Goal: Task Accomplishment & Management: Use online tool/utility

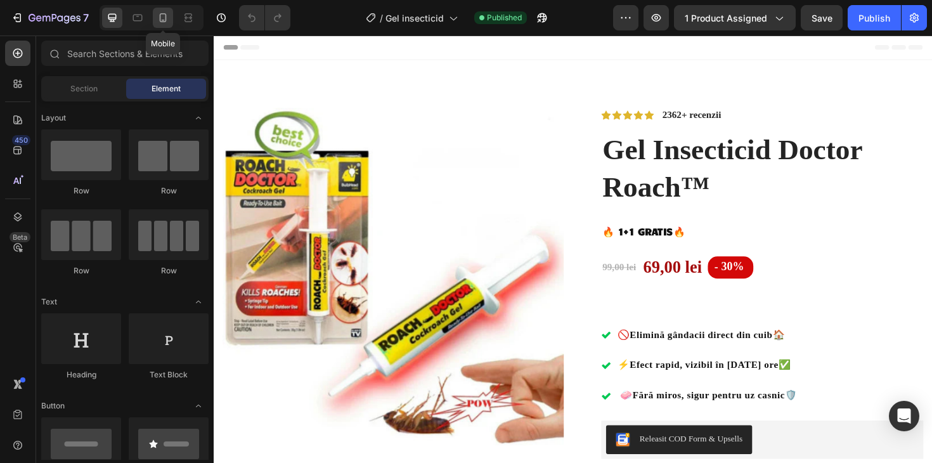
click at [163, 16] on icon at bounding box center [163, 17] width 13 height 13
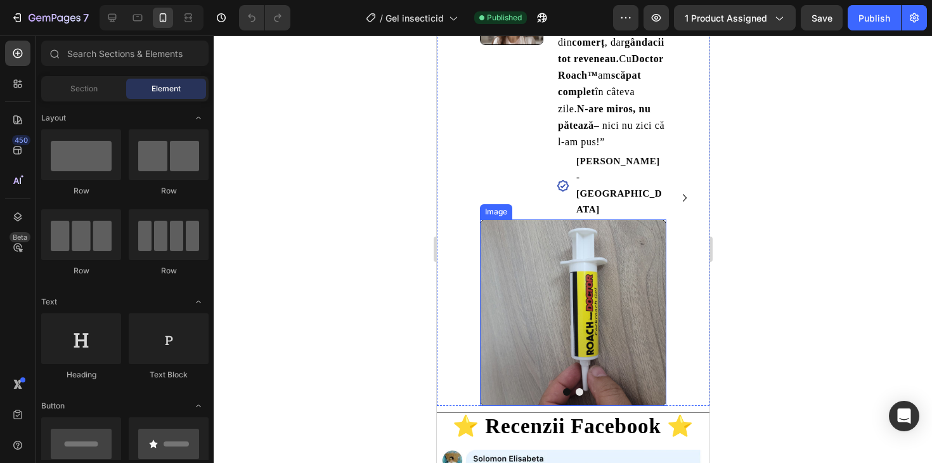
scroll to position [1790, 0]
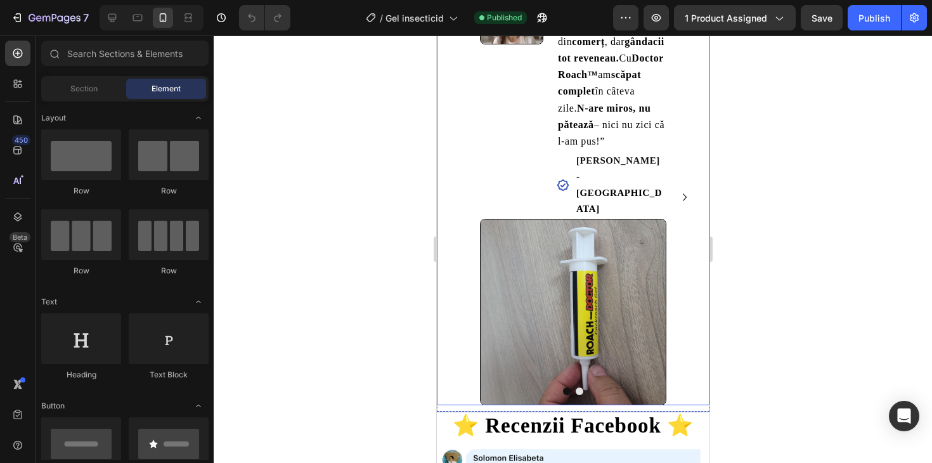
click at [681, 189] on icon "Carousel Next Arrow" at bounding box center [683, 196] width 15 height 15
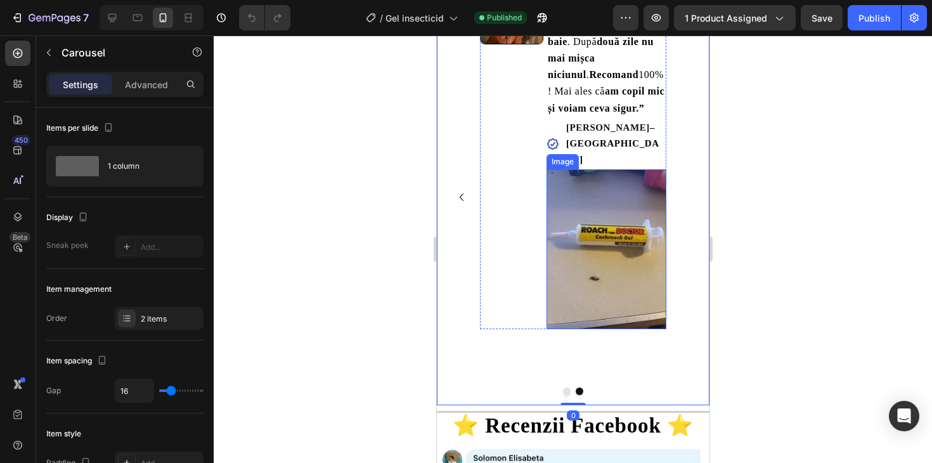
click at [601, 208] on img at bounding box center [606, 249] width 120 height 160
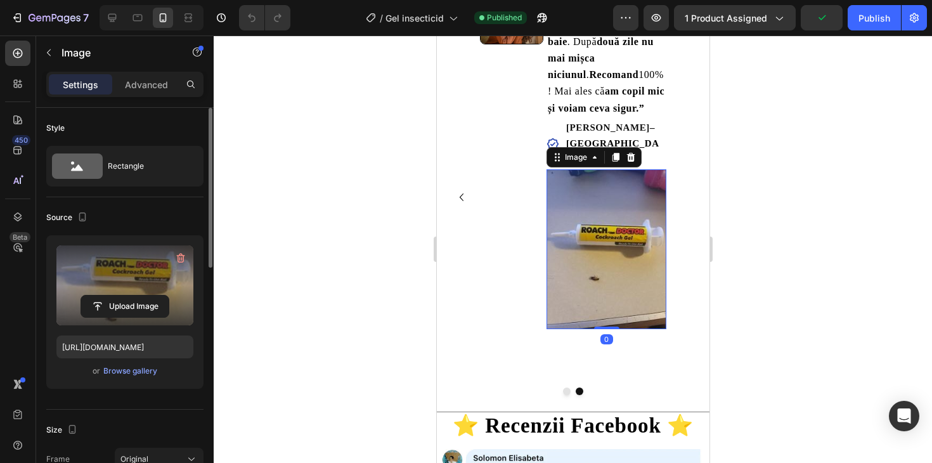
scroll to position [224, 0]
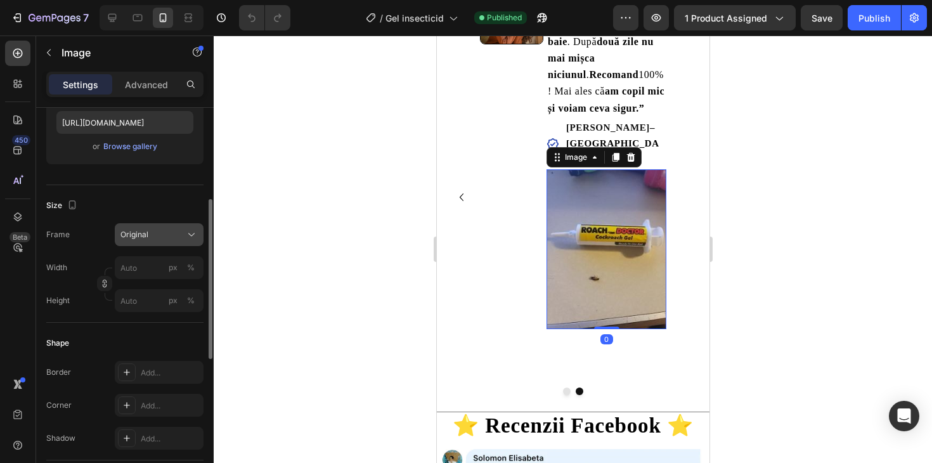
click at [166, 229] on div "Original" at bounding box center [151, 234] width 62 height 11
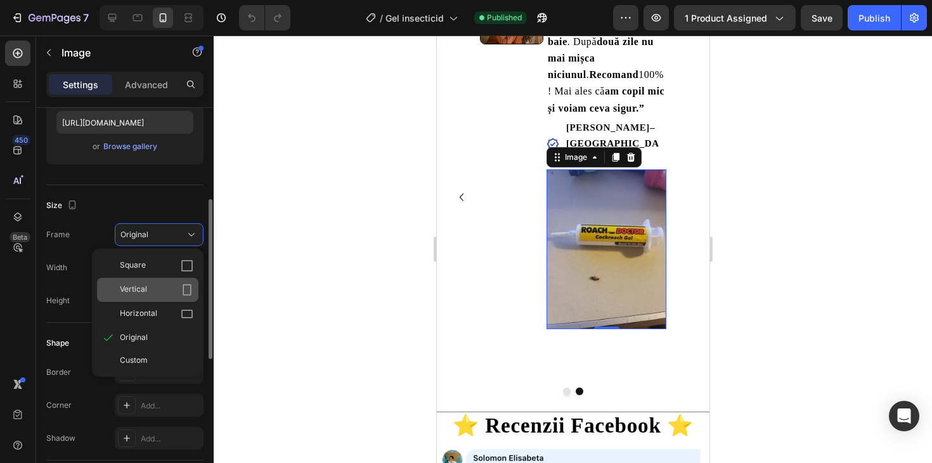
click at [157, 290] on div "Vertical" at bounding box center [157, 289] width 74 height 13
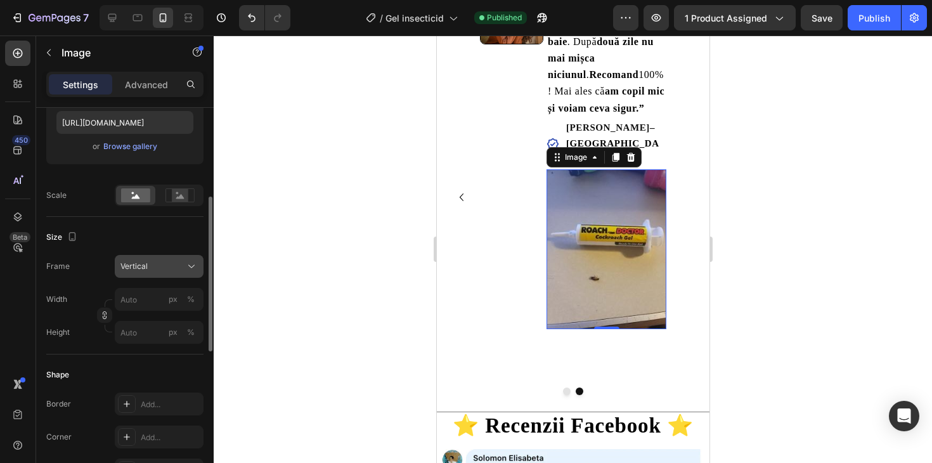
click at [165, 272] on div "Vertical" at bounding box center [158, 266] width 77 height 13
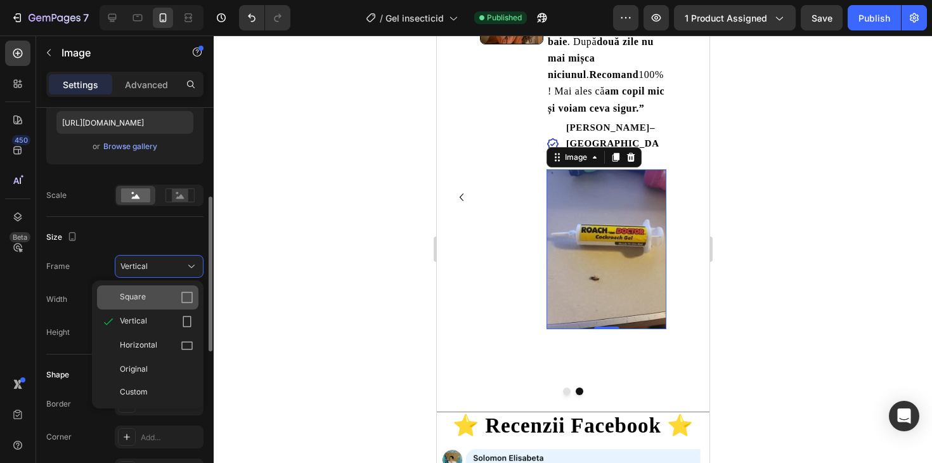
click at [160, 292] on div "Square" at bounding box center [157, 297] width 74 height 13
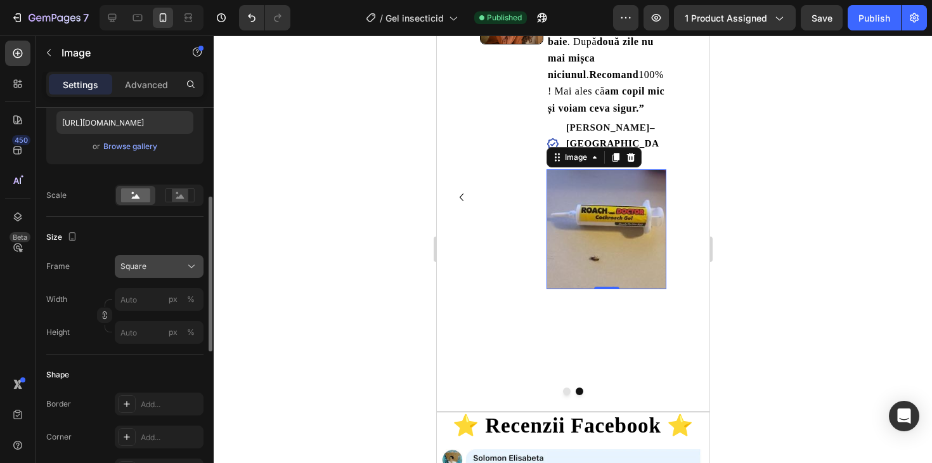
click at [167, 272] on div "Square" at bounding box center [158, 266] width 77 height 13
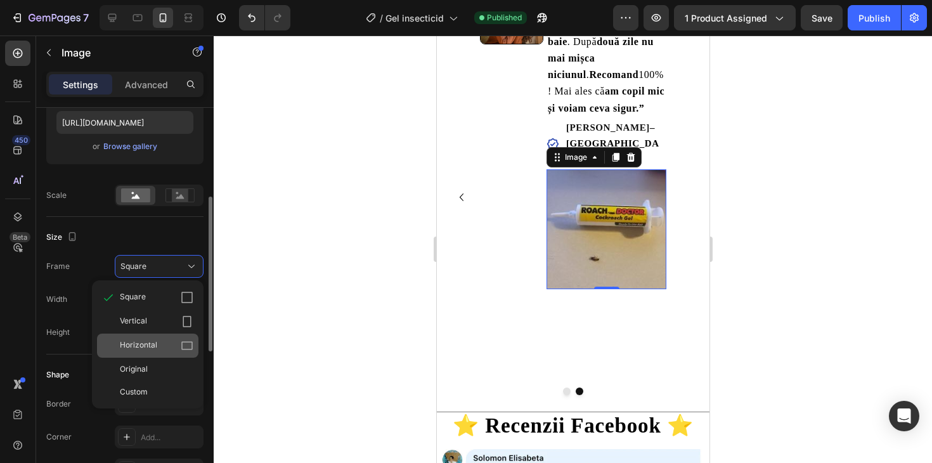
click at [167, 348] on div "Horizontal" at bounding box center [157, 345] width 74 height 13
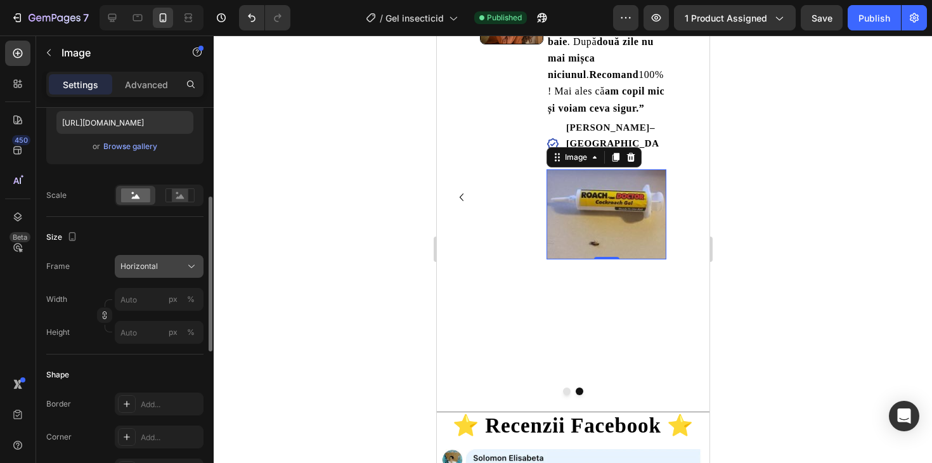
click at [181, 267] on div "Horizontal" at bounding box center [151, 265] width 62 height 11
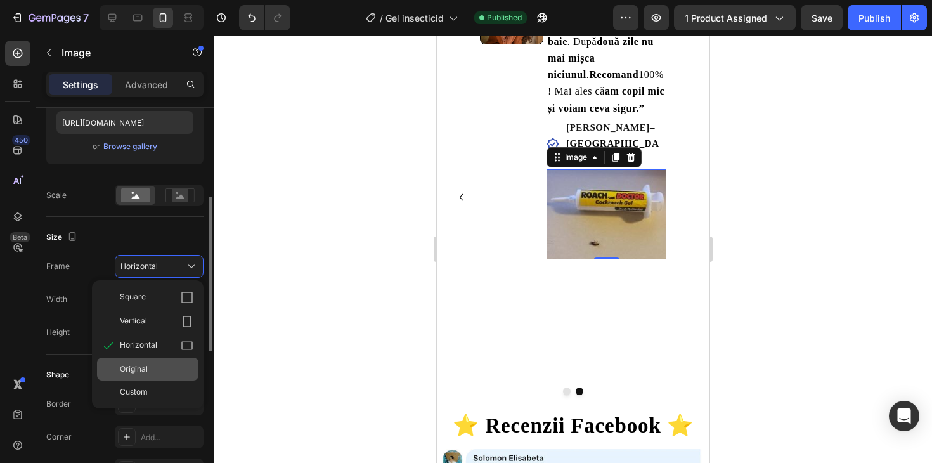
click at [178, 366] on div "Original" at bounding box center [157, 368] width 74 height 11
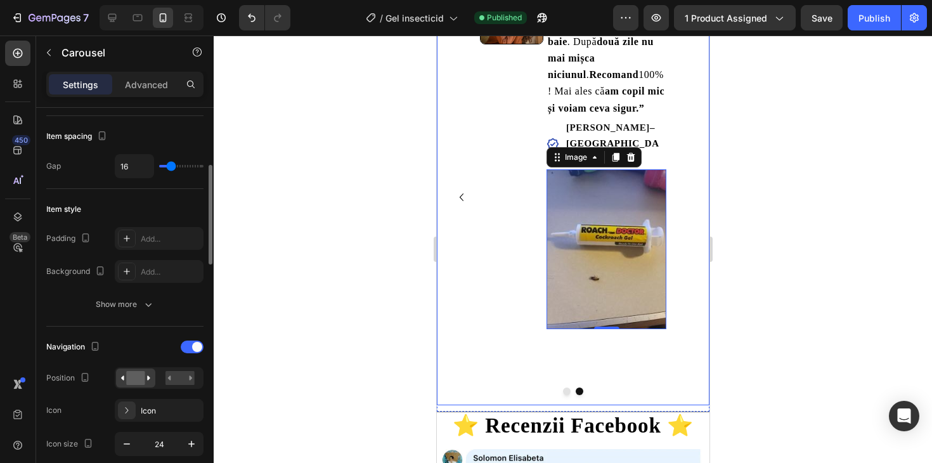
click at [463, 189] on icon "Carousel Back Arrow" at bounding box center [460, 196] width 15 height 15
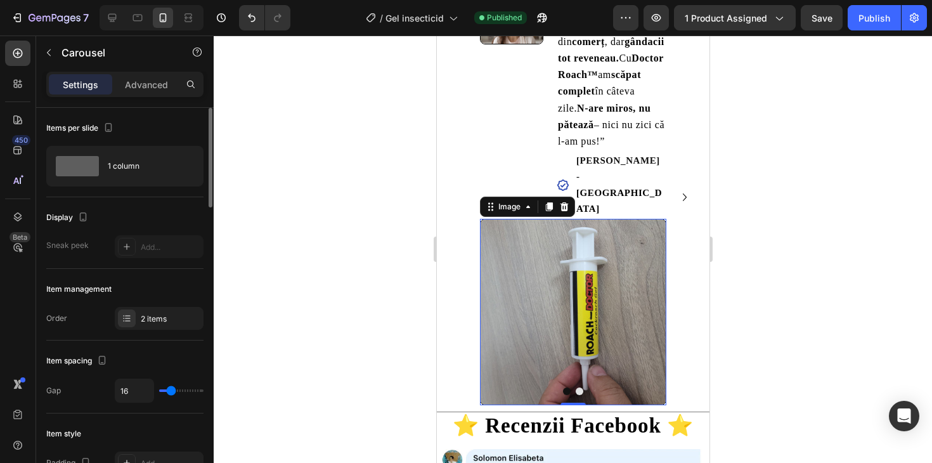
click at [517, 262] on img at bounding box center [572, 312] width 186 height 186
click at [682, 189] on icon "Carousel Next Arrow" at bounding box center [683, 196] width 15 height 15
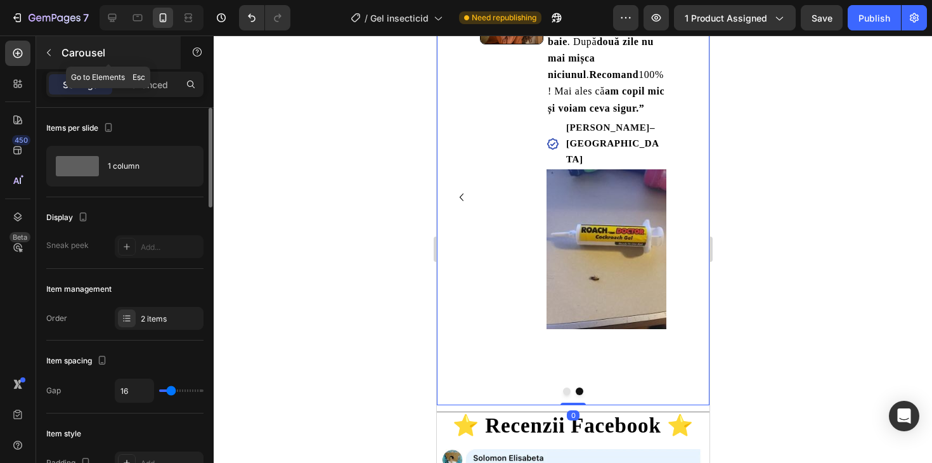
click at [51, 51] on icon "button" at bounding box center [49, 53] width 10 height 10
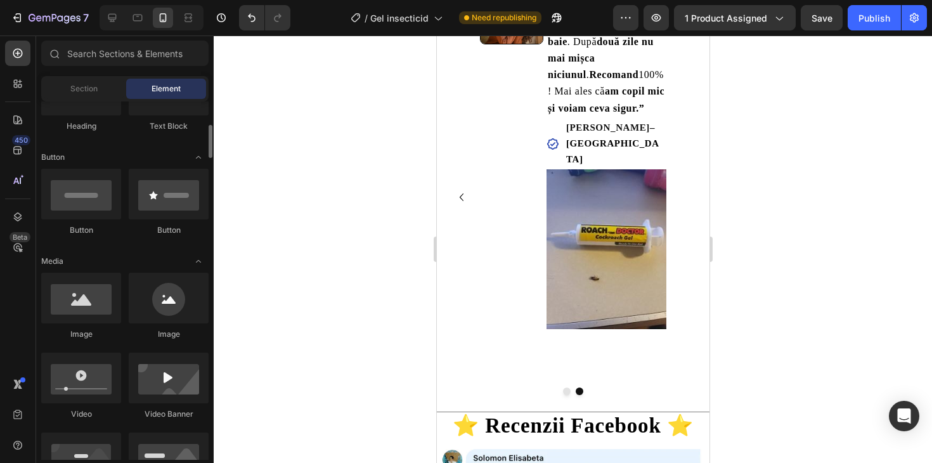
scroll to position [249, 0]
drag, startPoint x: 74, startPoint y: 289, endPoint x: 62, endPoint y: 302, distance: 17.1
click at [62, 302] on div at bounding box center [81, 297] width 80 height 51
click at [458, 189] on icon "Carousel Back Arrow" at bounding box center [460, 196] width 15 height 15
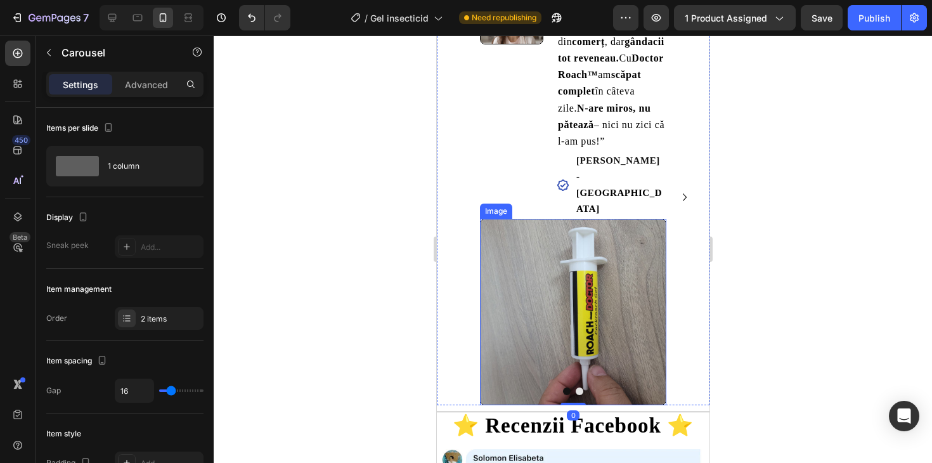
click at [545, 220] on img at bounding box center [572, 312] width 186 height 186
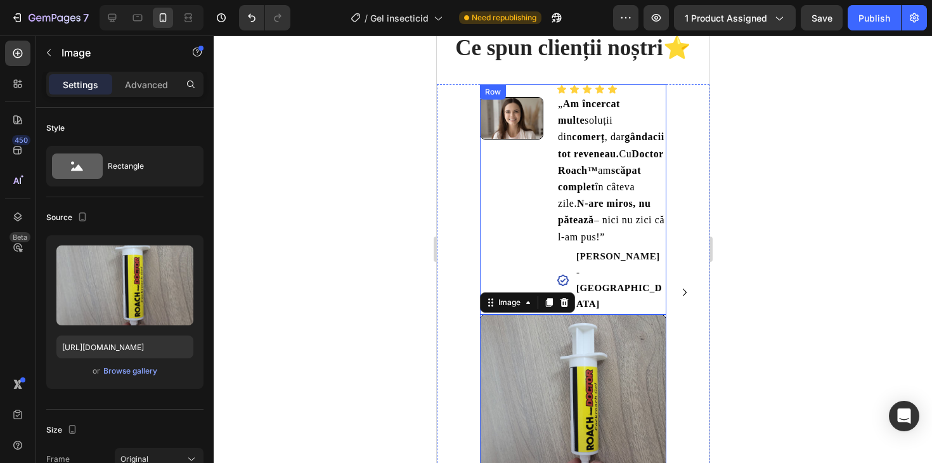
scroll to position [1626, 0]
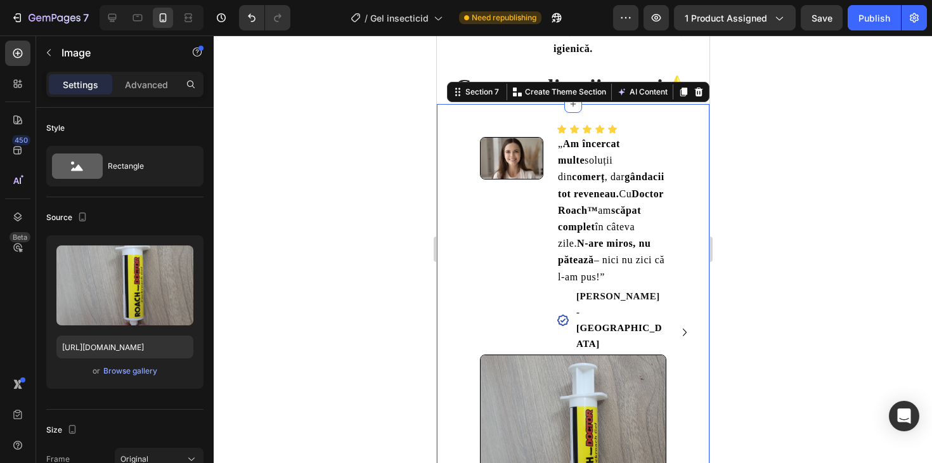
click at [492, 140] on div "Image Icon Icon Icon Icon Icon Icon List „ Am încercat multe soluții din comerț…" at bounding box center [572, 325] width 273 height 443
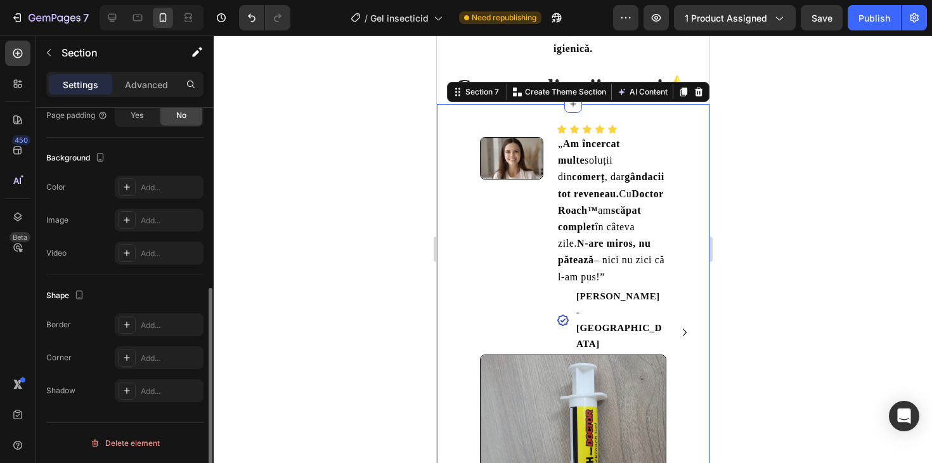
scroll to position [0, 0]
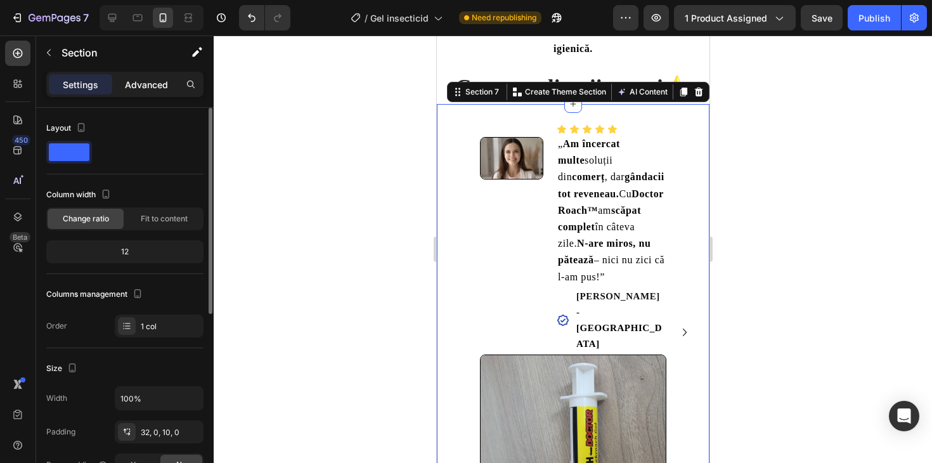
click at [144, 93] on div "Advanced" at bounding box center [146, 84] width 63 height 20
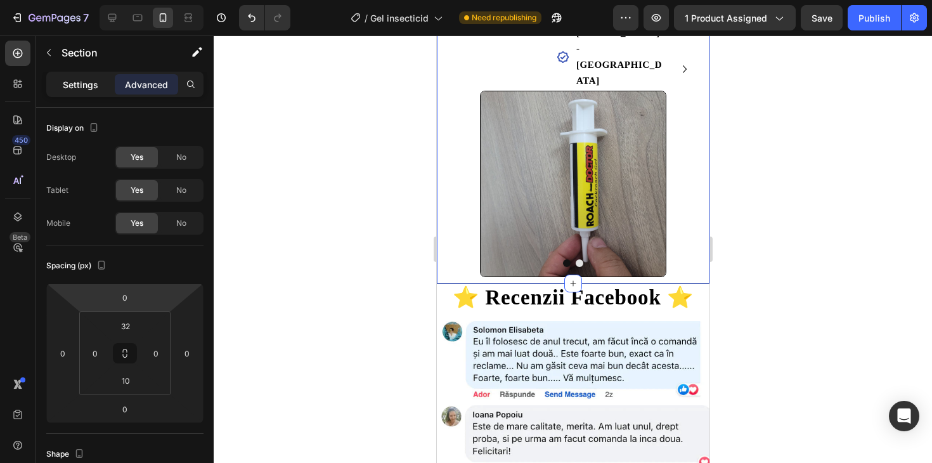
click at [91, 80] on p "Settings" at bounding box center [80, 84] width 35 height 13
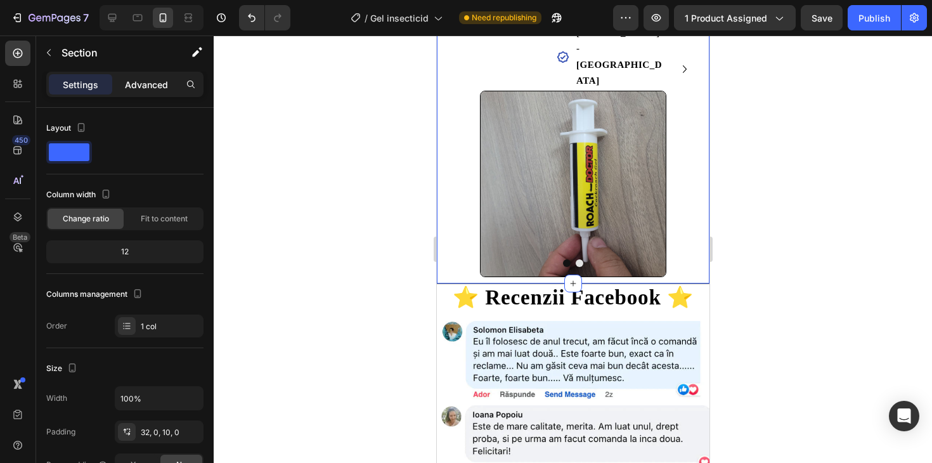
click at [153, 84] on p "Advanced" at bounding box center [146, 84] width 43 height 13
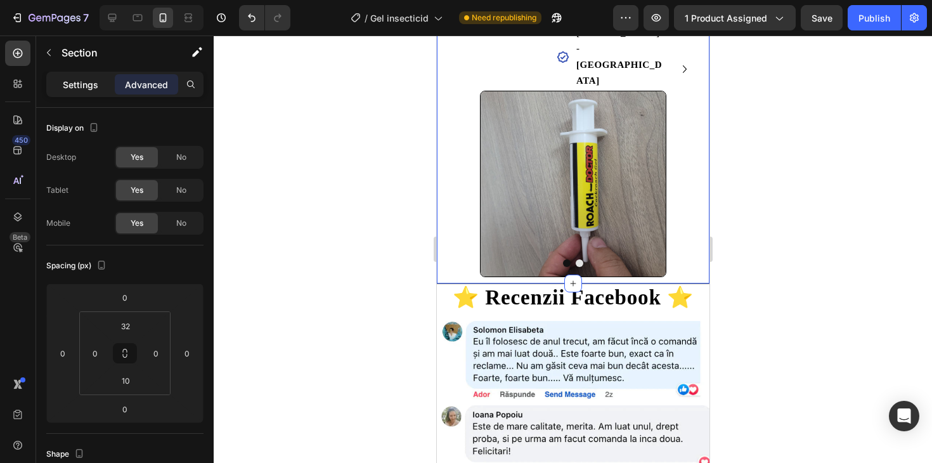
click at [72, 82] on p "Settings" at bounding box center [80, 84] width 35 height 13
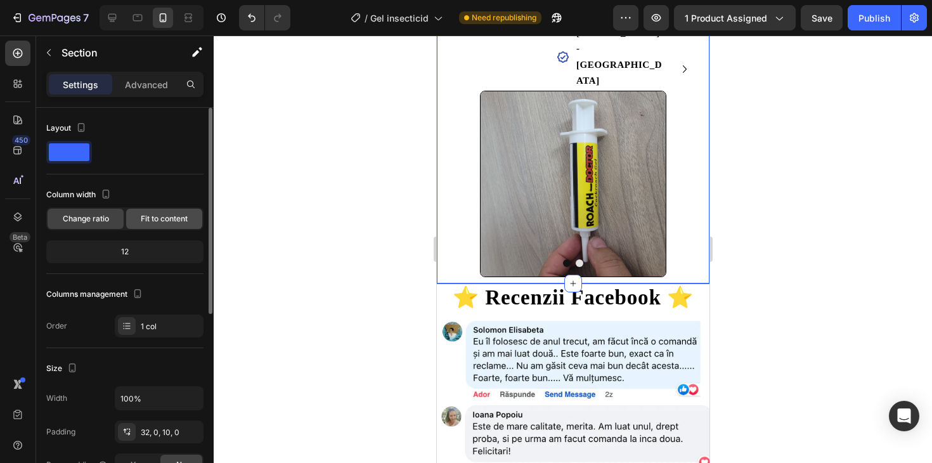
click at [179, 221] on span "Fit to content" at bounding box center [164, 218] width 47 height 11
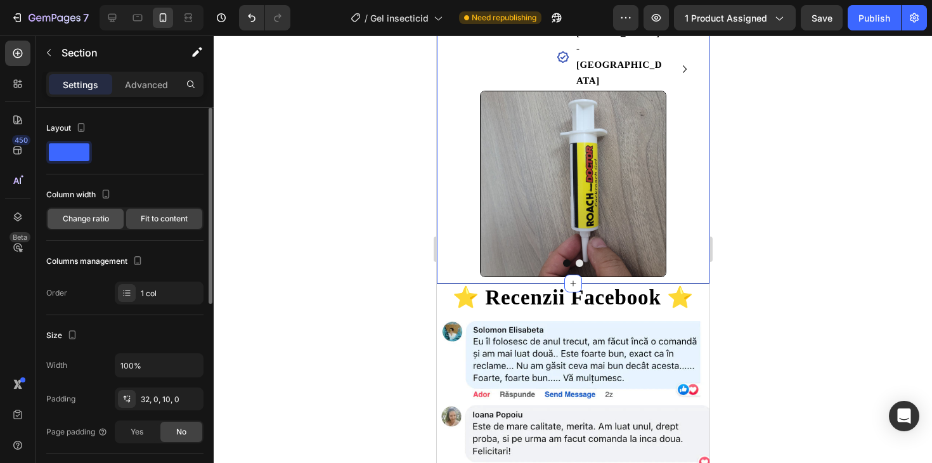
click at [96, 221] on span "Change ratio" at bounding box center [86, 218] width 46 height 11
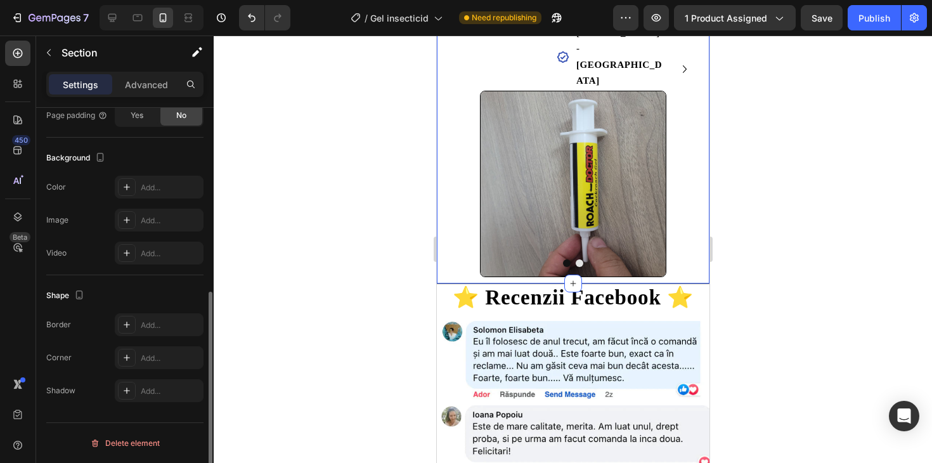
scroll to position [349, 0]
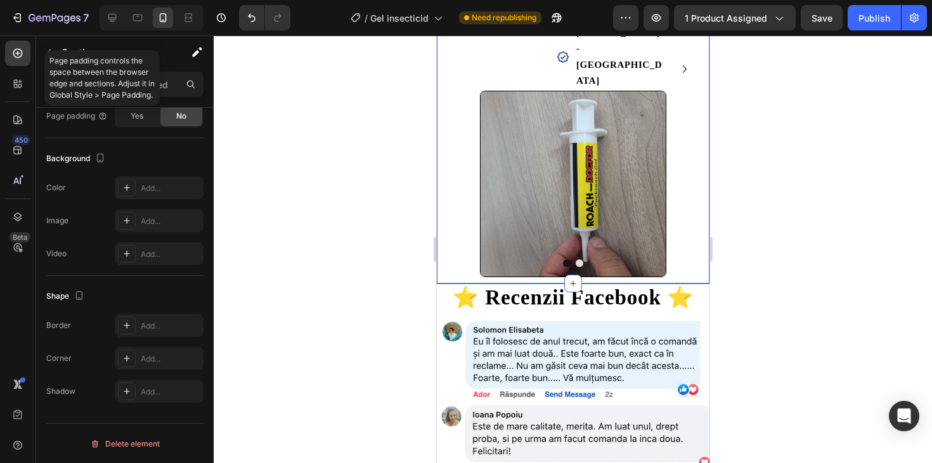
click at [50, 51] on div "Page padding controls the space between the browser edge and sections. Adjust i…" at bounding box center [101, 78] width 115 height 56
click at [48, 56] on div "Page padding controls the space between the browser edge and sections. Adjust i…" at bounding box center [101, 78] width 115 height 56
click at [53, 56] on p "Page padding controls the space between the browser edge and sections. Adjust i…" at bounding box center [101, 78] width 105 height 46
click at [58, 54] on button "button" at bounding box center [49, 52] width 20 height 20
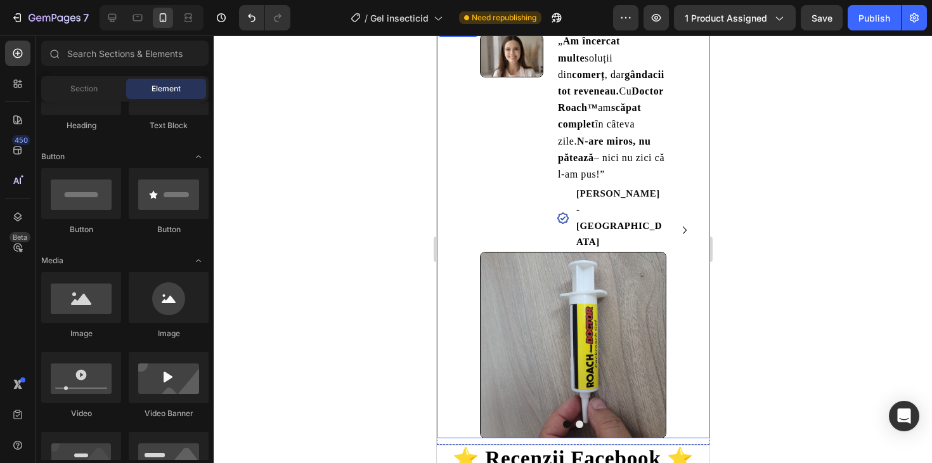
scroll to position [1743, 0]
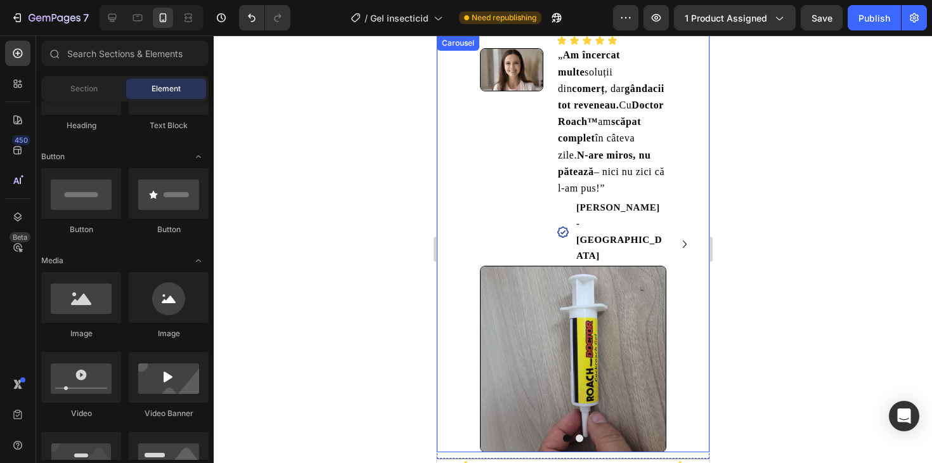
click at [683, 240] on icon "Carousel Next Arrow" at bounding box center [684, 244] width 4 height 8
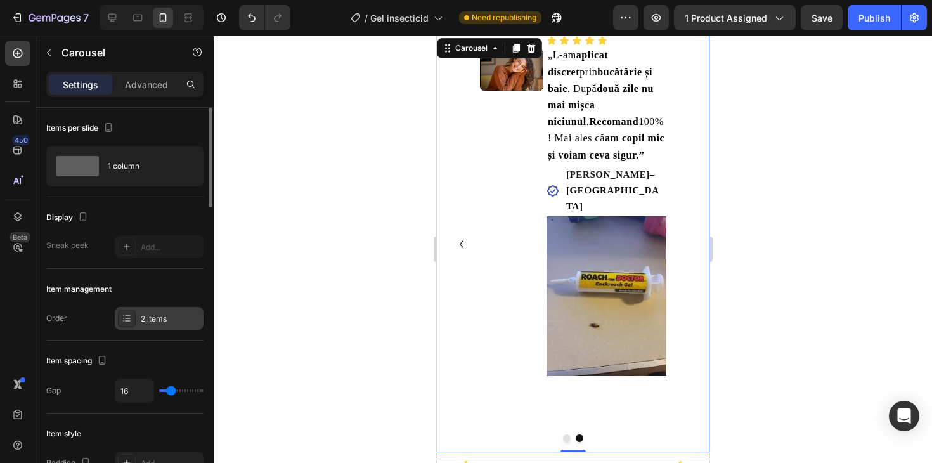
click at [154, 319] on div "2 items" at bounding box center [171, 318] width 60 height 11
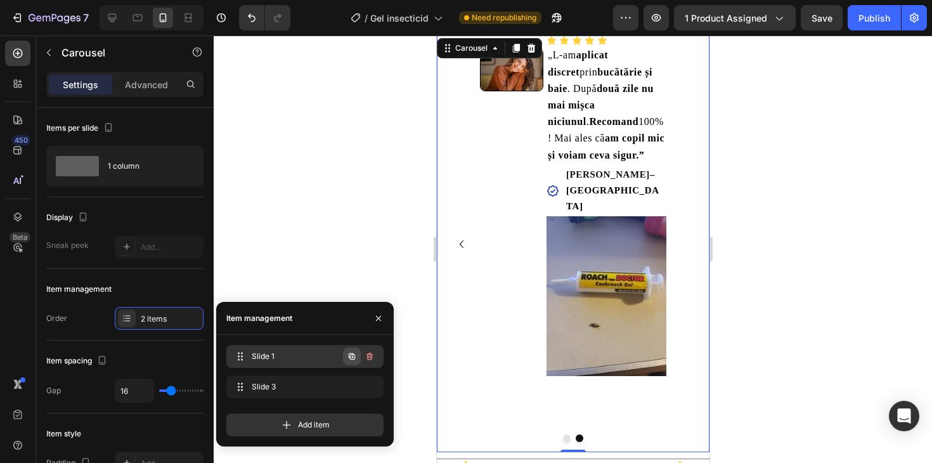
click at [352, 357] on icon "button" at bounding box center [352, 357] width 3 height 3
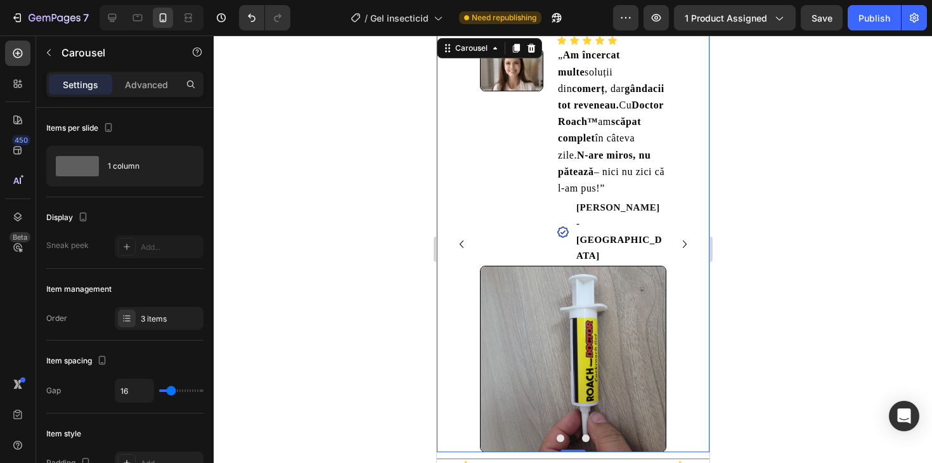
click at [456, 236] on icon "Carousel Back Arrow" at bounding box center [460, 243] width 15 height 15
click at [677, 236] on icon "Carousel Next Arrow" at bounding box center [683, 243] width 15 height 15
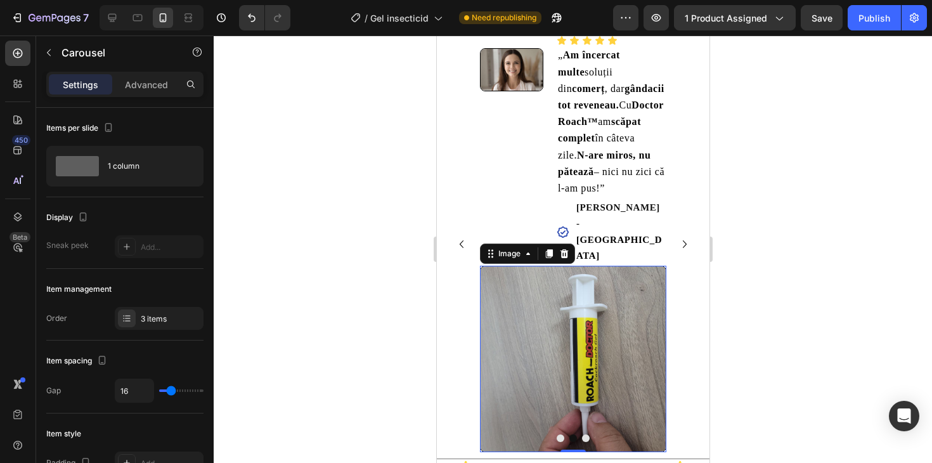
click at [591, 297] on img at bounding box center [572, 359] width 186 height 186
click at [686, 236] on icon "Carousel Next Arrow" at bounding box center [683, 243] width 15 height 15
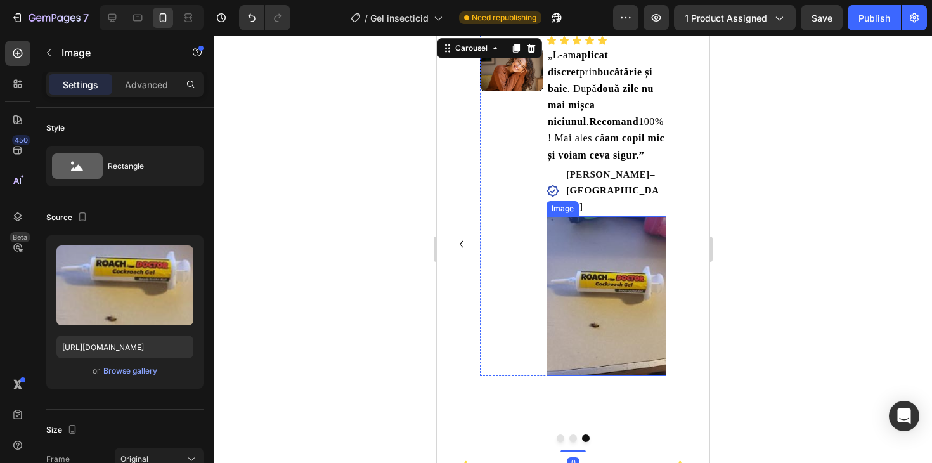
click at [568, 243] on img at bounding box center [606, 296] width 120 height 160
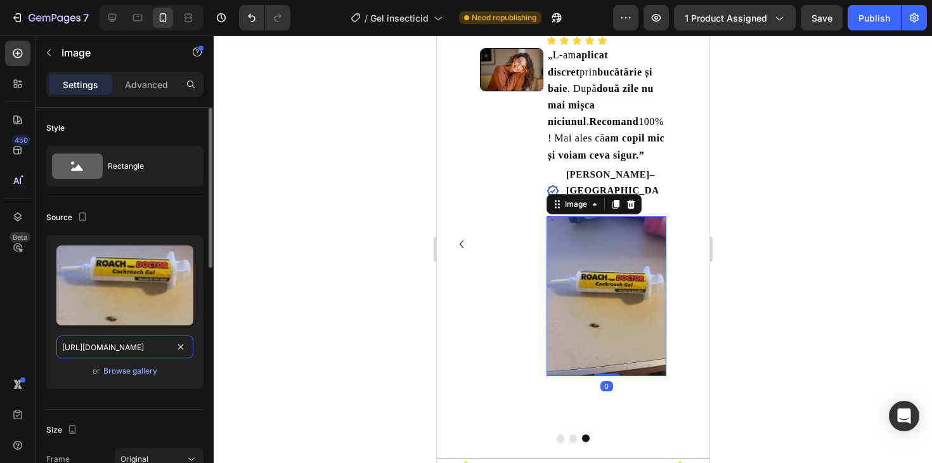
click at [160, 352] on input "https://cdn.shopify.com/s/files/1/0843/5836/5532/files/gempages_529920570603602…" at bounding box center [124, 346] width 137 height 23
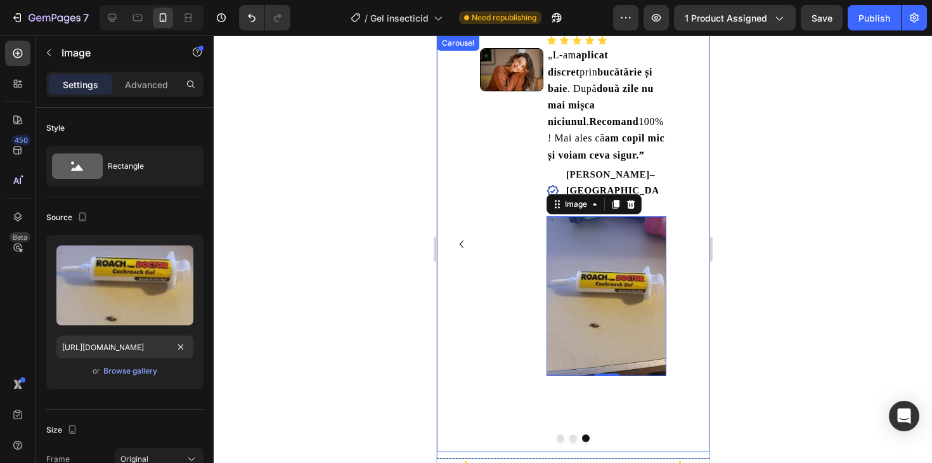
click at [459, 236] on icon "Carousel Back Arrow" at bounding box center [460, 243] width 15 height 15
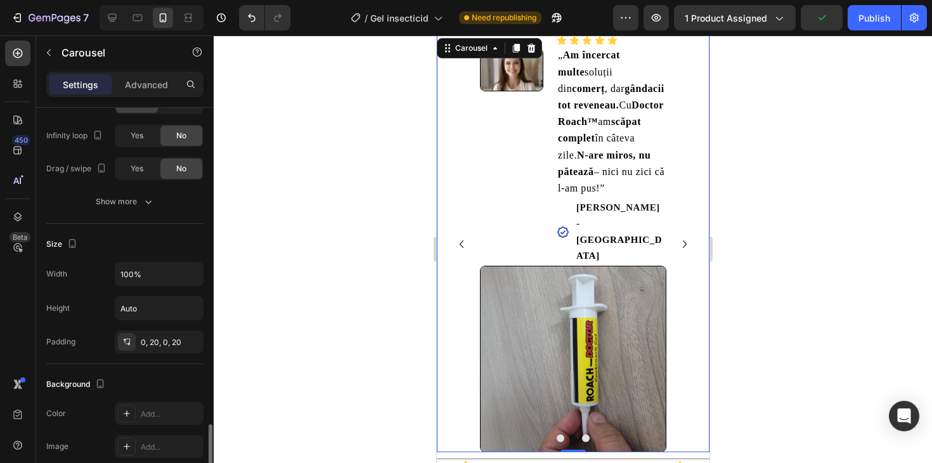
scroll to position [999, 0]
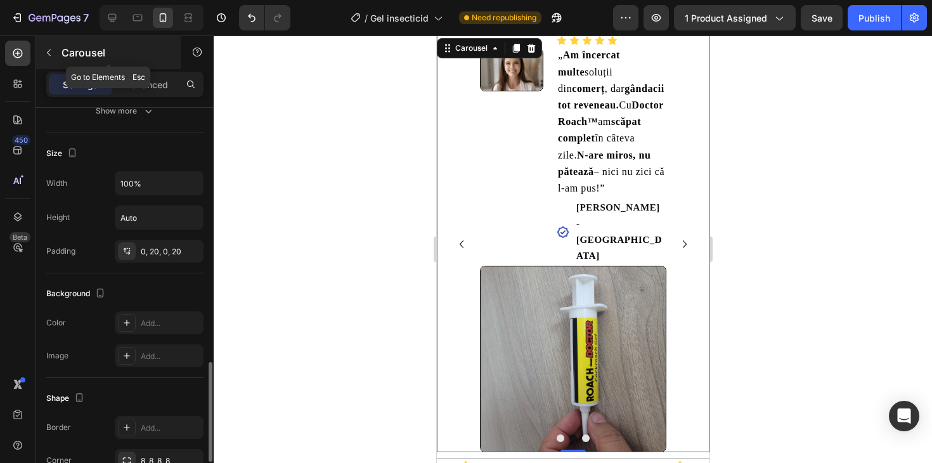
click at [55, 55] on button "button" at bounding box center [49, 52] width 20 height 20
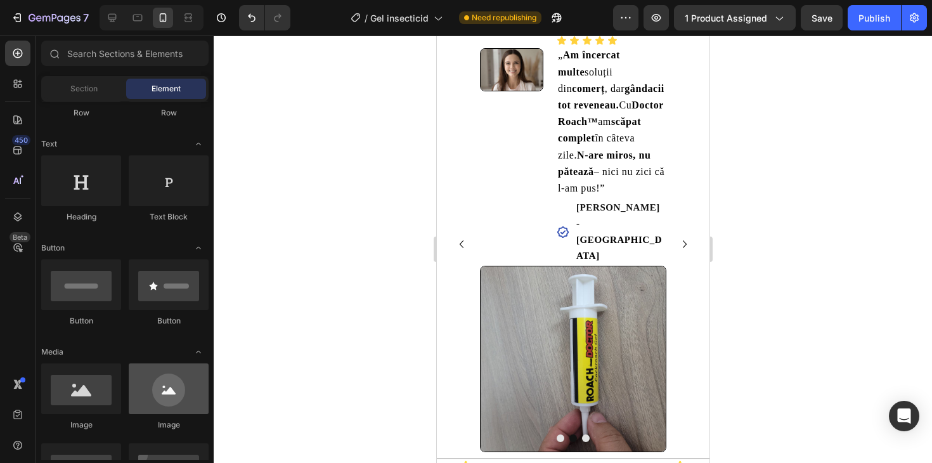
scroll to position [0, 0]
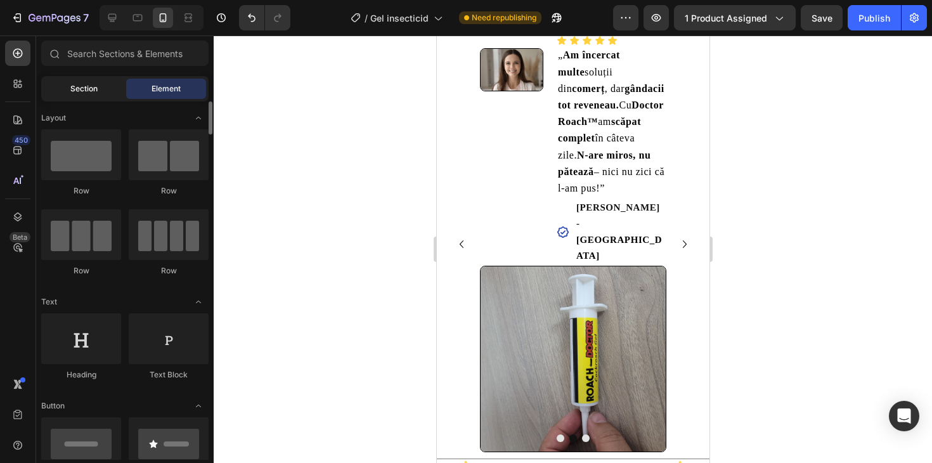
click at [91, 96] on div "Section" at bounding box center [84, 89] width 80 height 20
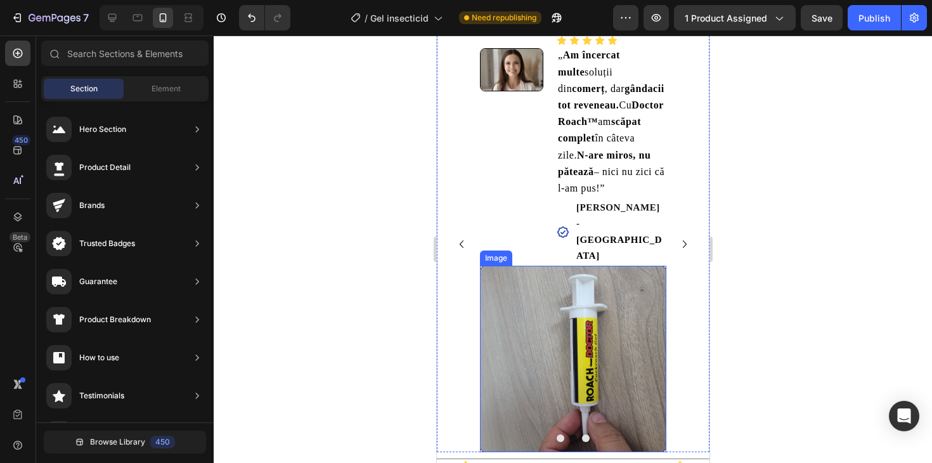
click at [563, 294] on img at bounding box center [572, 359] width 186 height 186
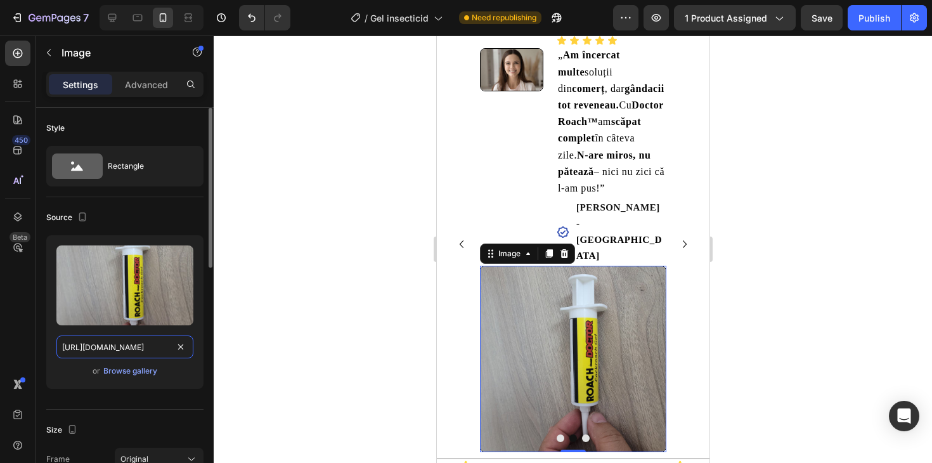
click at [143, 345] on input "https://cdn.shopify.com/s/files/1/0843/5836/5532/files/gempages_529920570603602…" at bounding box center [124, 346] width 137 height 23
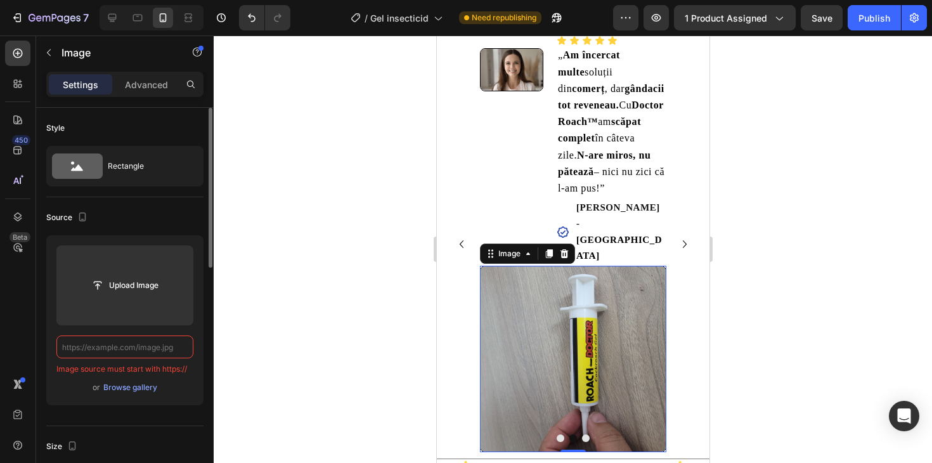
paste input "https://cdn.shopify.com/s/files/1/0843/5836/5532/files/gempages_529920570603602…"
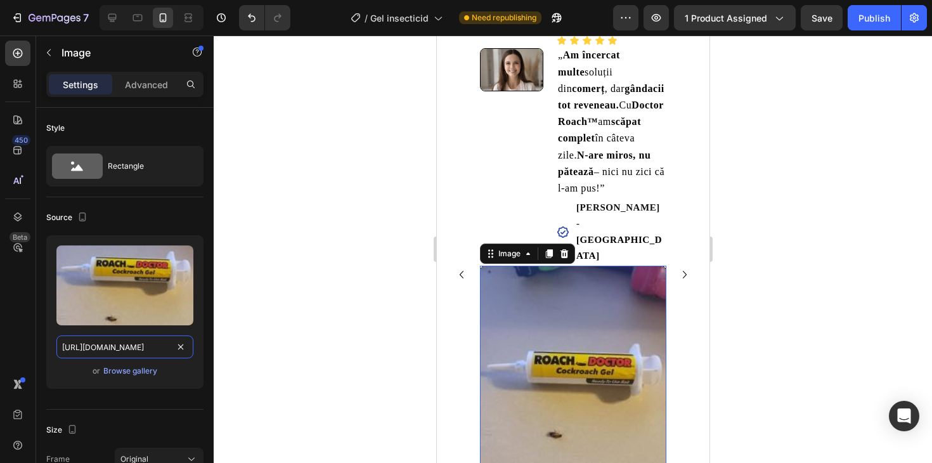
type input "https://cdn.shopify.com/s/files/1/0843/5836/5532/files/gempages_529920570603602…"
click at [790, 234] on div at bounding box center [573, 248] width 718 height 427
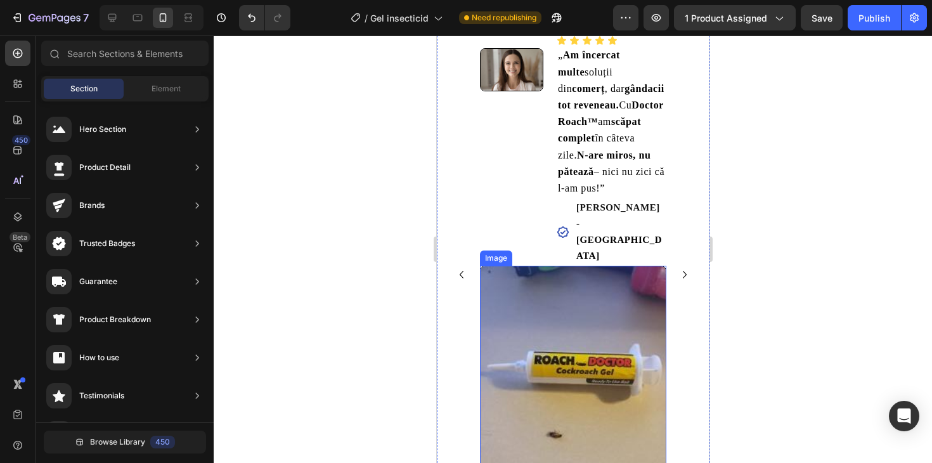
scroll to position [1864, 0]
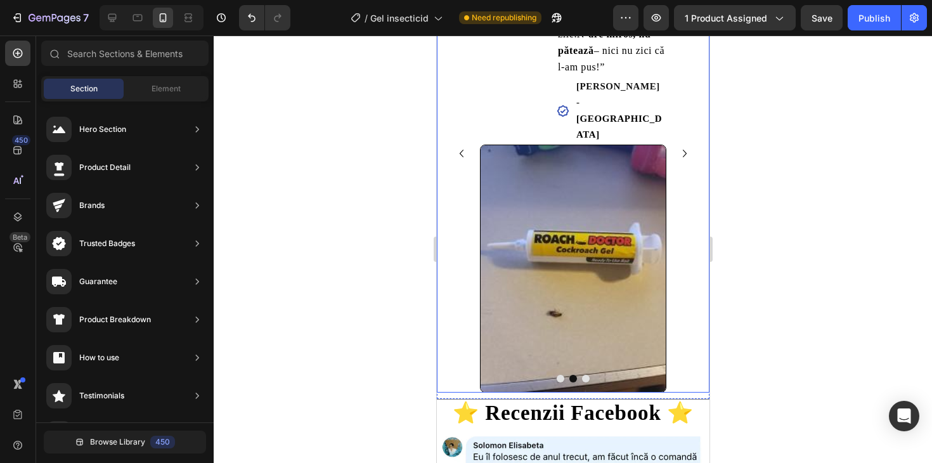
click at [461, 146] on icon "Carousel Back Arrow" at bounding box center [460, 153] width 15 height 15
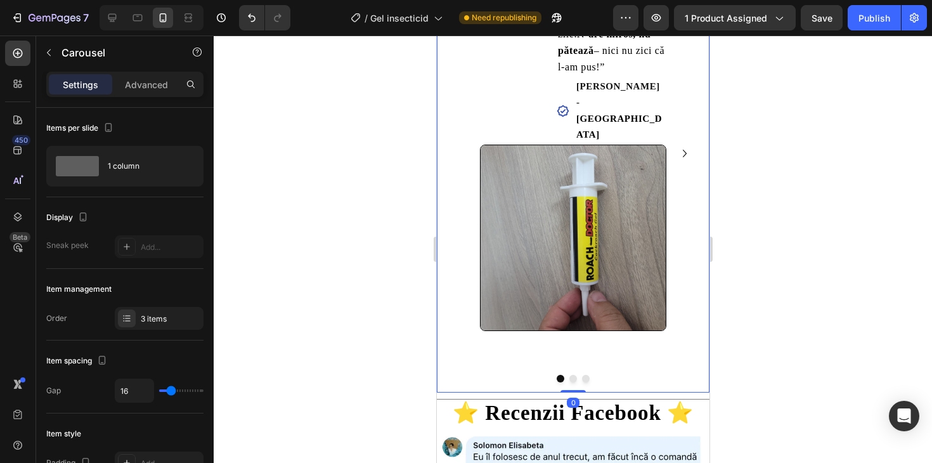
click at [591, 174] on img at bounding box center [572, 237] width 186 height 186
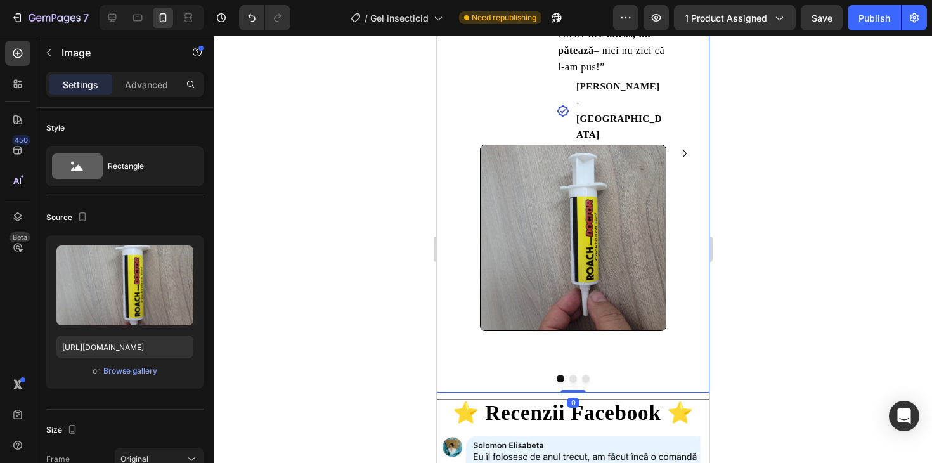
click at [679, 146] on icon "Carousel Next Arrow" at bounding box center [683, 153] width 15 height 15
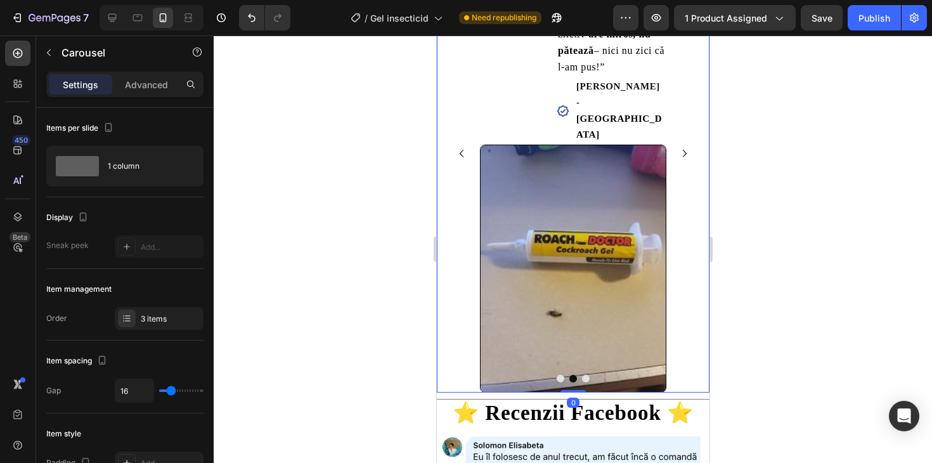
click at [679, 146] on icon "Carousel Next Arrow" at bounding box center [683, 153] width 15 height 15
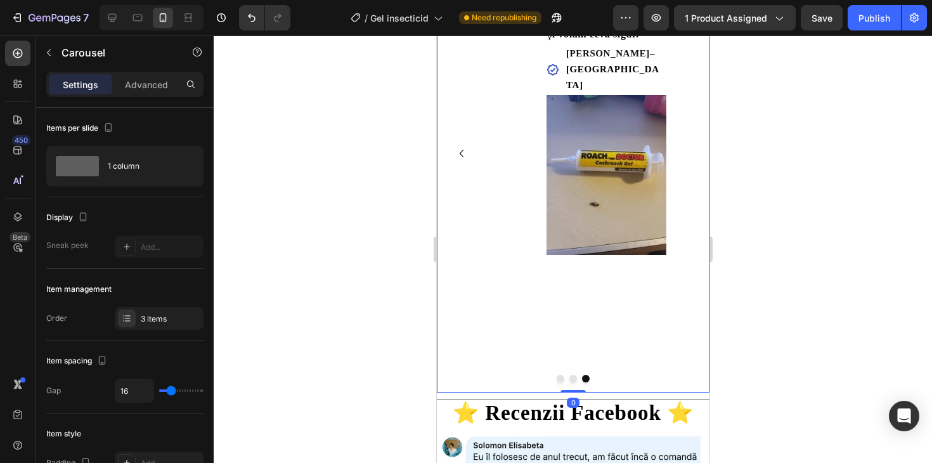
click at [464, 146] on icon "Carousel Back Arrow" at bounding box center [460, 153] width 15 height 15
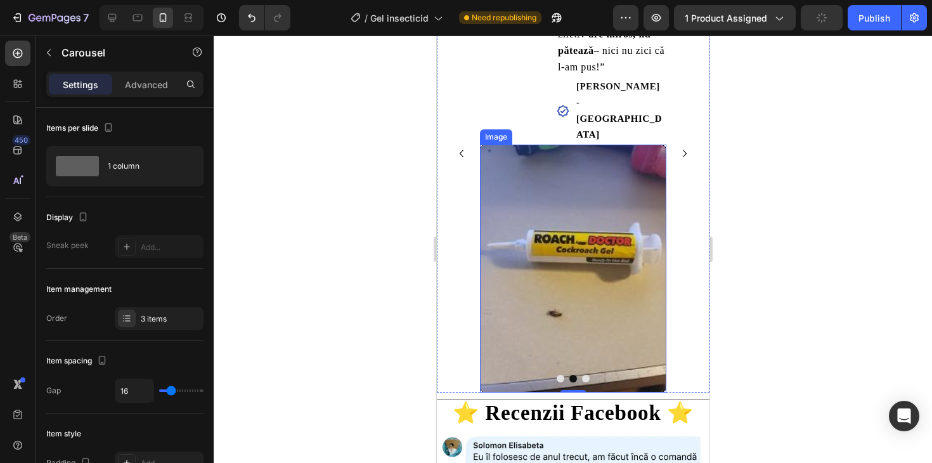
click at [575, 221] on img at bounding box center [572, 268] width 186 height 248
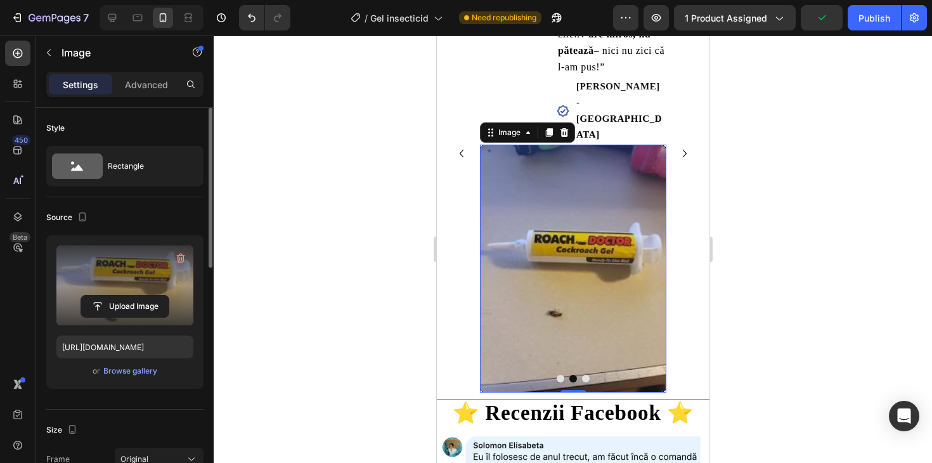
scroll to position [192, 0]
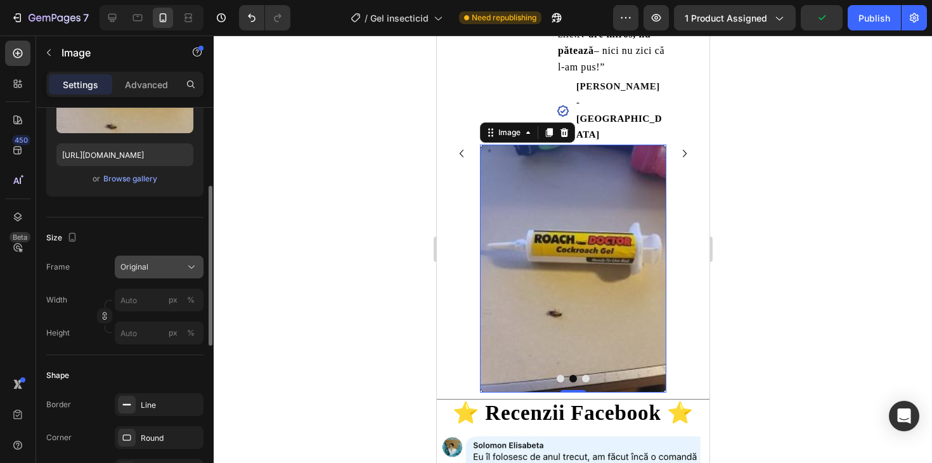
click at [154, 269] on div "Original" at bounding box center [151, 266] width 62 height 11
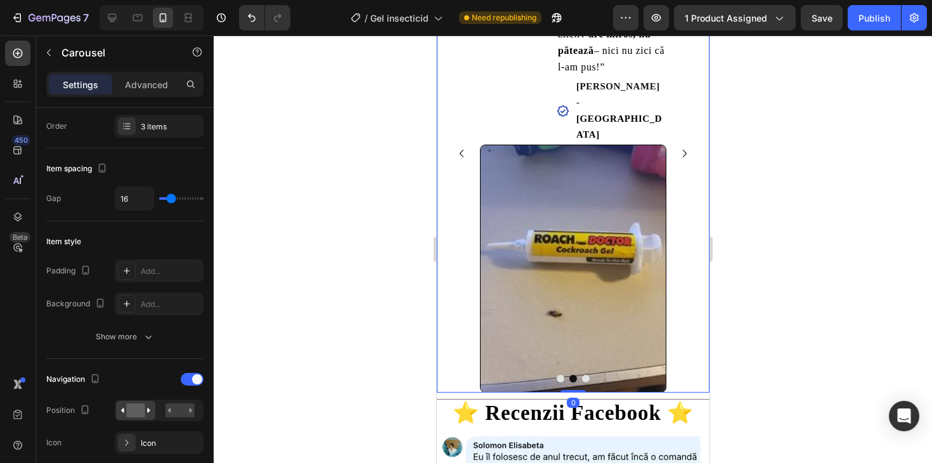
click at [464, 146] on icon "Carousel Back Arrow" at bounding box center [460, 153] width 15 height 15
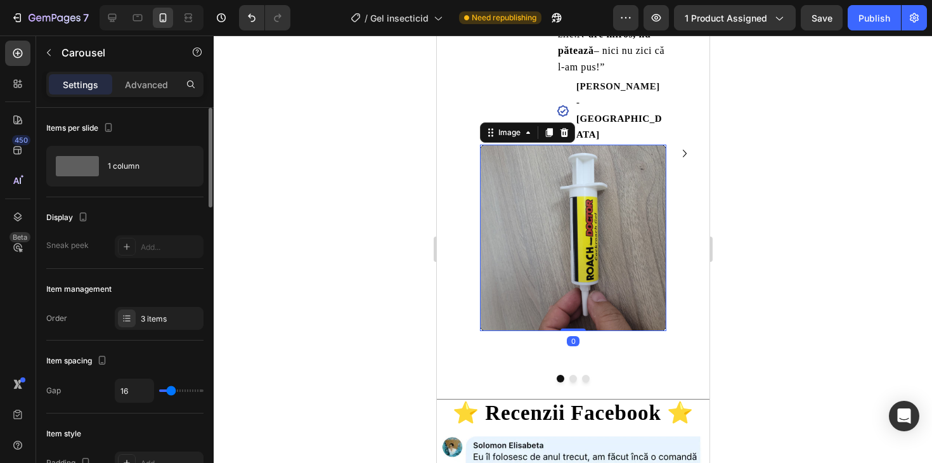
click at [560, 176] on img at bounding box center [572, 237] width 186 height 186
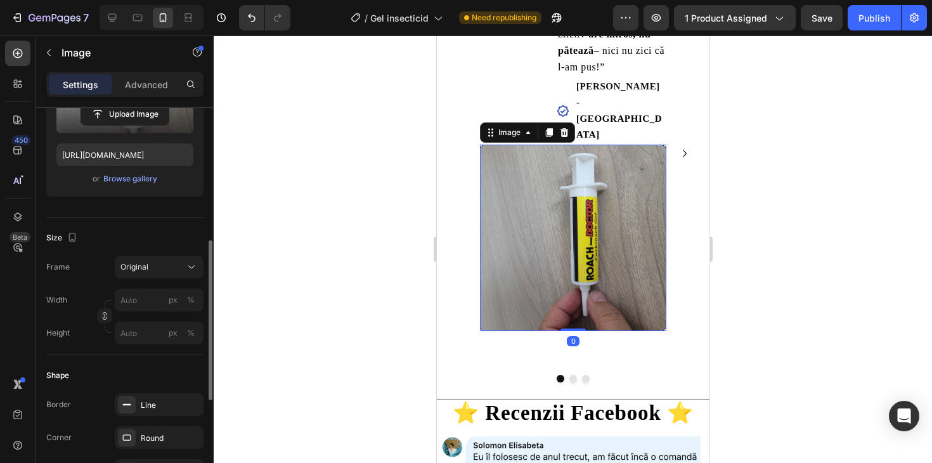
scroll to position [337, 0]
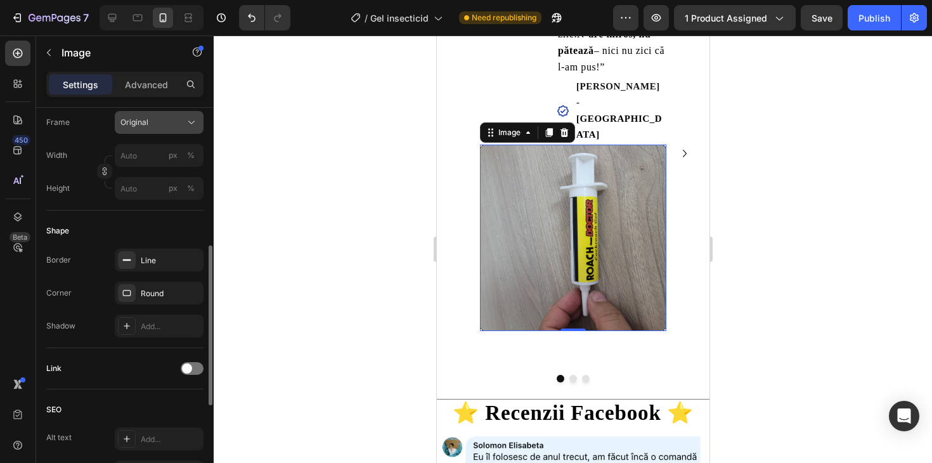
click at [167, 132] on button "Original" at bounding box center [159, 122] width 89 height 23
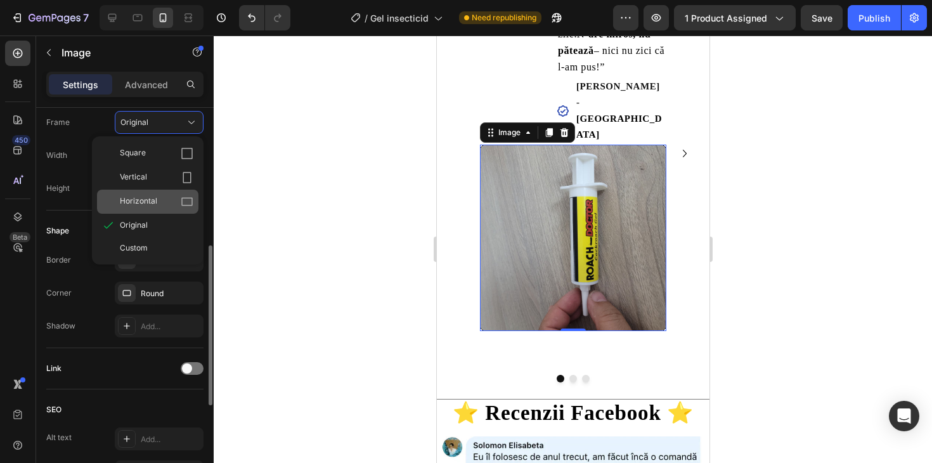
click at [178, 193] on div "Horizontal" at bounding box center [147, 201] width 101 height 24
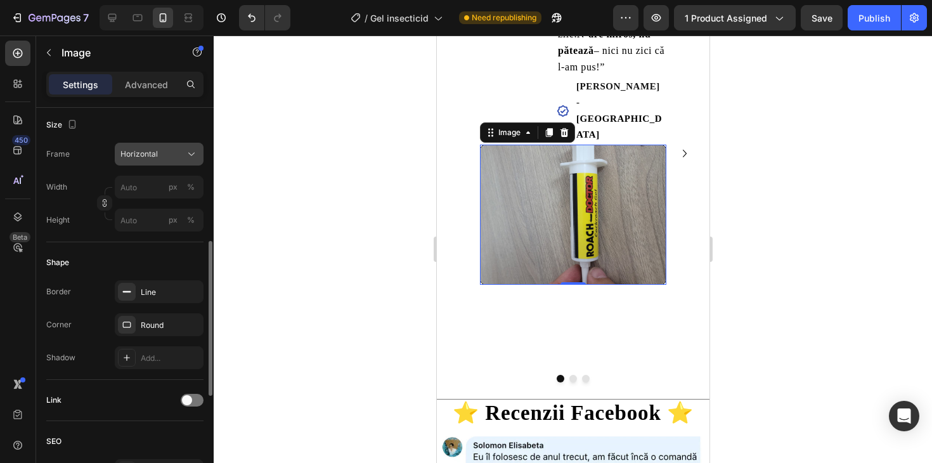
click at [175, 145] on button "Horizontal" at bounding box center [159, 154] width 89 height 23
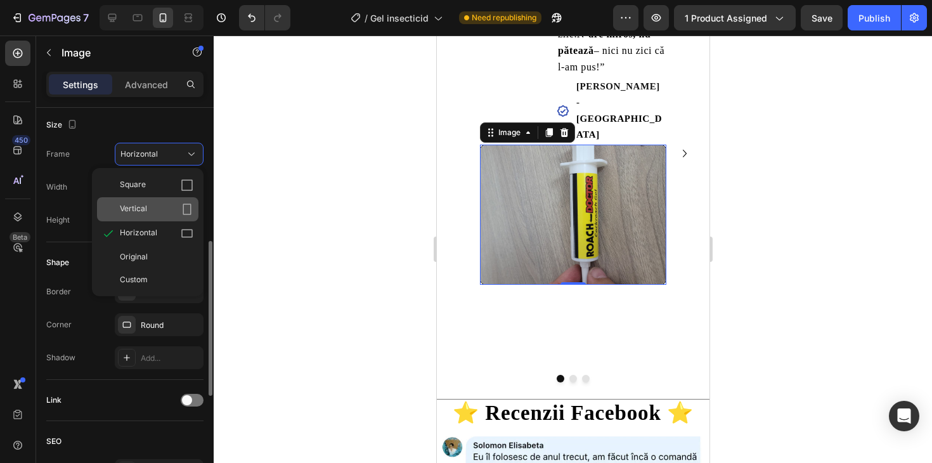
click at [164, 211] on div "Vertical" at bounding box center [157, 209] width 74 height 13
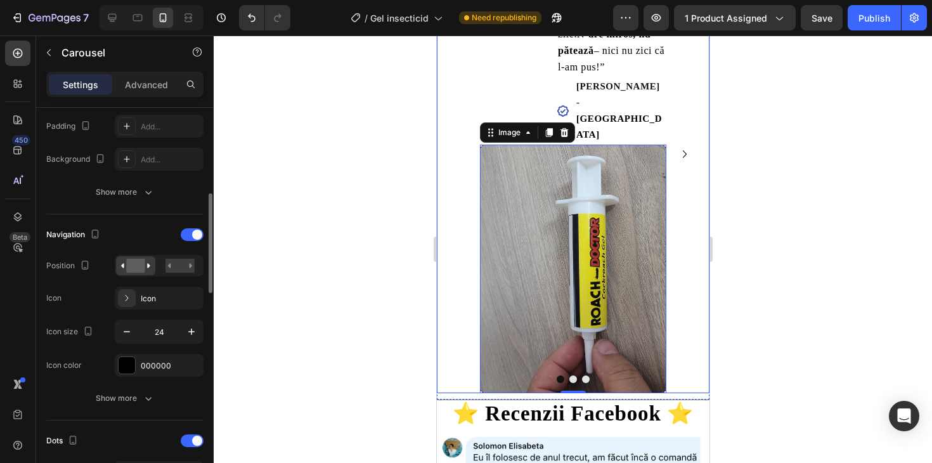
click at [684, 146] on icon "Carousel Next Arrow" at bounding box center [683, 153] width 15 height 15
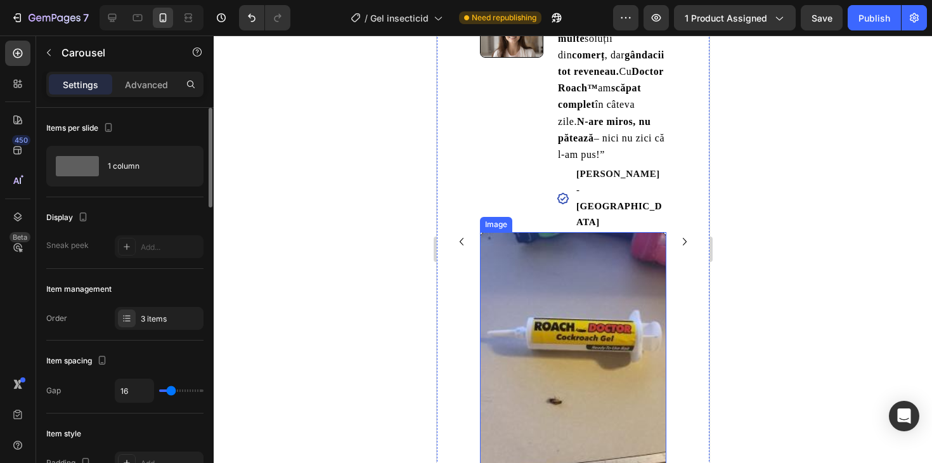
scroll to position [1728, 0]
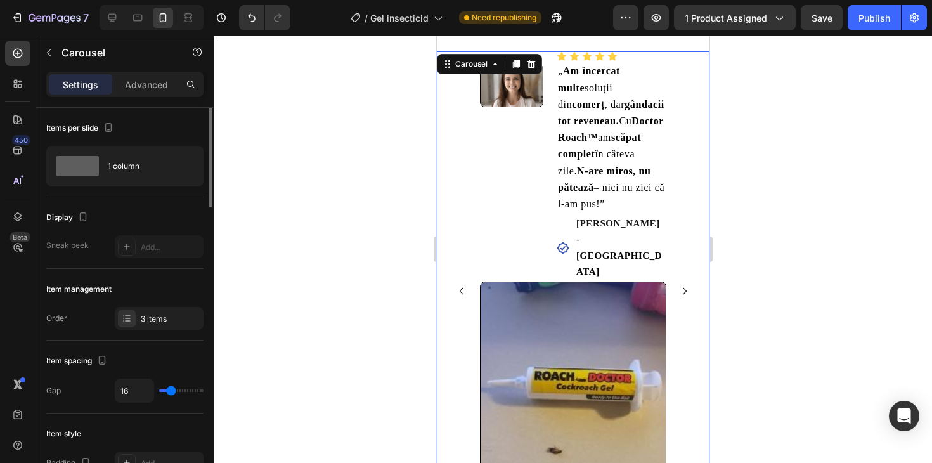
click at [688, 283] on icon "Carousel Next Arrow" at bounding box center [683, 290] width 15 height 15
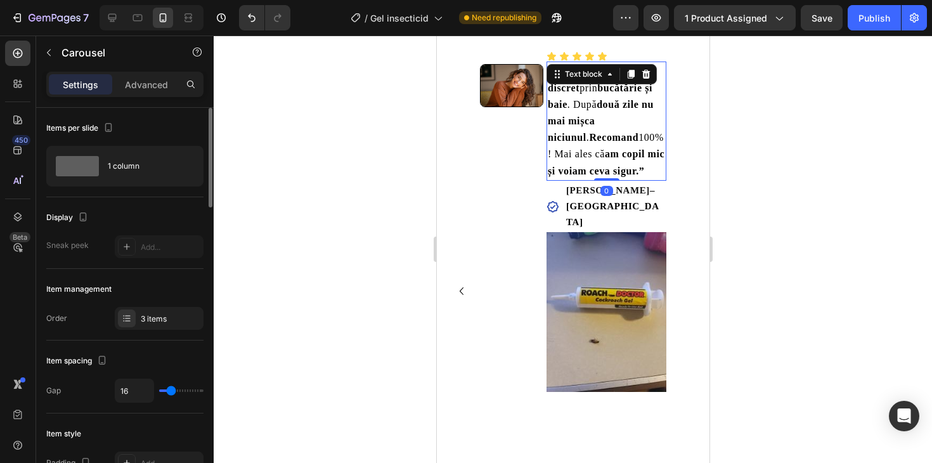
click at [581, 99] on strong "două zile nu mai mișca niciunul" at bounding box center [600, 121] width 106 height 44
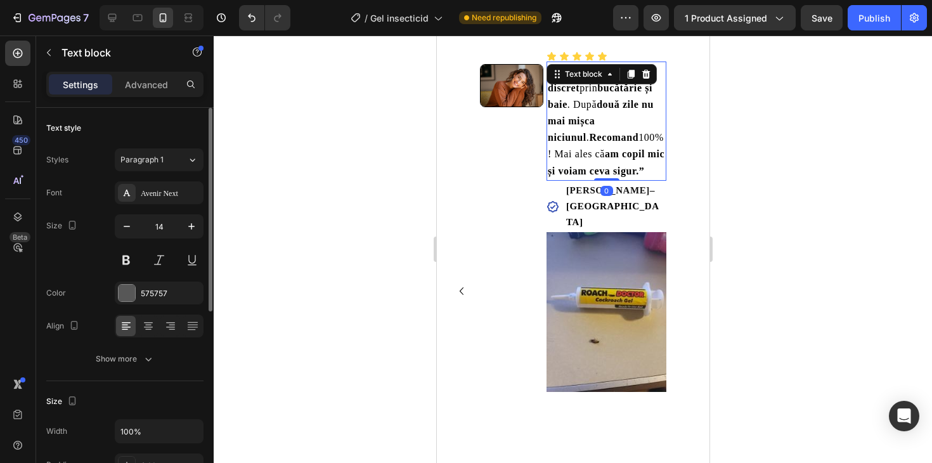
click at [581, 99] on strong "două zile nu mai mișca niciunul" at bounding box center [600, 121] width 106 height 44
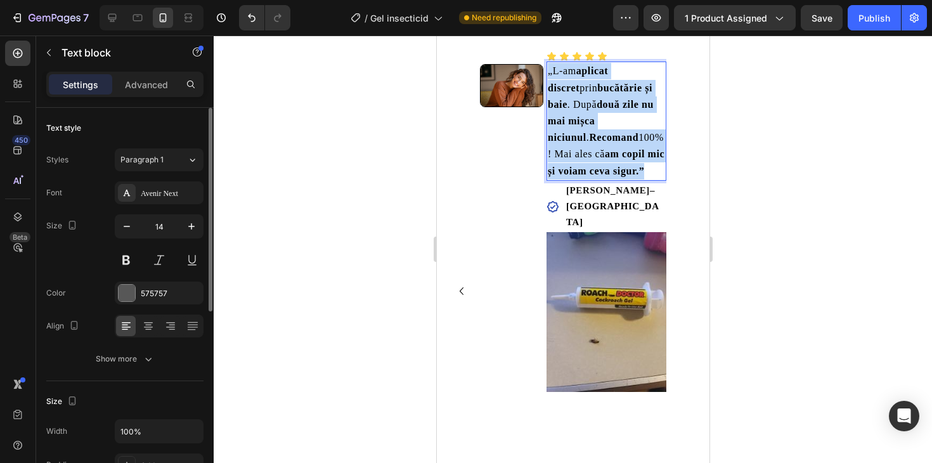
click at [581, 99] on strong "două zile nu mai mișca niciunul" at bounding box center [600, 121] width 106 height 44
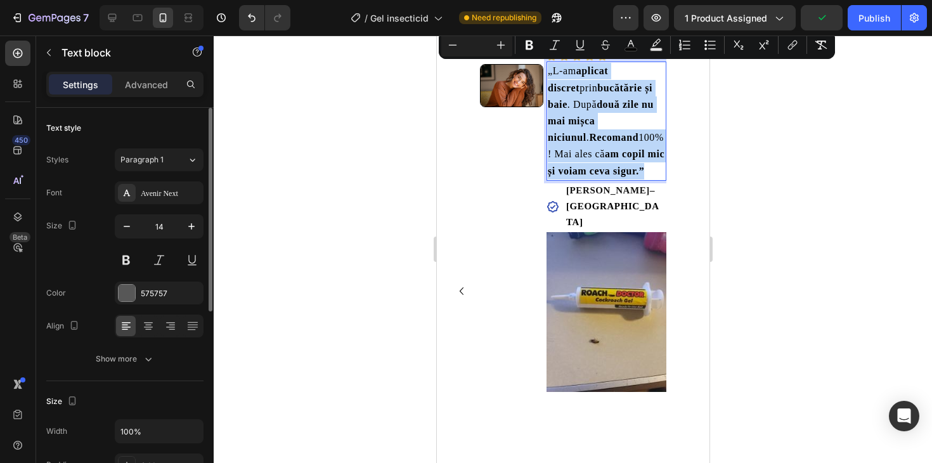
copy span "„L-am aplicat discret prin bucătărie și baie . După două zile nu mai mișca nici…"
click at [461, 283] on icon "Carousel Back Arrow" at bounding box center [460, 290] width 15 height 15
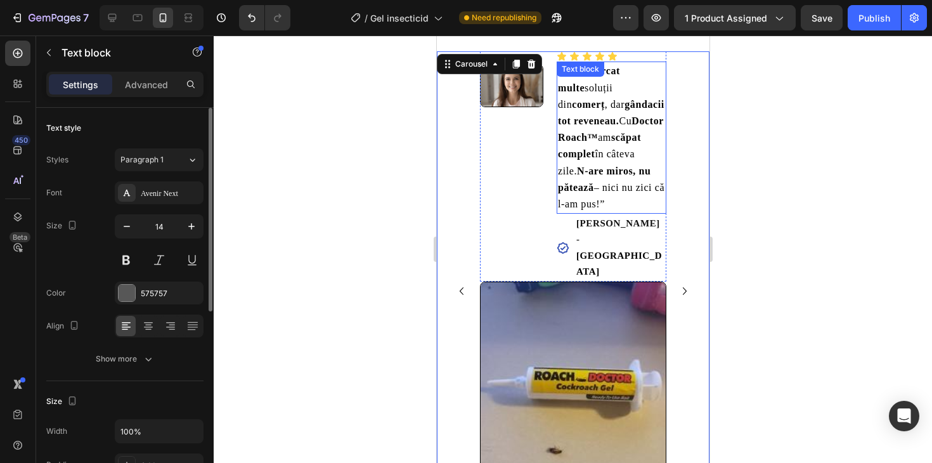
click at [570, 158] on strong "scăpat complet" at bounding box center [598, 145] width 83 height 27
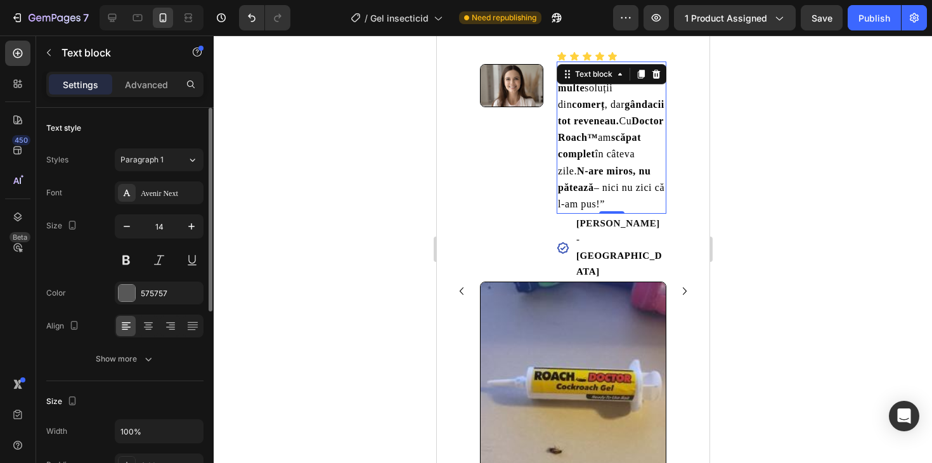
click at [570, 158] on strong "scăpat complet" at bounding box center [598, 145] width 83 height 27
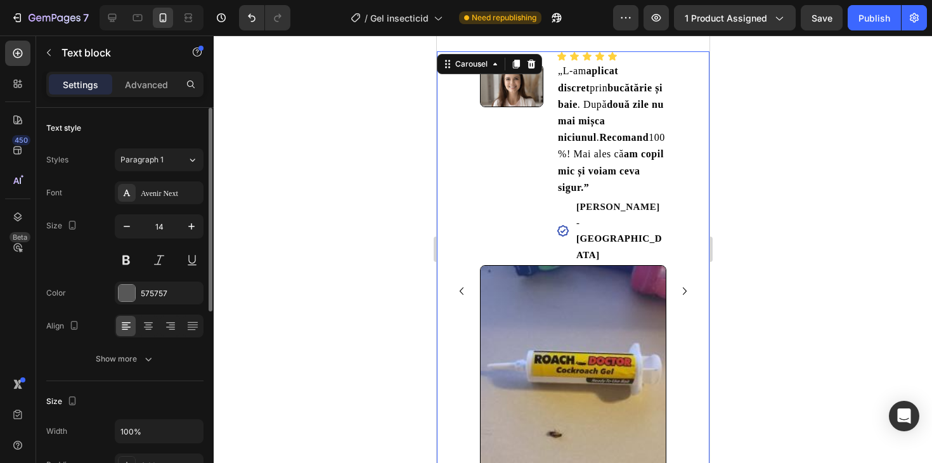
click at [682, 283] on icon "Carousel Next Arrow" at bounding box center [683, 290] width 15 height 15
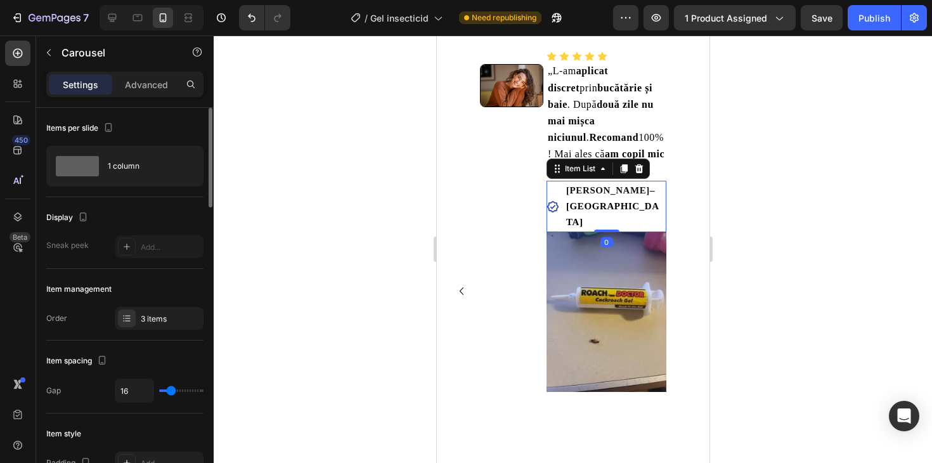
click at [593, 191] on span "Magda A." at bounding box center [607, 190] width 84 height 10
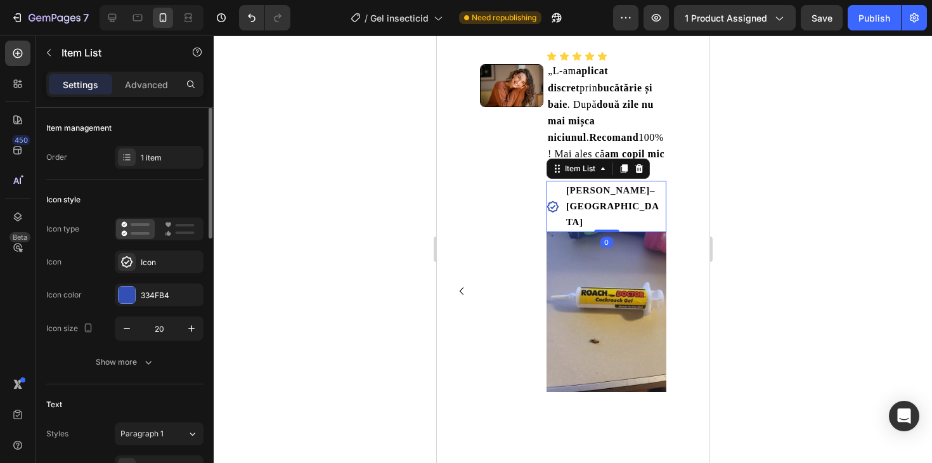
click at [593, 191] on span "Magda A." at bounding box center [607, 190] width 84 height 10
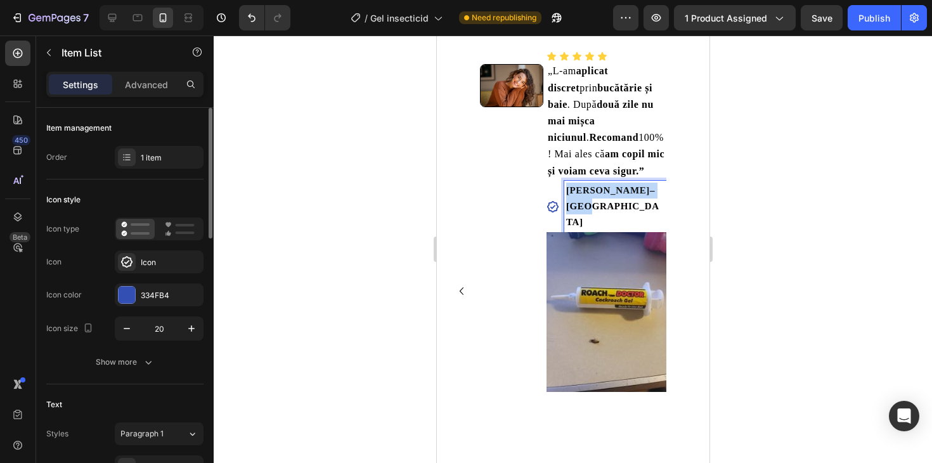
click at [593, 191] on span "Magda A." at bounding box center [607, 190] width 84 height 10
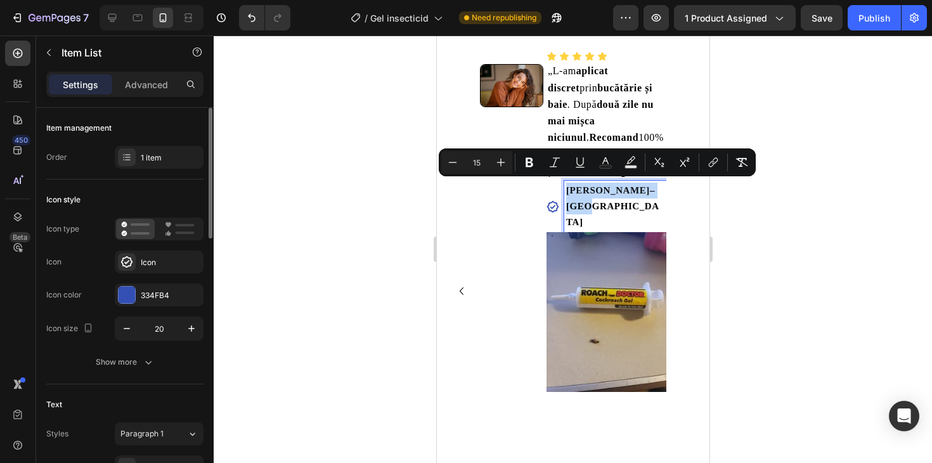
copy p "Magda A. – Cluj"
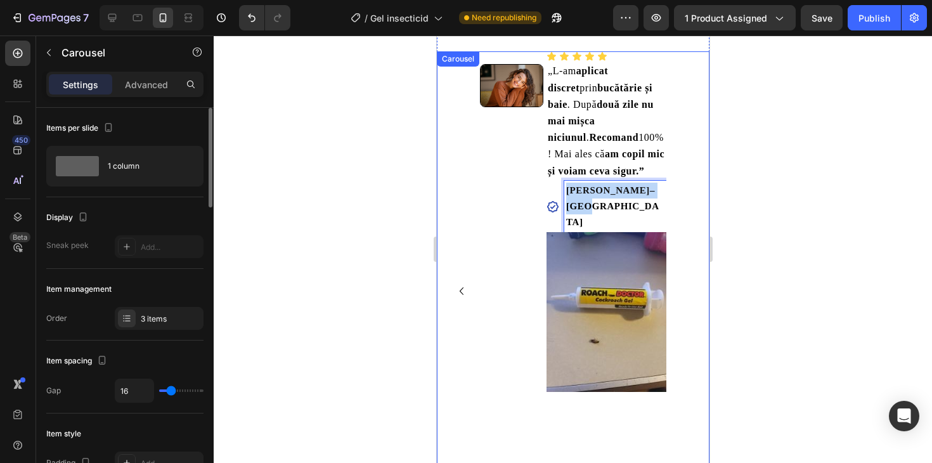
click at [459, 283] on icon "Carousel Back Arrow" at bounding box center [460, 290] width 15 height 15
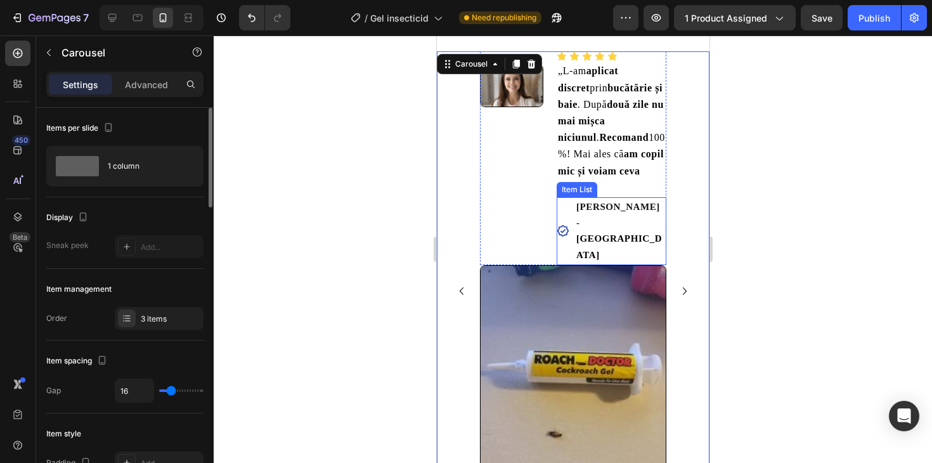
click at [614, 233] on span "[GEOGRAPHIC_DATA]" at bounding box center [618, 246] width 86 height 26
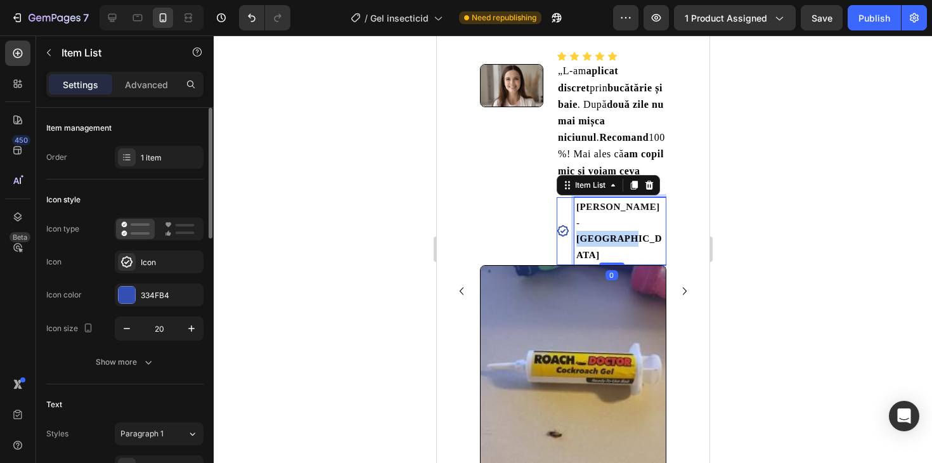
click at [614, 233] on span "[GEOGRAPHIC_DATA]" at bounding box center [618, 246] width 86 height 26
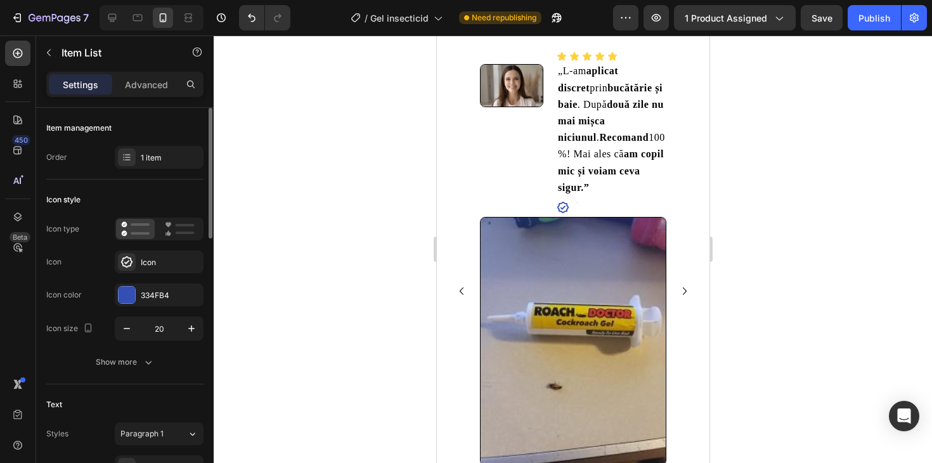
scroll to position [1723, 0]
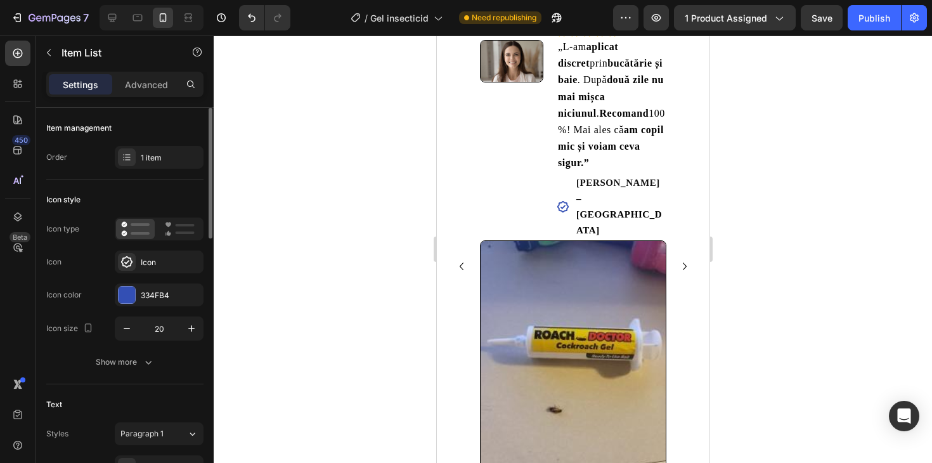
click at [608, 188] on span "Magda A." at bounding box center [617, 182] width 84 height 10
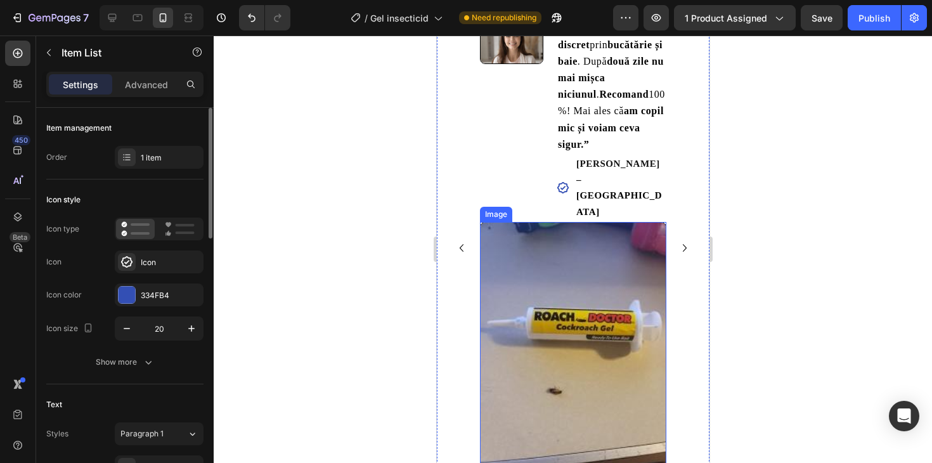
scroll to position [1750, 0]
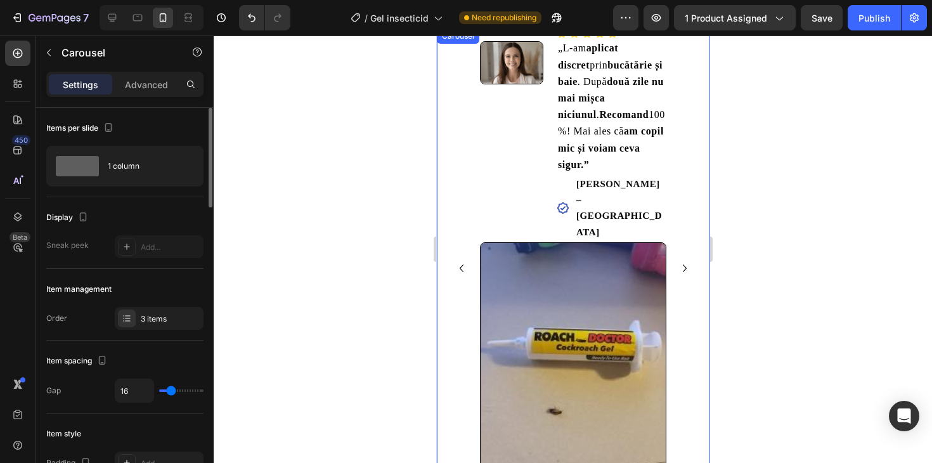
click at [680, 260] on icon "Carousel Next Arrow" at bounding box center [683, 267] width 15 height 15
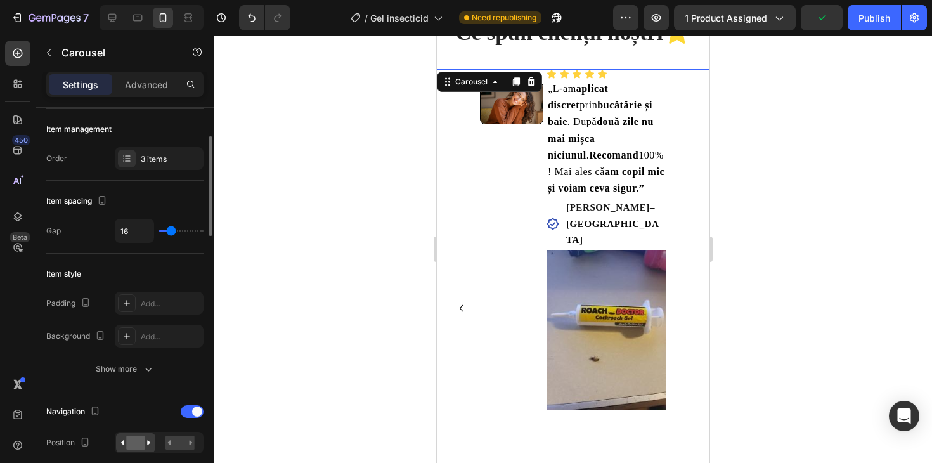
scroll to position [150, 0]
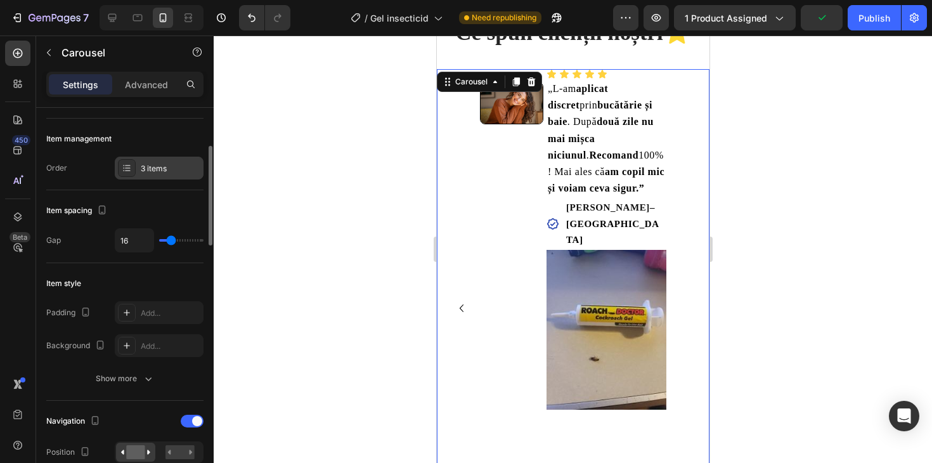
click at [138, 166] on div "3 items" at bounding box center [159, 168] width 89 height 23
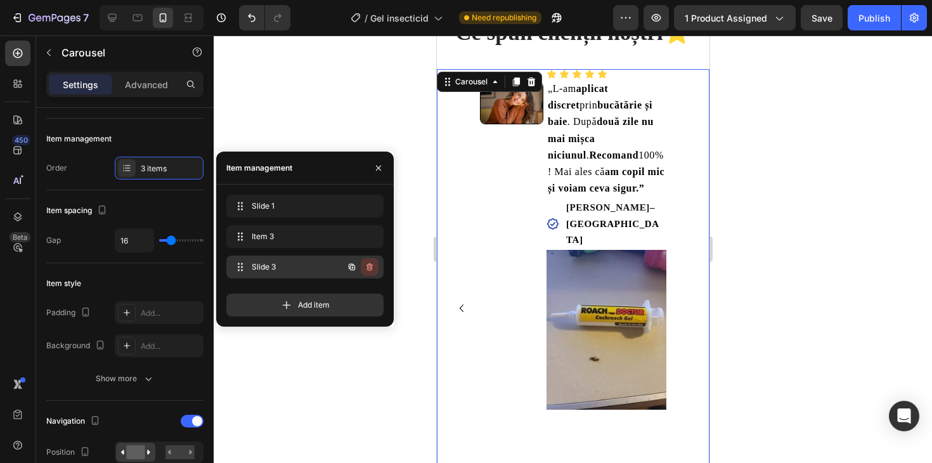
click at [375, 269] on button "button" at bounding box center [370, 267] width 18 height 18
click at [356, 266] on div "Delete" at bounding box center [360, 266] width 23 height 11
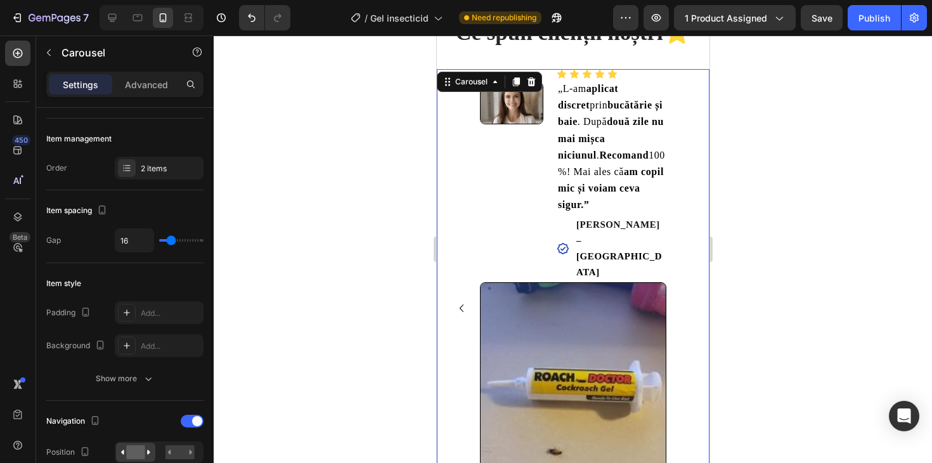
click at [457, 316] on icon "Carousel Back Arrow" at bounding box center [460, 307] width 15 height 15
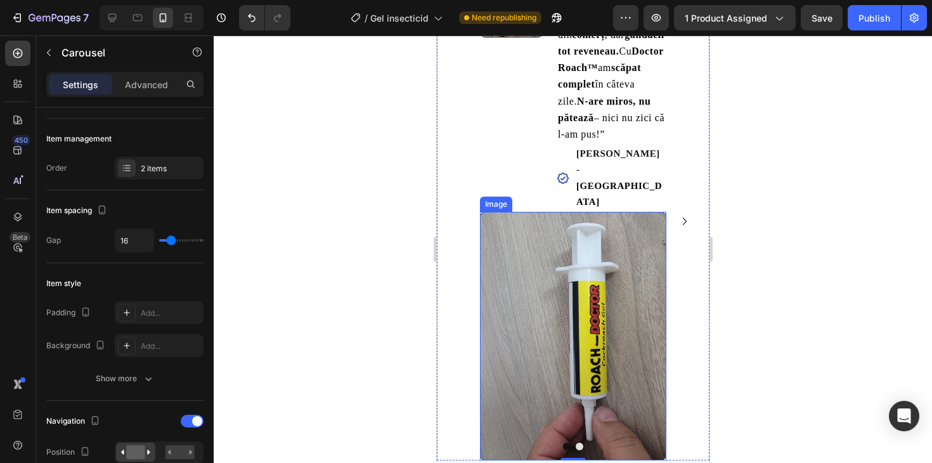
scroll to position [1807, 0]
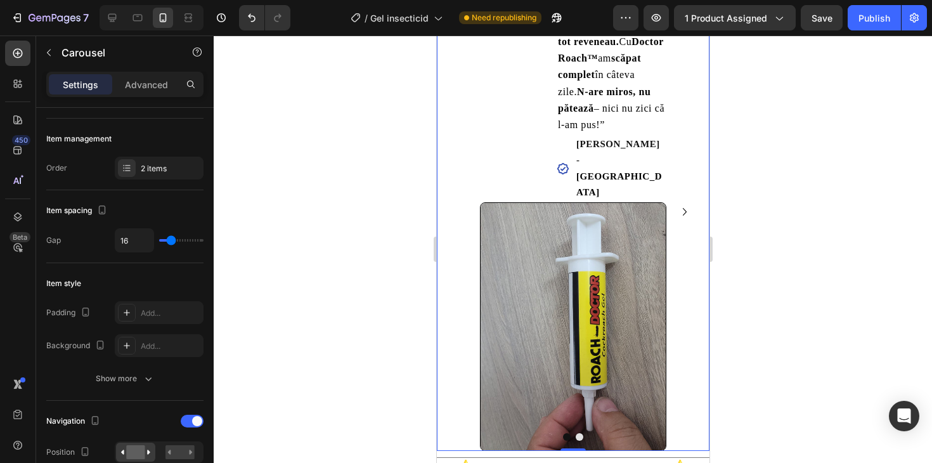
click at [686, 204] on icon "Carousel Next Arrow" at bounding box center [683, 211] width 15 height 15
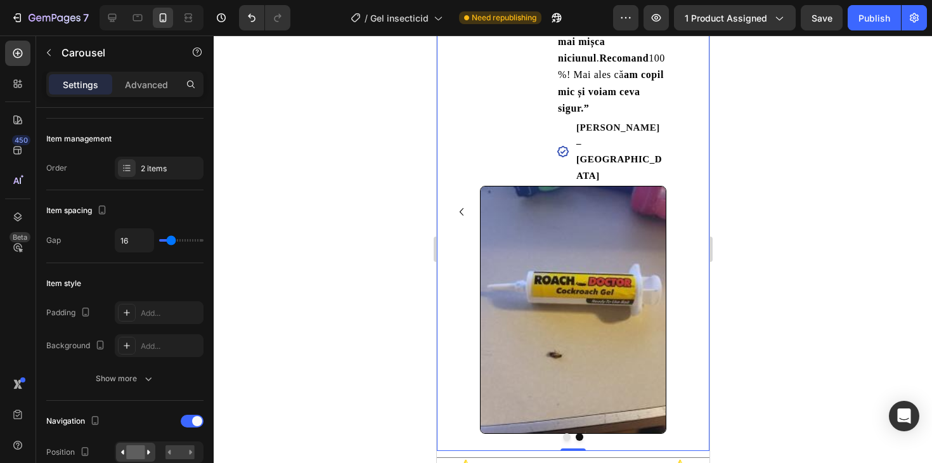
click at [459, 204] on icon "Carousel Back Arrow" at bounding box center [460, 211] width 15 height 15
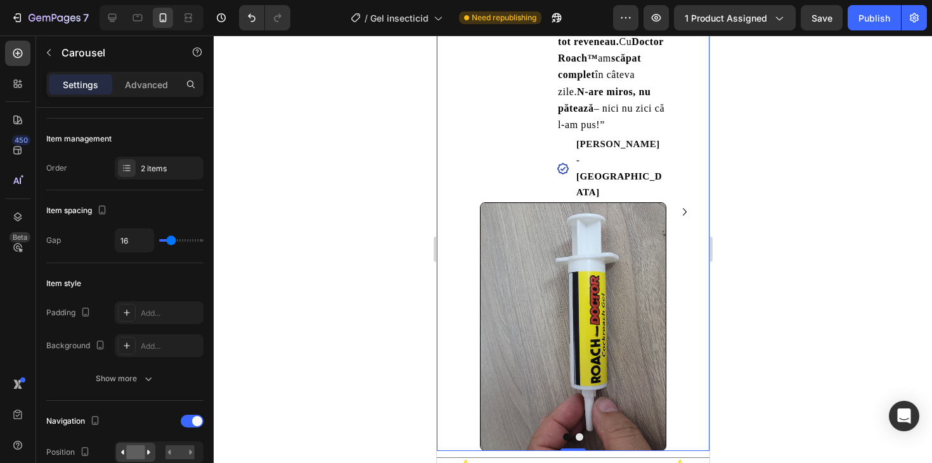
click at [682, 204] on icon "Carousel Next Arrow" at bounding box center [683, 211] width 15 height 15
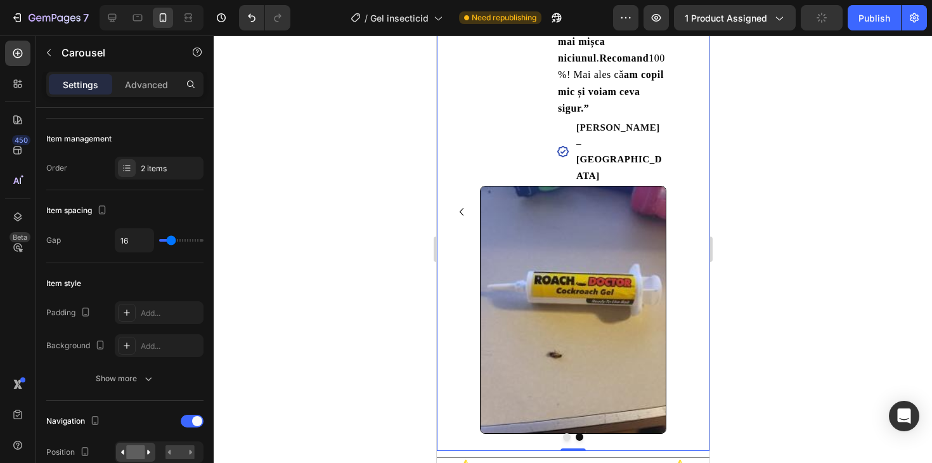
click at [463, 204] on icon "Carousel Back Arrow" at bounding box center [460, 211] width 15 height 15
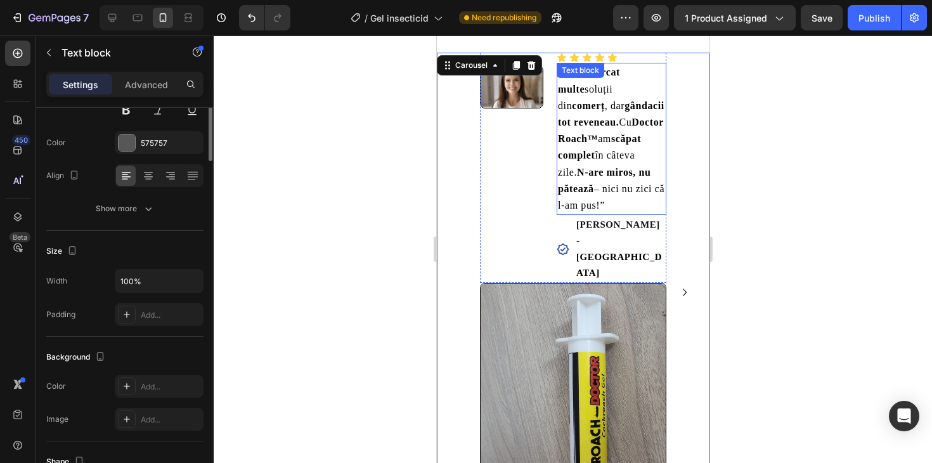
scroll to position [0, 0]
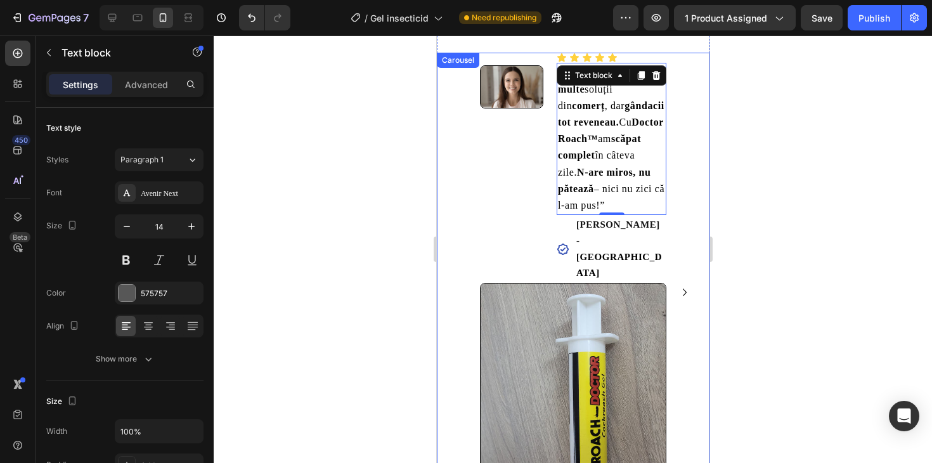
click at [682, 285] on icon "Carousel Next Arrow" at bounding box center [683, 292] width 15 height 15
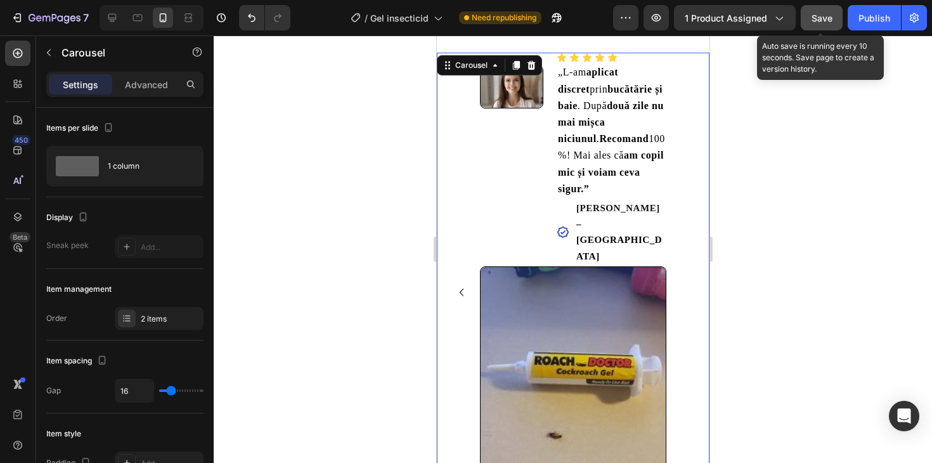
click at [819, 18] on span "Save" at bounding box center [821, 18] width 21 height 11
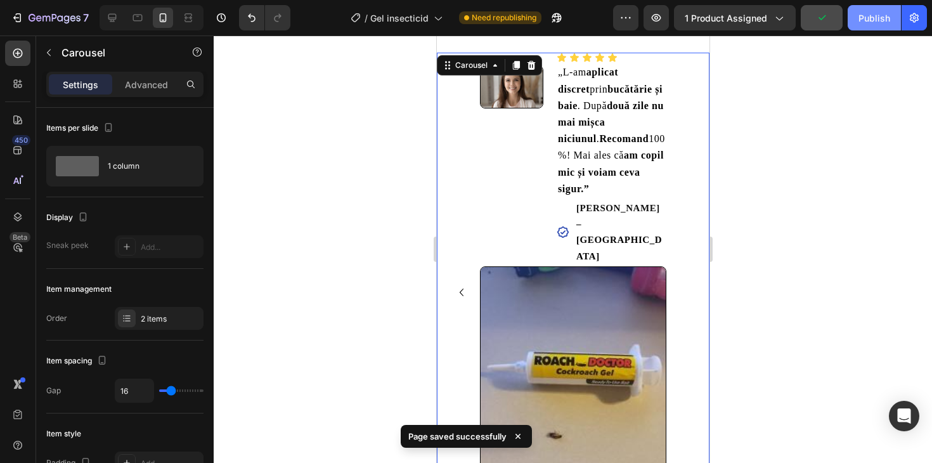
click at [868, 27] on button "Publish" at bounding box center [873, 17] width 53 height 25
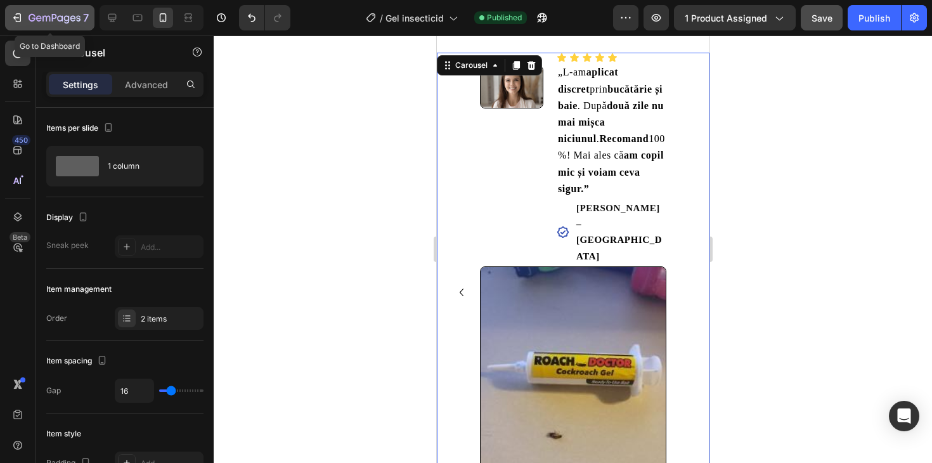
click at [15, 13] on icon "button" at bounding box center [17, 17] width 13 height 13
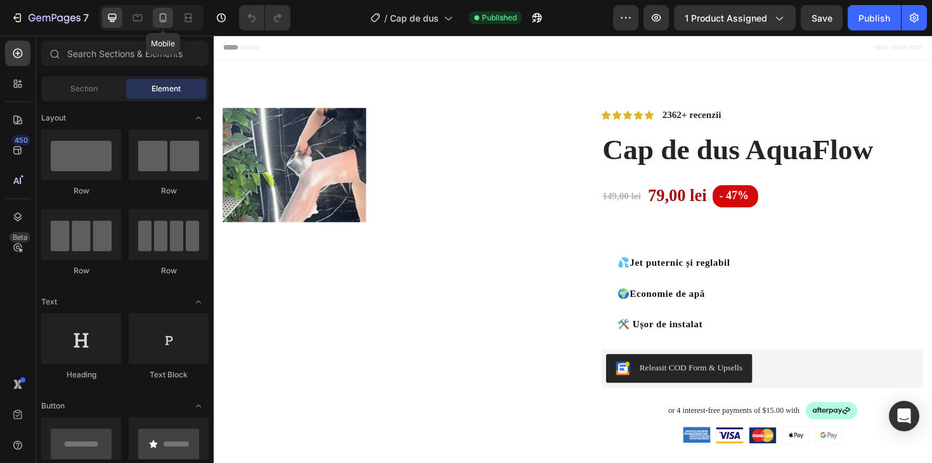
click at [164, 18] on icon at bounding box center [163, 17] width 13 height 13
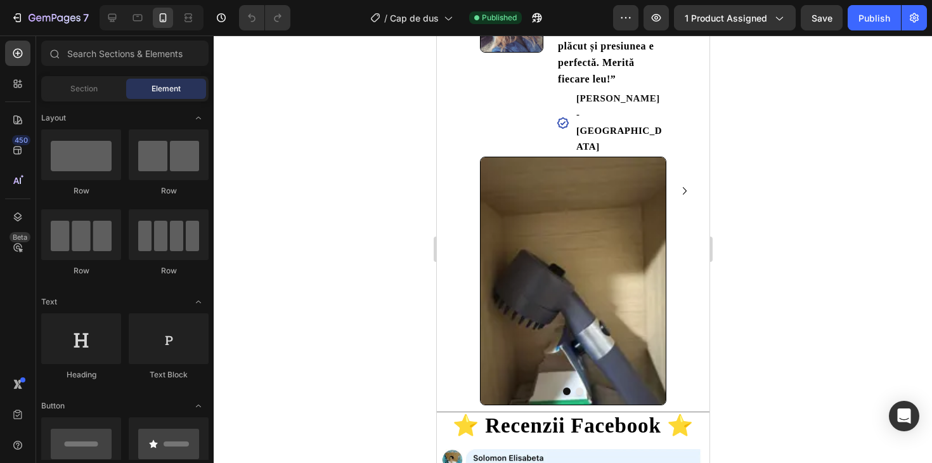
scroll to position [1425, 0]
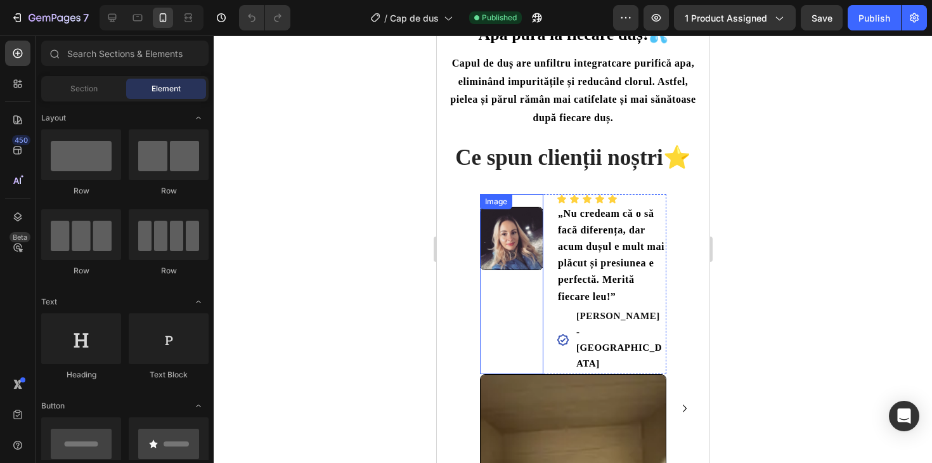
click at [501, 232] on img at bounding box center [510, 238] width 63 height 63
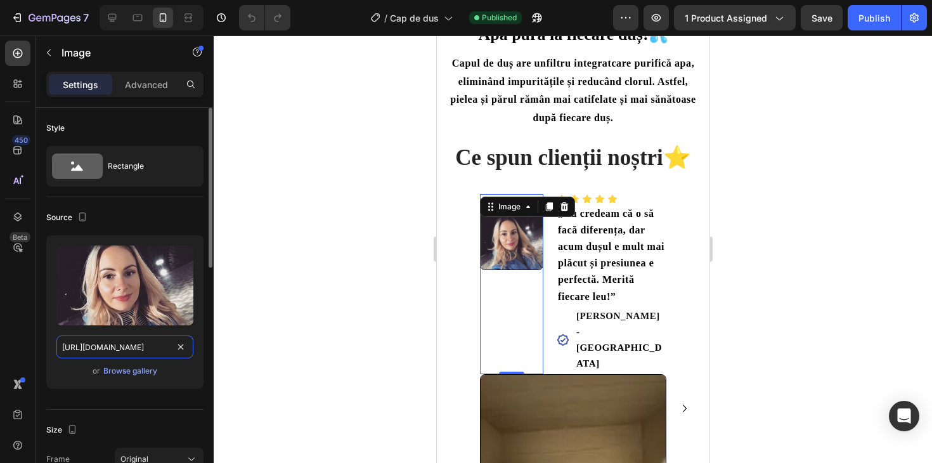
click at [89, 338] on input "https://static3.machteamsoft.ro/thumbnails_high/profile/577/13053577_dscn201812…" at bounding box center [124, 346] width 137 height 23
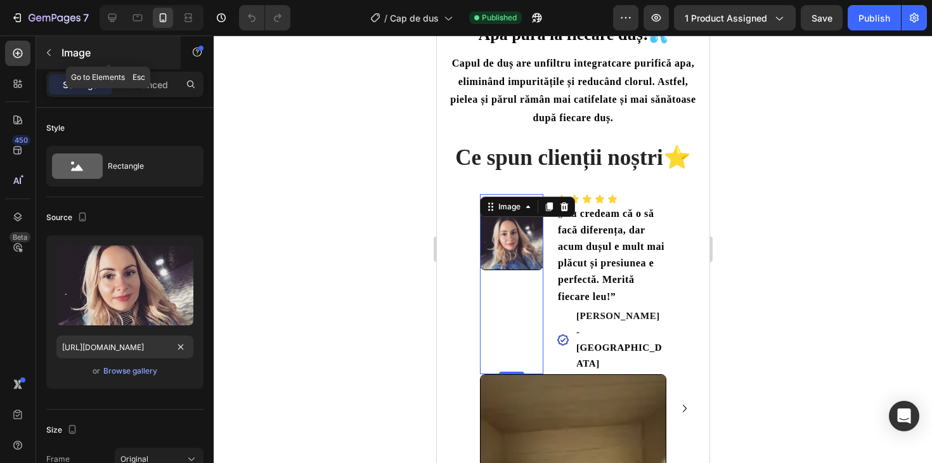
click at [45, 50] on icon "button" at bounding box center [49, 53] width 10 height 10
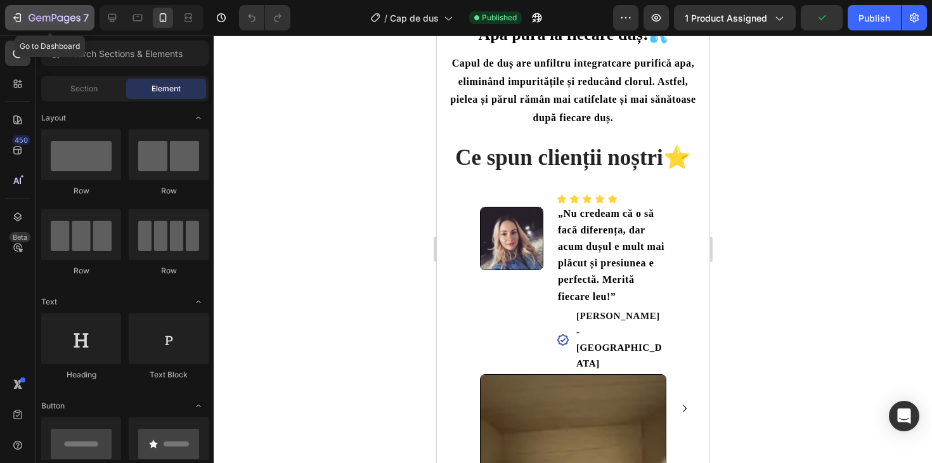
click at [22, 12] on icon "button" at bounding box center [17, 17] width 13 height 13
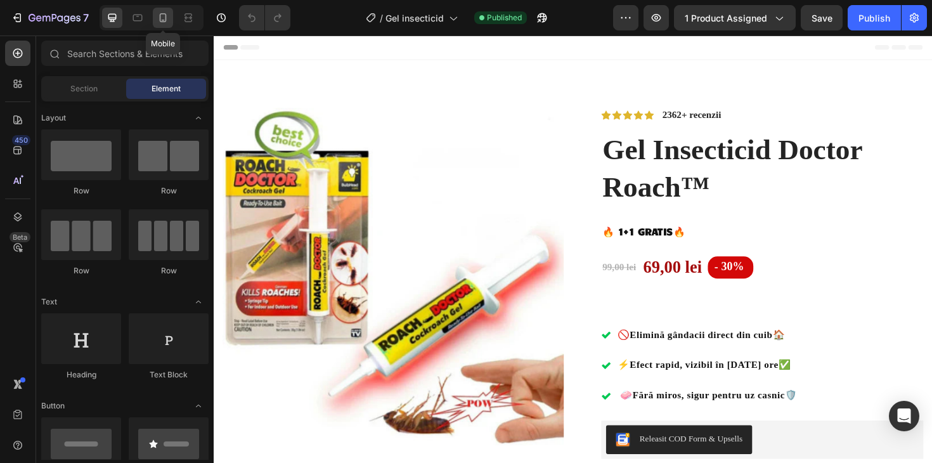
click at [165, 21] on icon at bounding box center [163, 17] width 7 height 9
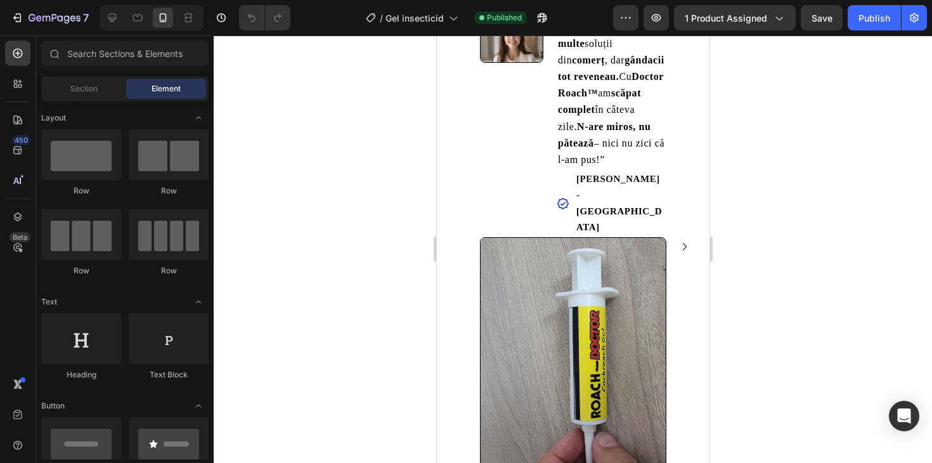
scroll to position [1635, 0]
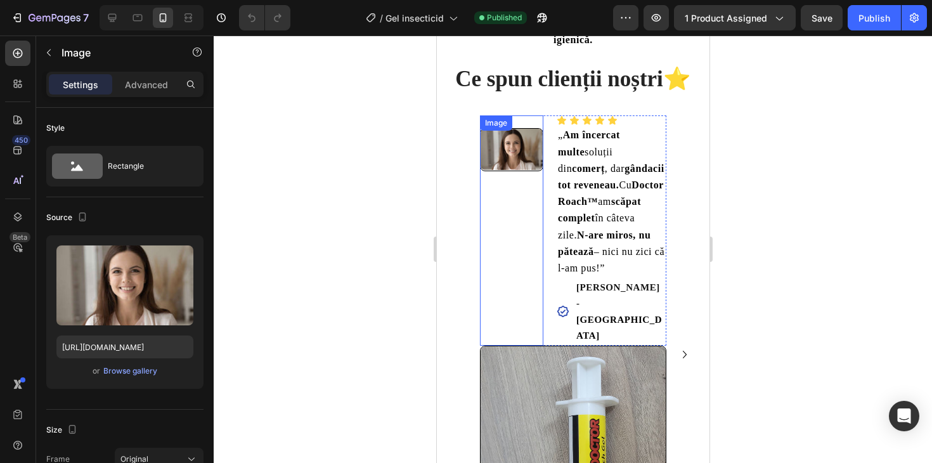
click at [532, 170] on img at bounding box center [510, 149] width 63 height 42
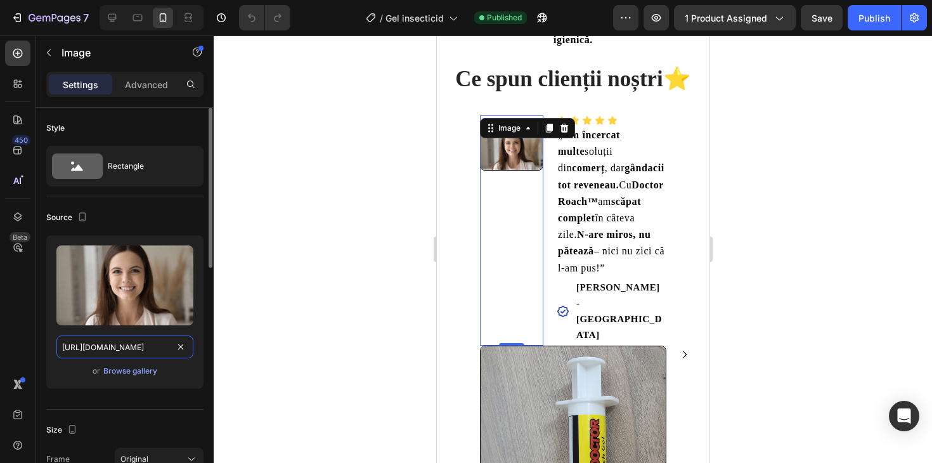
click at [97, 343] on input "https://cdn.shopify.com/s/files/1/0843/5836/5532/files/gempages_529920570603602…" at bounding box center [124, 346] width 137 height 23
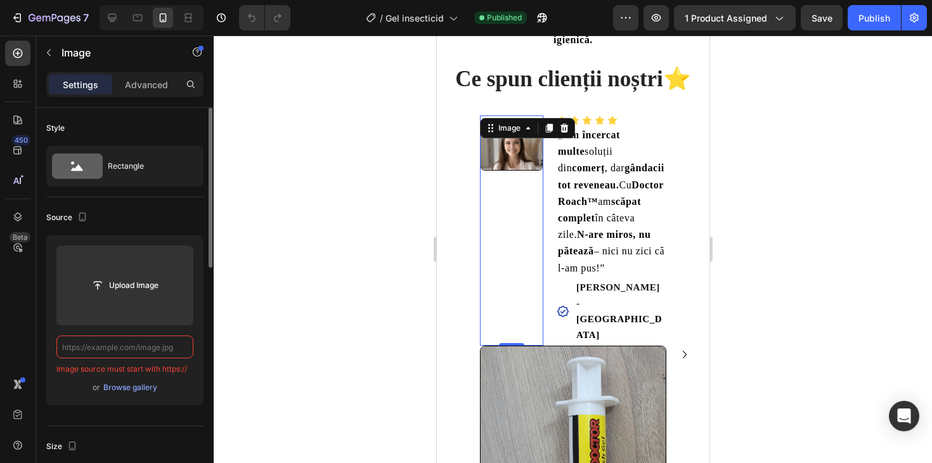
paste input "https://static3.machteamsoft.ro/thumbnails_high/profile/577/13053577_dscn201812…"
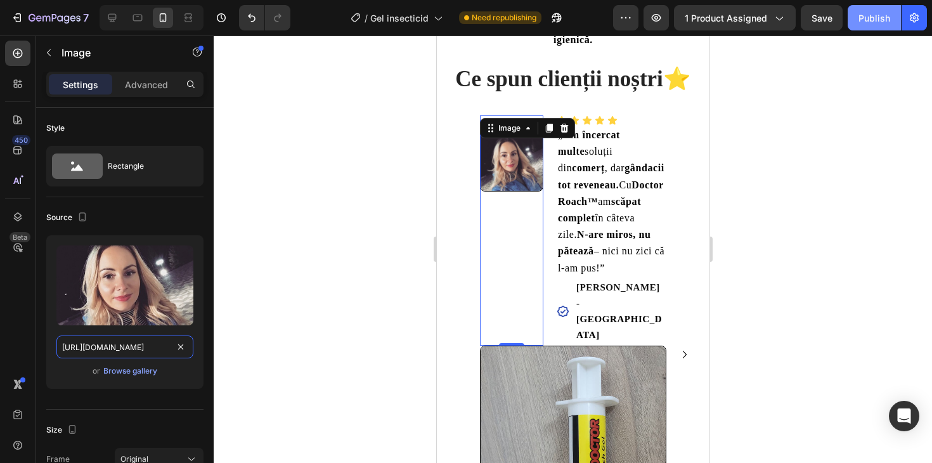
type input "https://static3.machteamsoft.ro/thumbnails_high/profile/577/13053577_dscn201812…"
click at [885, 16] on div "Publish" at bounding box center [874, 17] width 32 height 13
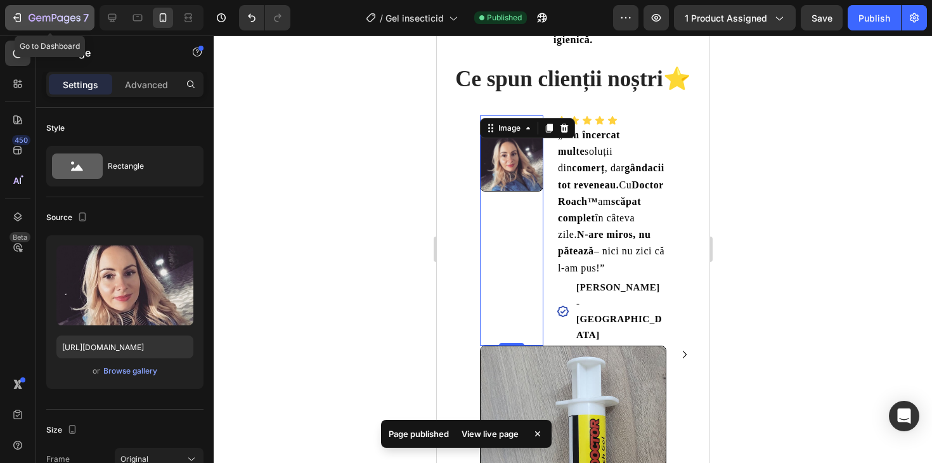
click at [14, 21] on icon "button" at bounding box center [17, 17] width 13 height 13
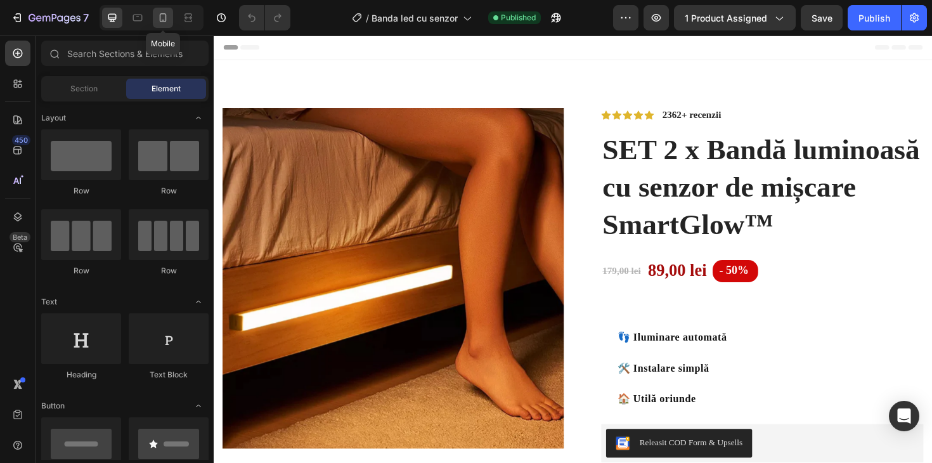
click at [161, 18] on icon at bounding box center [163, 17] width 13 height 13
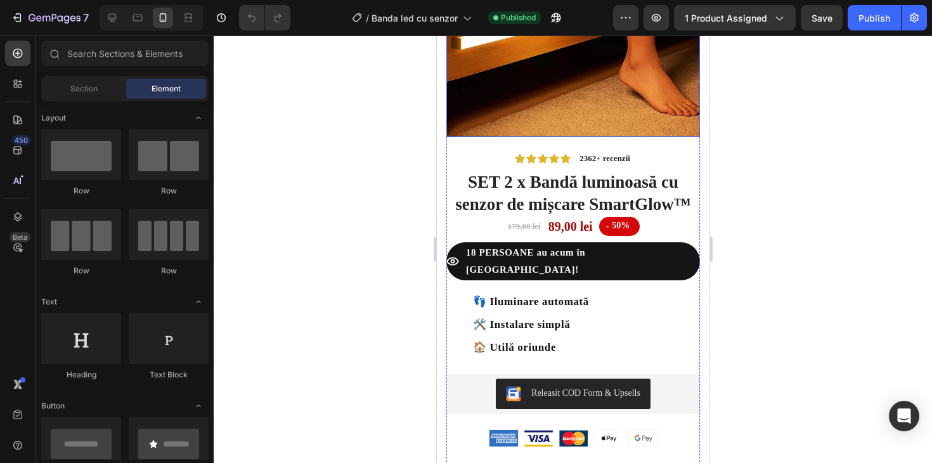
scroll to position [444, 0]
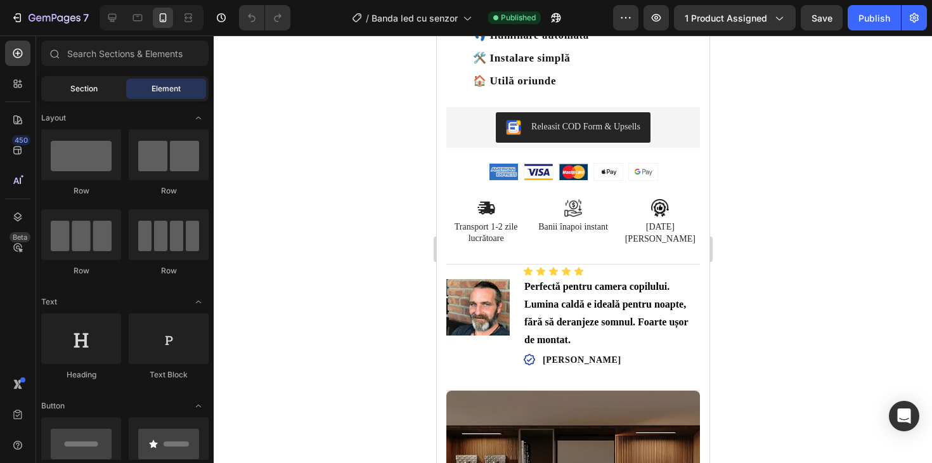
click at [87, 84] on span "Section" at bounding box center [83, 88] width 27 height 11
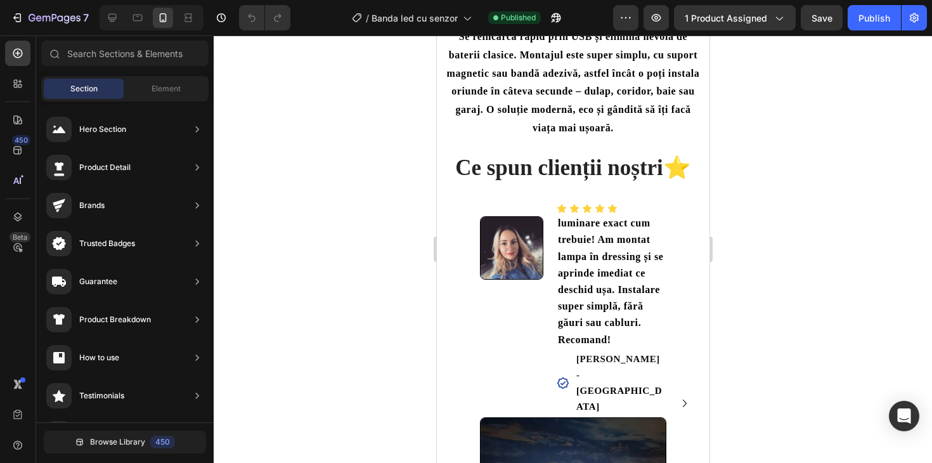
scroll to position [1671, 0]
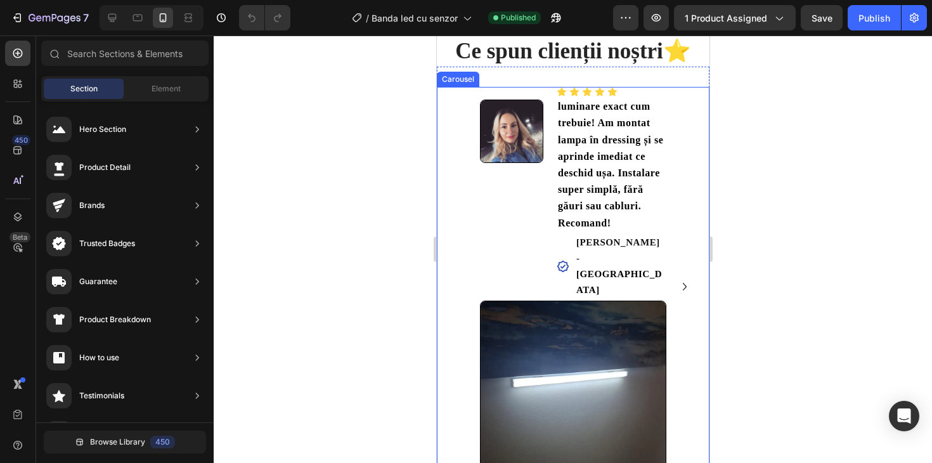
click at [685, 279] on icon "Carousel Next Arrow" at bounding box center [683, 286] width 15 height 15
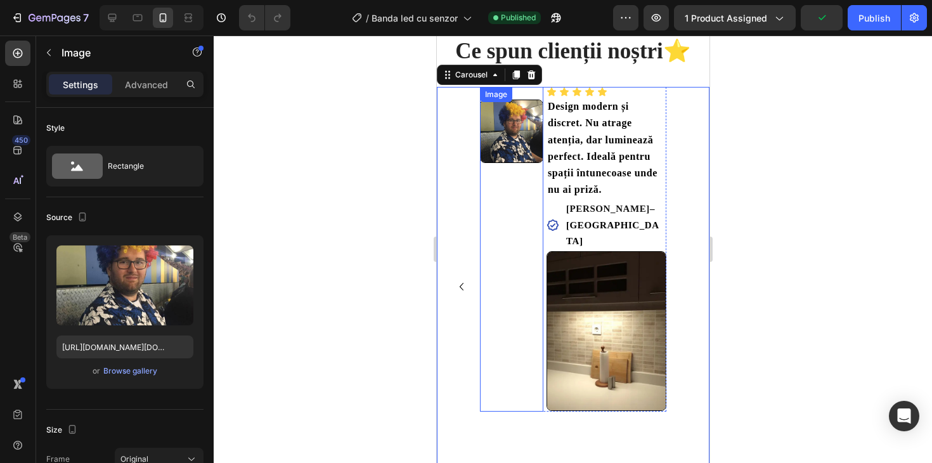
click at [511, 150] on img at bounding box center [510, 130] width 63 height 63
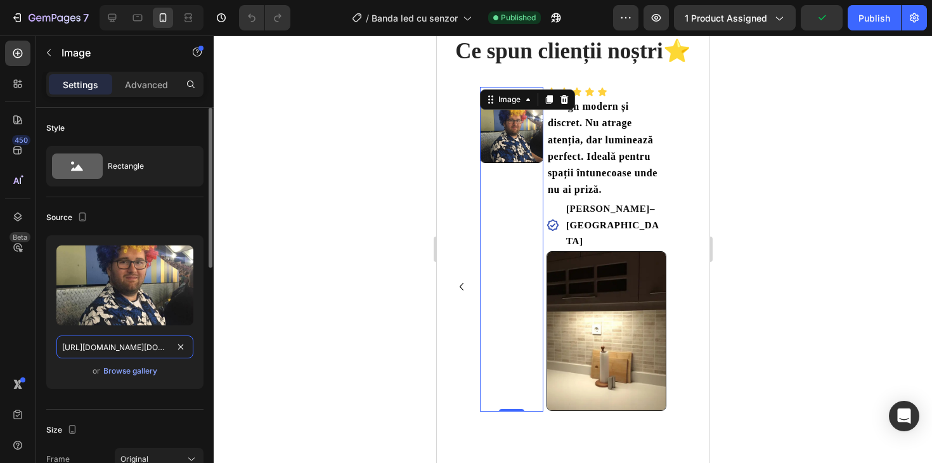
click at [132, 350] on input "https://i0.wp.com/emilcalinescu.eu/wp-content/uploads/Emil-Calinescu-Poza-de-pr…" at bounding box center [124, 346] width 137 height 23
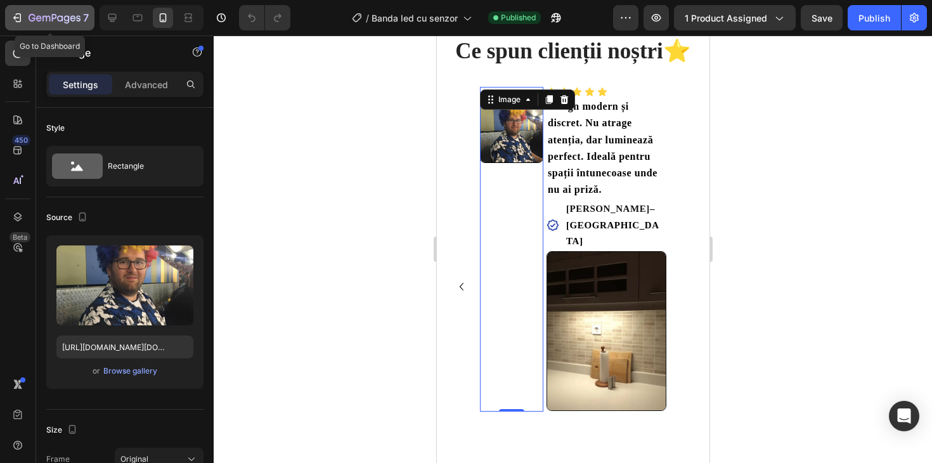
click at [23, 16] on div "7" at bounding box center [50, 17] width 78 height 15
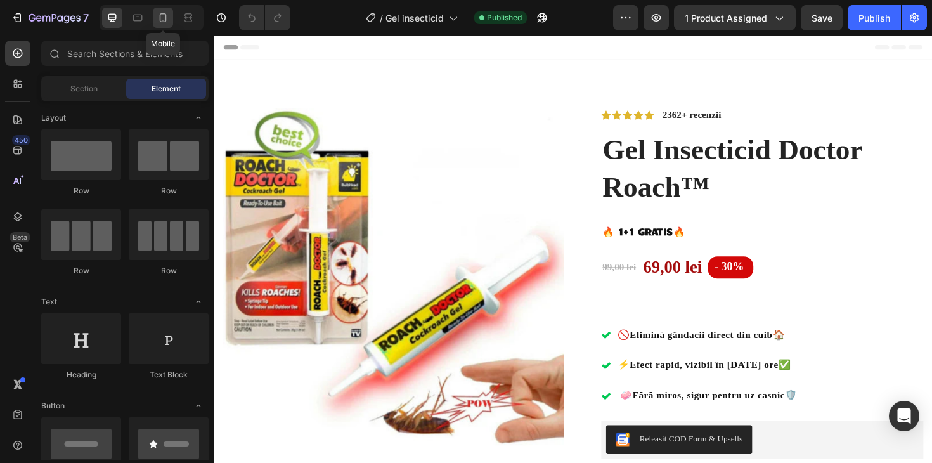
click at [160, 20] on icon at bounding box center [163, 17] width 13 height 13
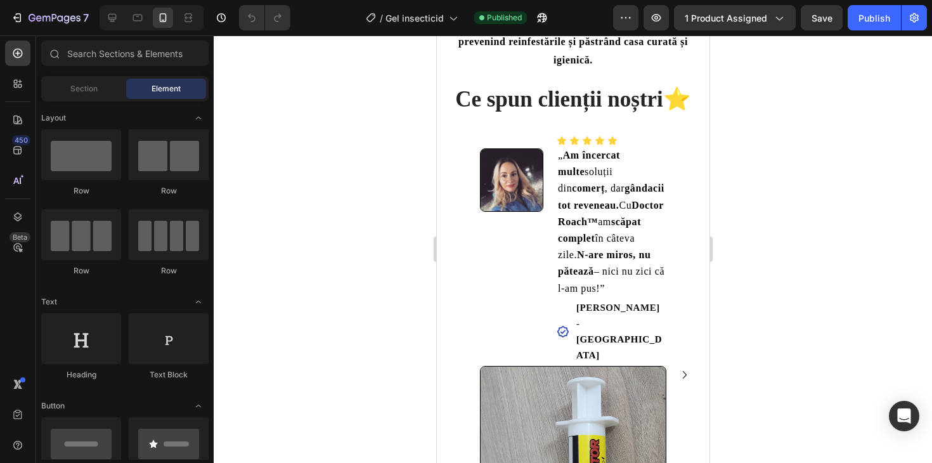
scroll to position [1615, 0]
click at [688, 382] on icon "Carousel Next Arrow" at bounding box center [683, 373] width 15 height 15
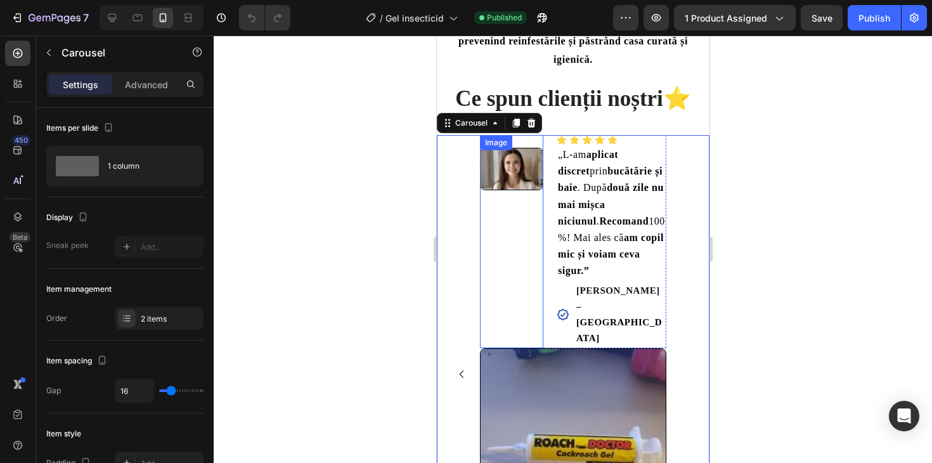
click at [511, 190] on img at bounding box center [510, 169] width 63 height 42
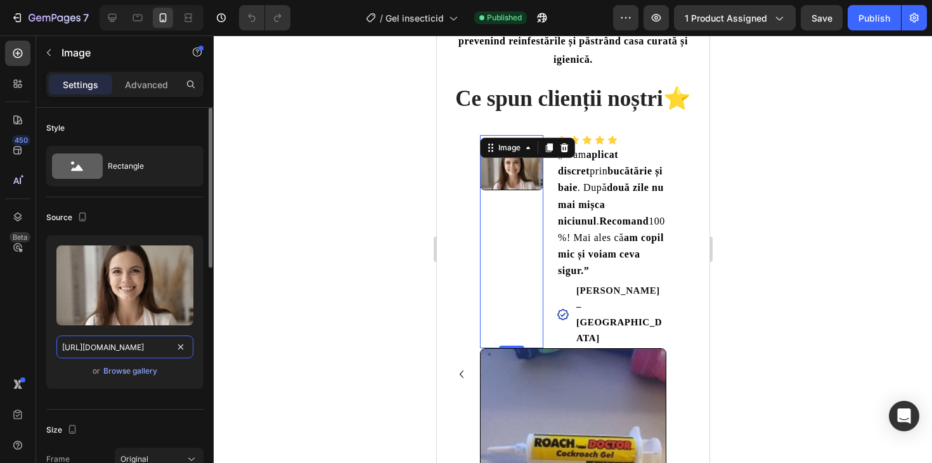
click at [148, 337] on input "[URL][DOMAIN_NAME]" at bounding box center [124, 346] width 137 height 23
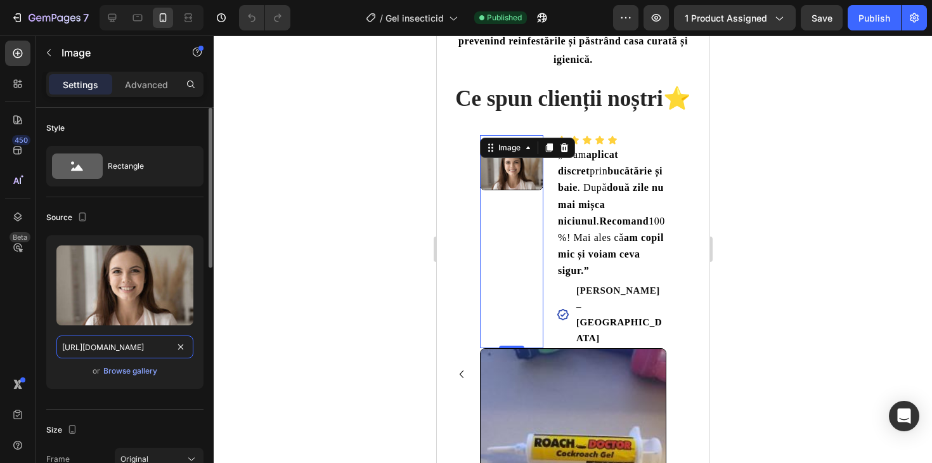
click at [148, 337] on input "[URL][DOMAIN_NAME]" at bounding box center [124, 346] width 137 height 23
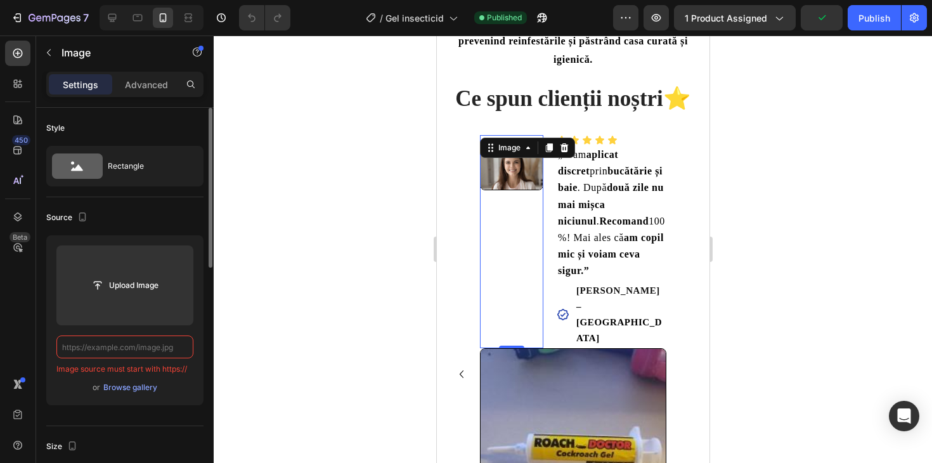
paste input "[URL][DOMAIN_NAME][DOMAIN_NAME][PERSON_NAME]"
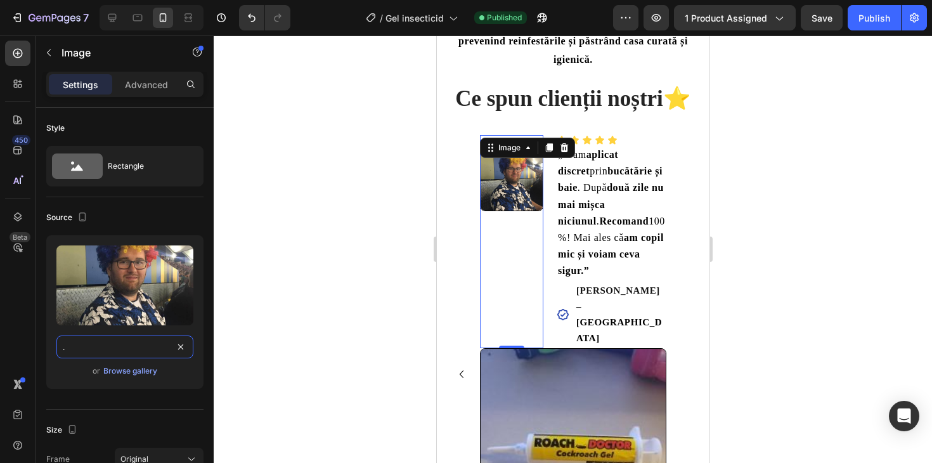
type input "[URL][DOMAIN_NAME][DOMAIN_NAME][PERSON_NAME]"
click at [772, 233] on div at bounding box center [573, 248] width 718 height 427
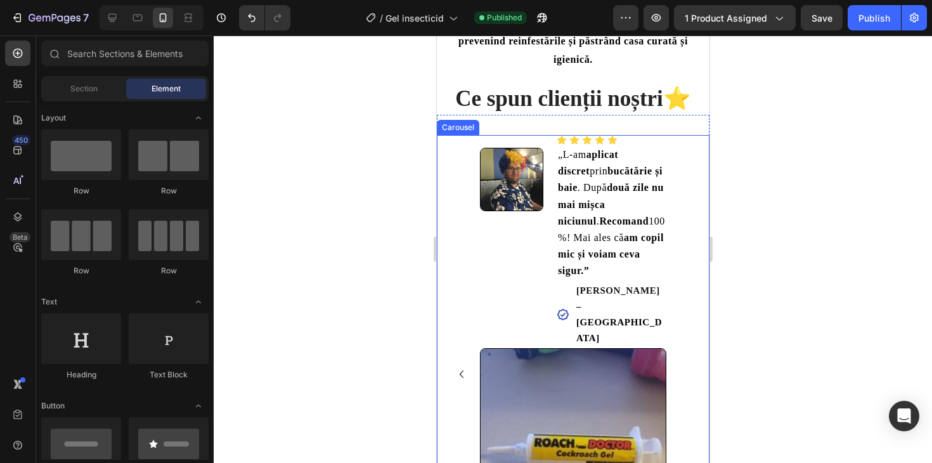
click at [463, 382] on icon "Carousel Back Arrow" at bounding box center [460, 373] width 15 height 15
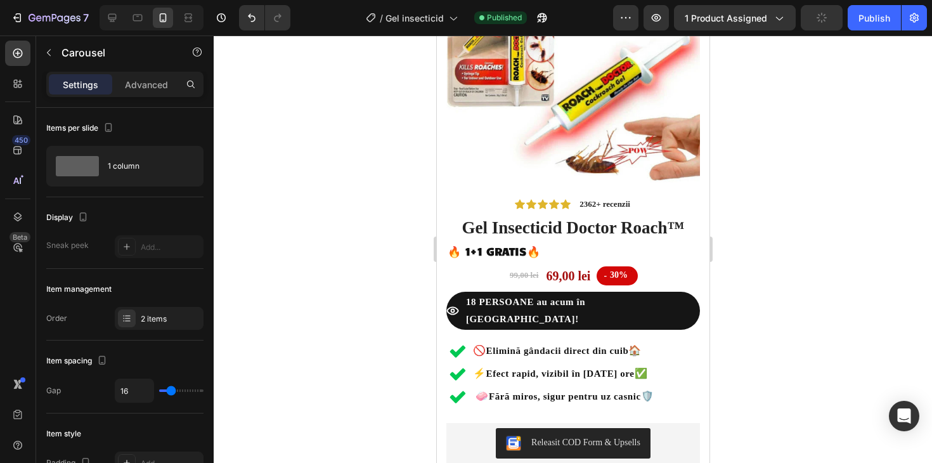
scroll to position [132, 0]
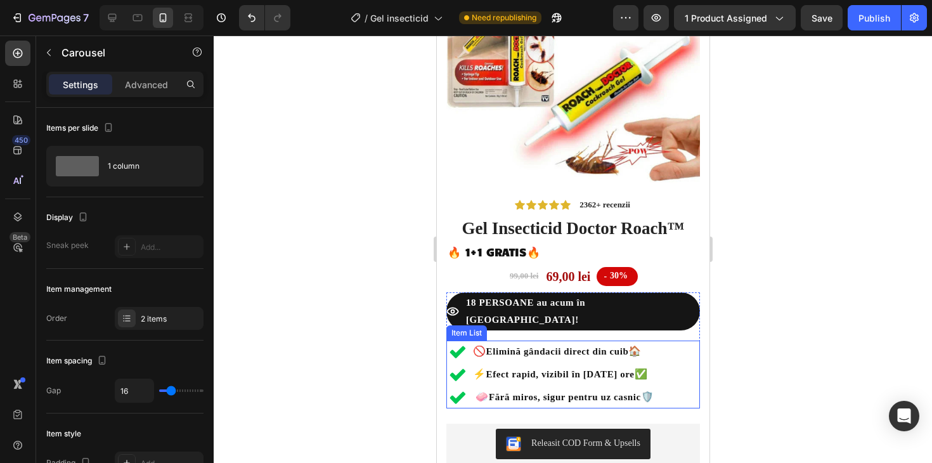
click at [461, 345] on icon at bounding box center [456, 351] width 15 height 12
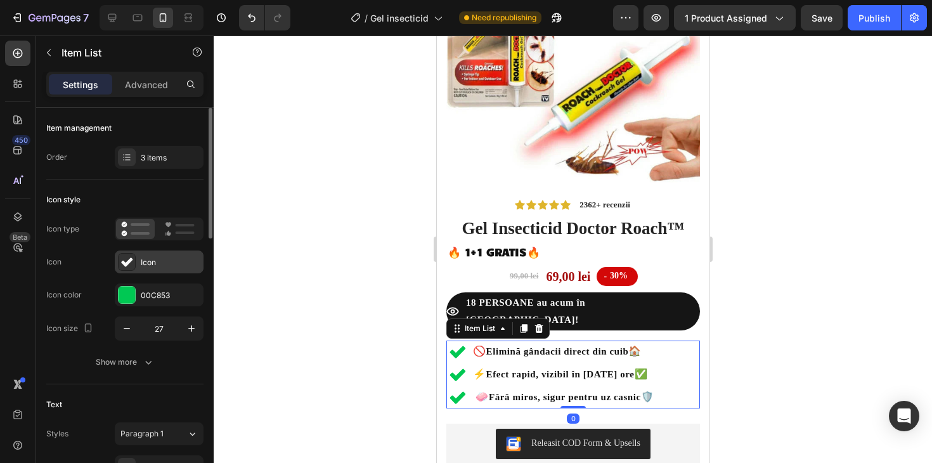
click at [133, 259] on div at bounding box center [127, 262] width 18 height 18
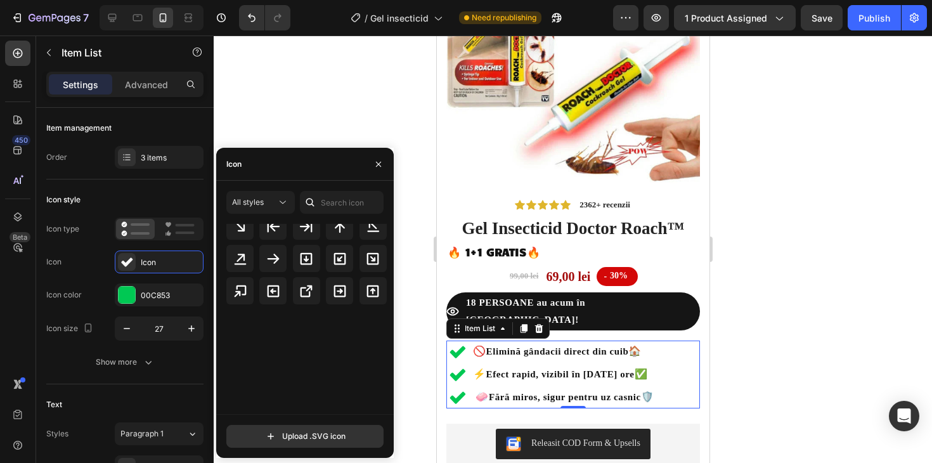
scroll to position [0, 0]
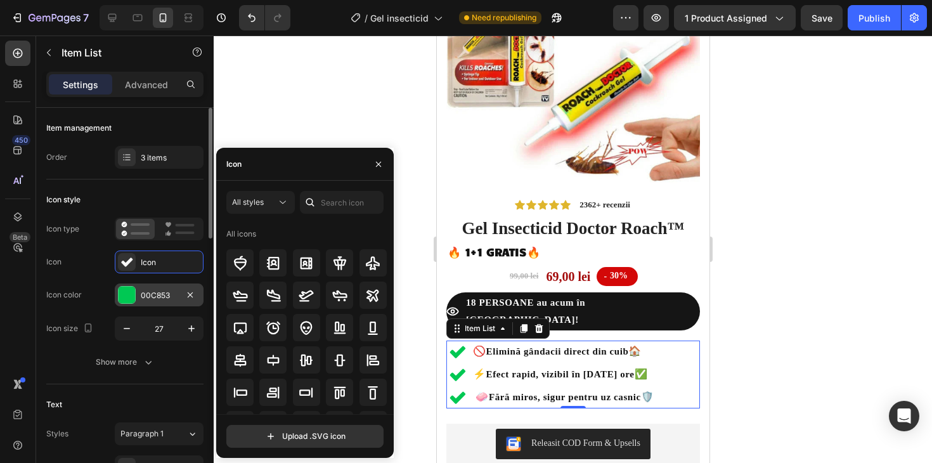
click at [121, 296] on div at bounding box center [127, 294] width 16 height 16
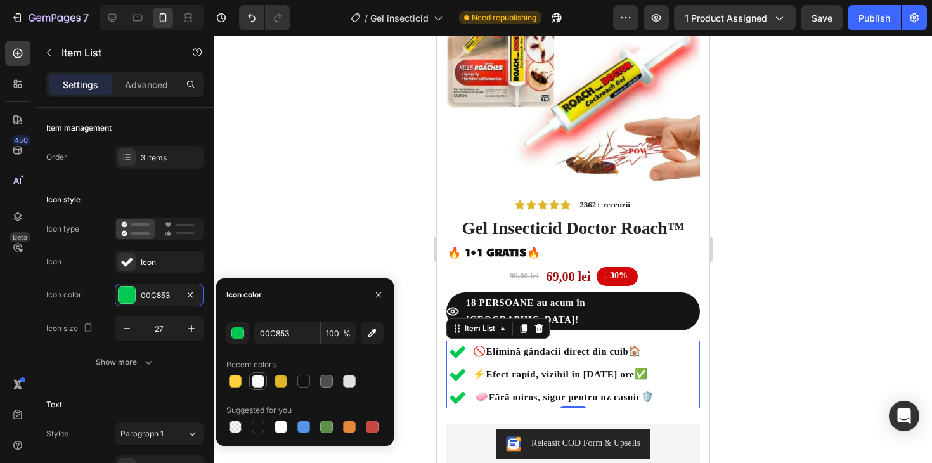
click at [252, 380] on div at bounding box center [258, 381] width 13 height 13
type input "FBFBFB"
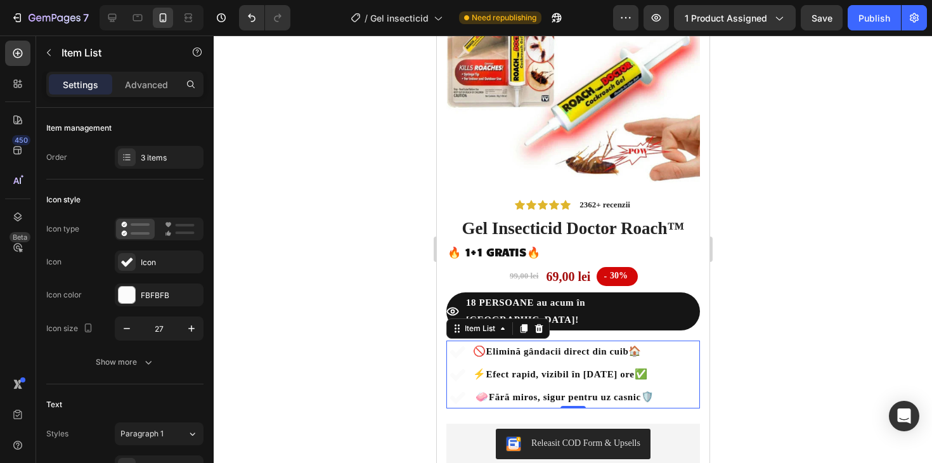
click at [800, 382] on div at bounding box center [573, 248] width 718 height 427
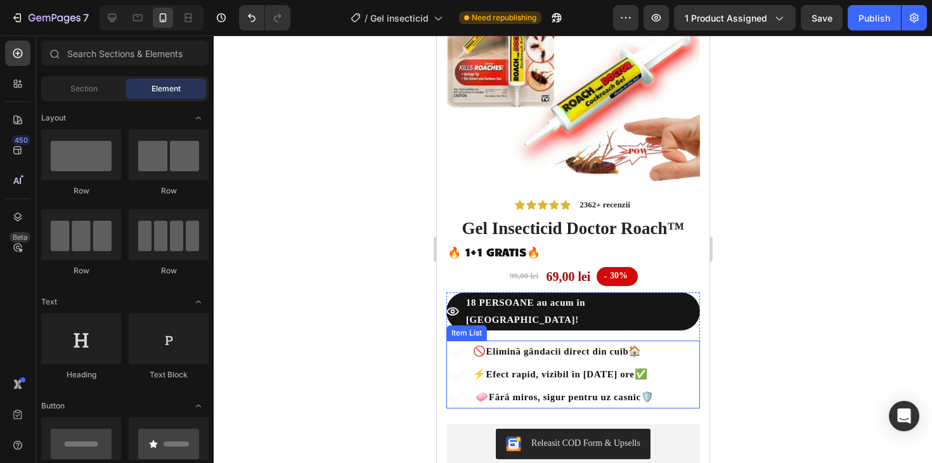
click at [588, 346] on strong "Elimină gândacii direct din cuib" at bounding box center [556, 351] width 143 height 10
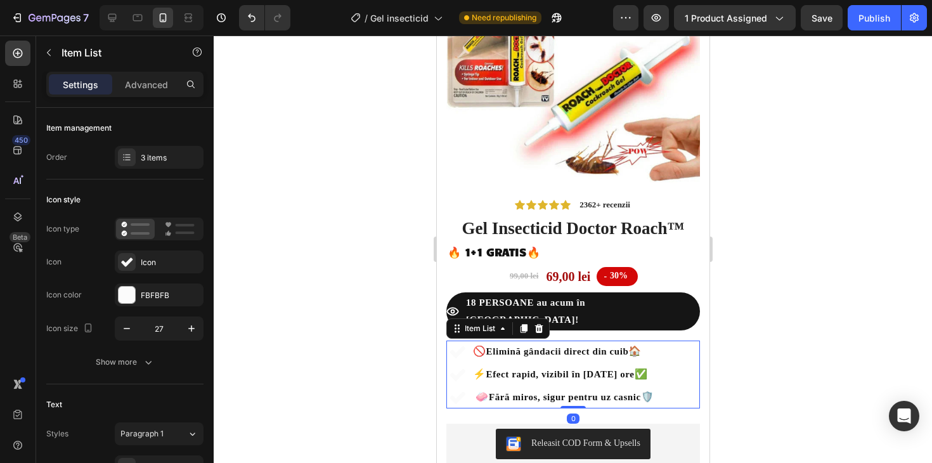
click at [588, 346] on strong "Elimină gândacii direct din cuib" at bounding box center [556, 351] width 143 height 10
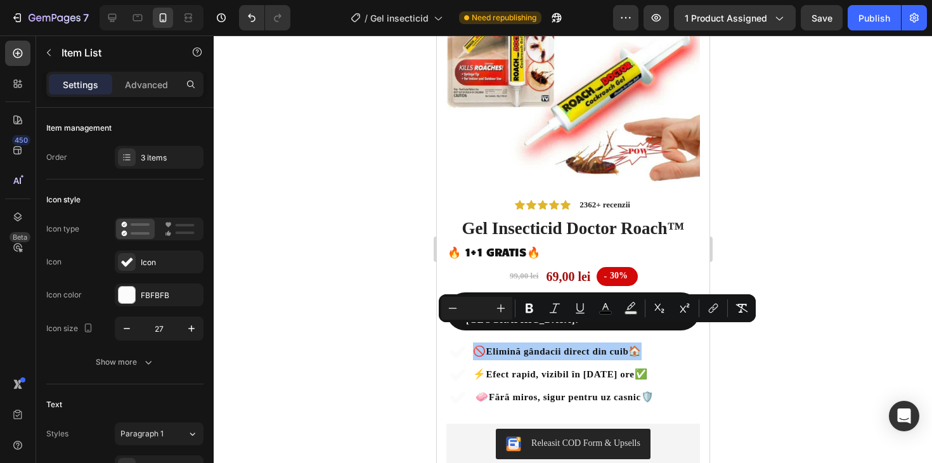
click at [486, 299] on div "Minus Plus" at bounding box center [476, 308] width 71 height 23
click at [478, 303] on input "Editor contextual toolbar" at bounding box center [476, 307] width 25 height 15
click at [501, 305] on icon "Editor contextual toolbar" at bounding box center [500, 308] width 13 height 13
type input "17"
click at [556, 369] on strong "Efect rapid, vizibil în [DATE] ore" at bounding box center [559, 374] width 148 height 10
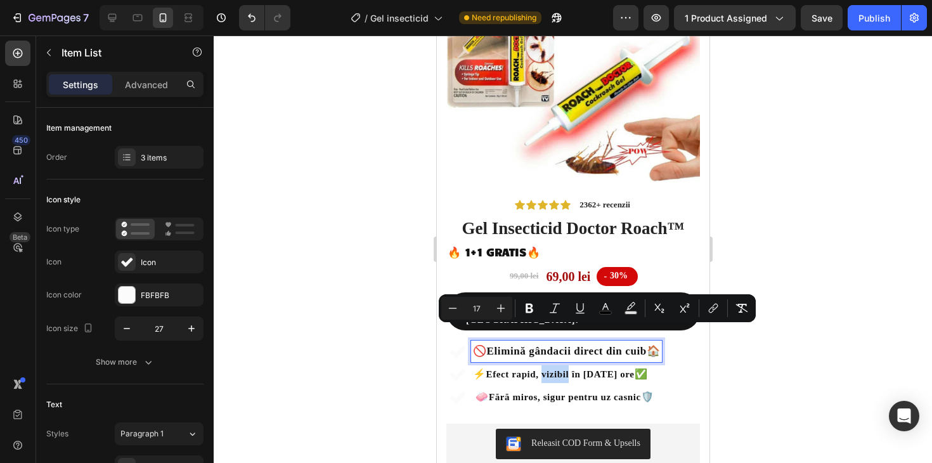
click at [556, 369] on strong "Efect rapid, vizibil în [DATE] ore" at bounding box center [559, 374] width 148 height 10
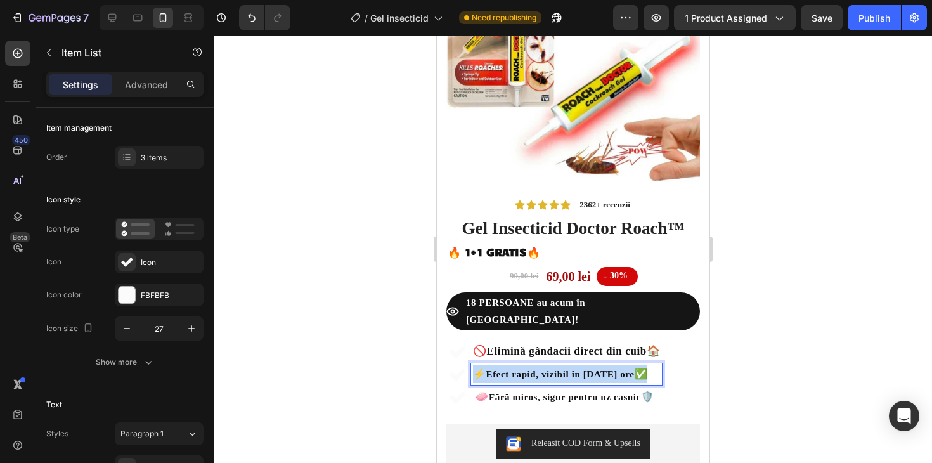
click at [556, 369] on strong "Efect rapid, vizibil în [DATE] ore" at bounding box center [559, 374] width 148 height 10
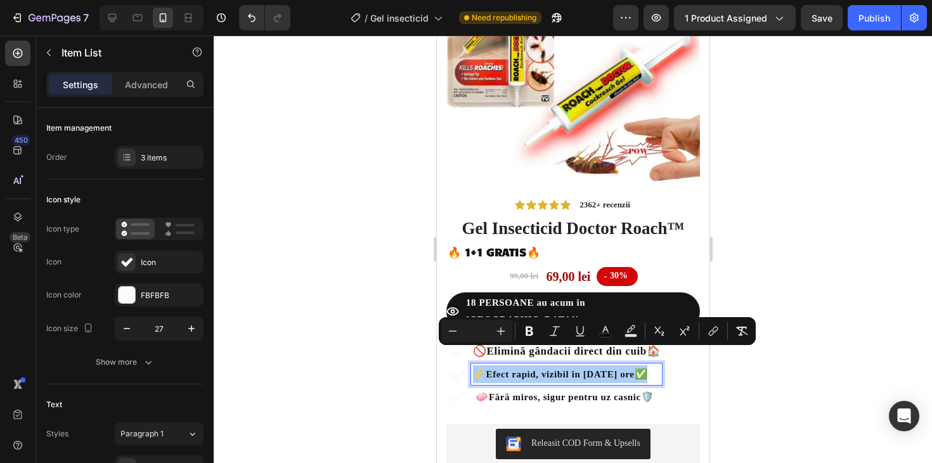
click at [478, 322] on div "Minus Plus" at bounding box center [476, 330] width 71 height 23
click at [476, 326] on input "Editor contextual toolbar" at bounding box center [476, 330] width 25 height 15
type input "17"
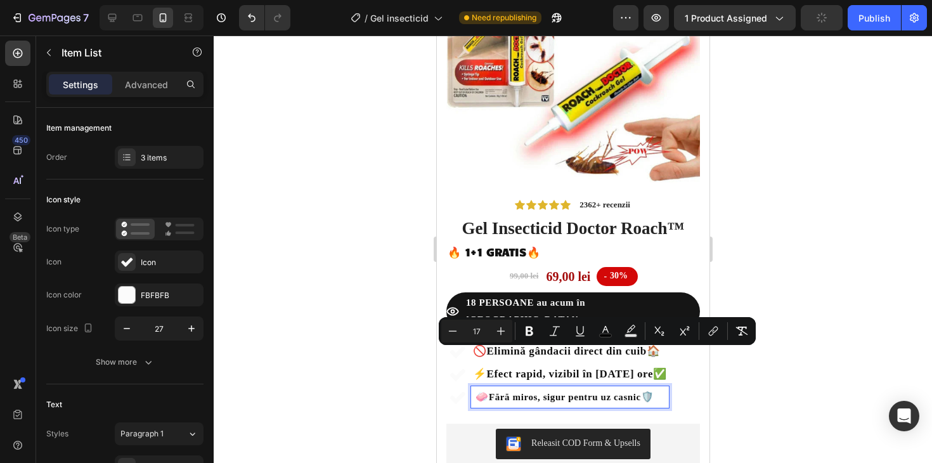
click at [529, 392] on strong "Fără miros, sigur pentru uz casnic" at bounding box center [564, 397] width 152 height 10
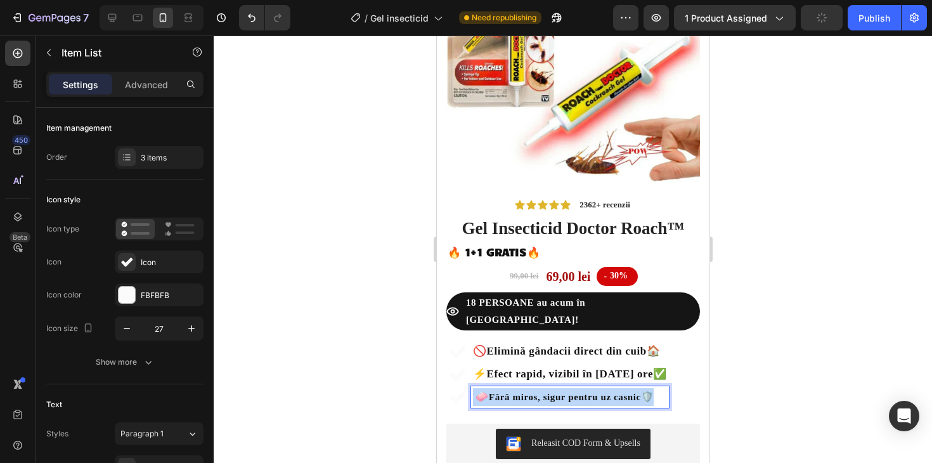
click at [529, 392] on strong "Fără miros, sigur pentru uz casnic" at bounding box center [564, 397] width 152 height 10
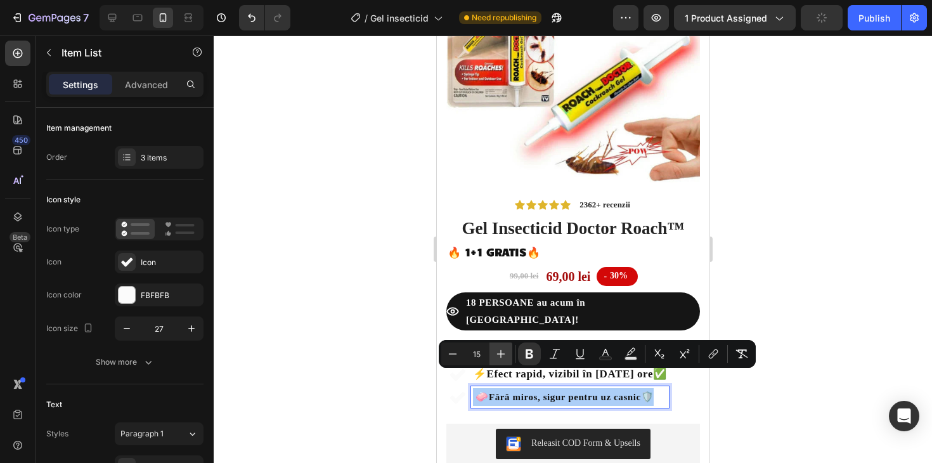
click at [498, 354] on icon "Editor contextual toolbar" at bounding box center [500, 353] width 13 height 13
type input "17"
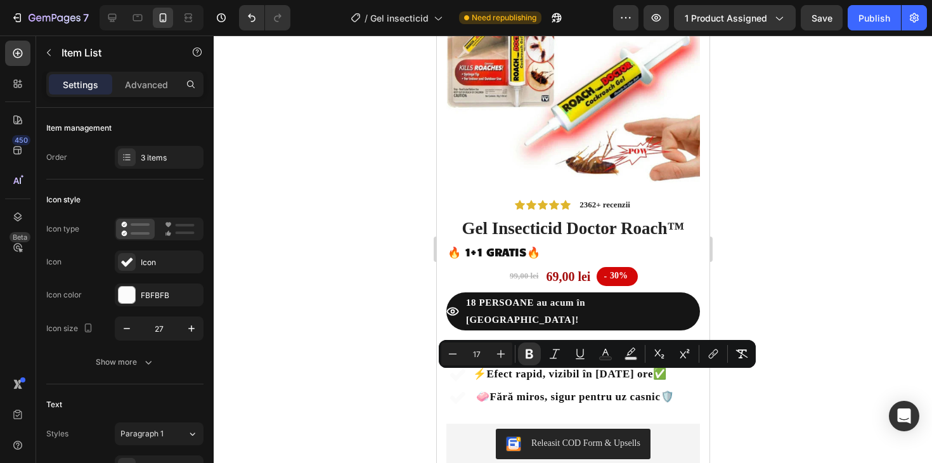
click at [788, 248] on div at bounding box center [573, 248] width 718 height 427
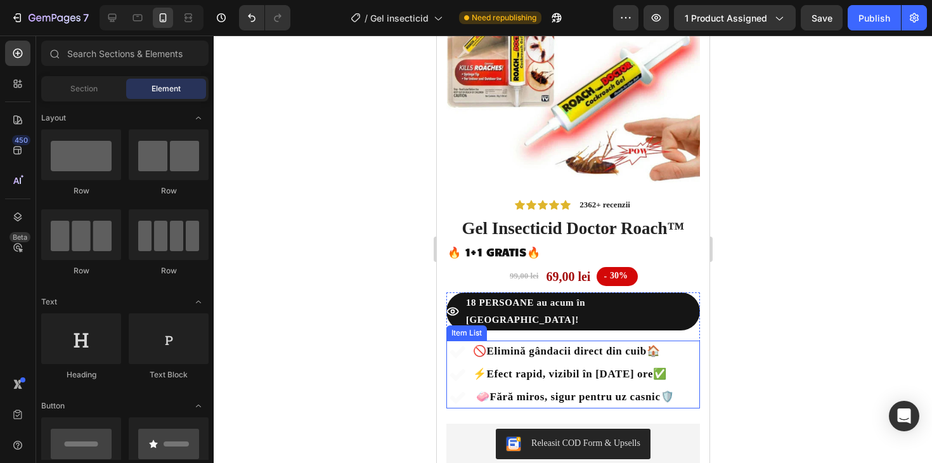
click at [458, 366] on icon at bounding box center [456, 374] width 17 height 17
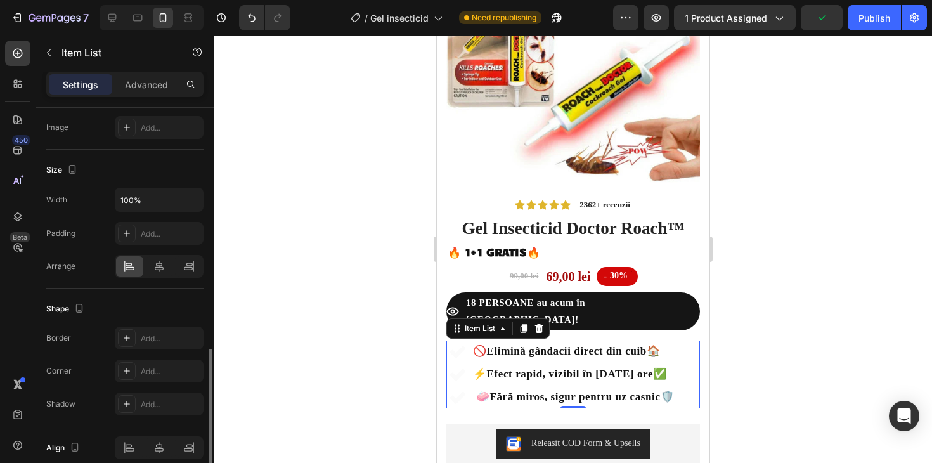
scroll to position [780, 0]
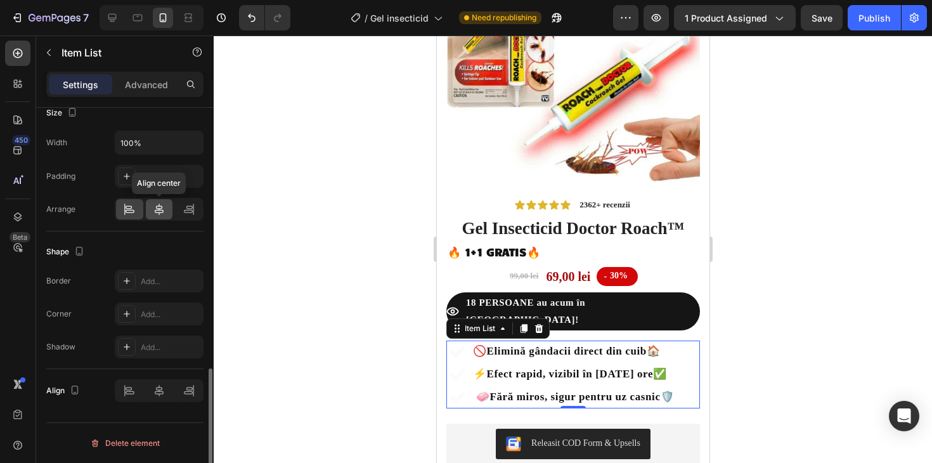
click at [158, 209] on icon at bounding box center [159, 208] width 9 height 11
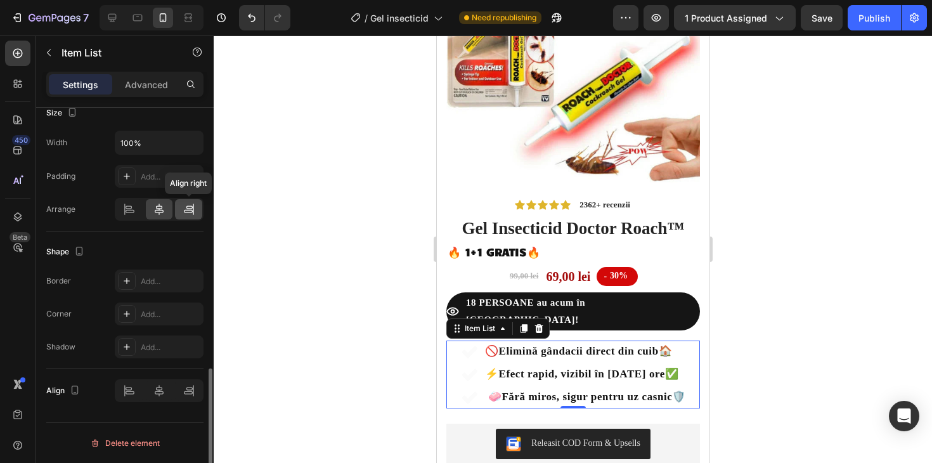
click at [181, 212] on div at bounding box center [188, 209] width 27 height 20
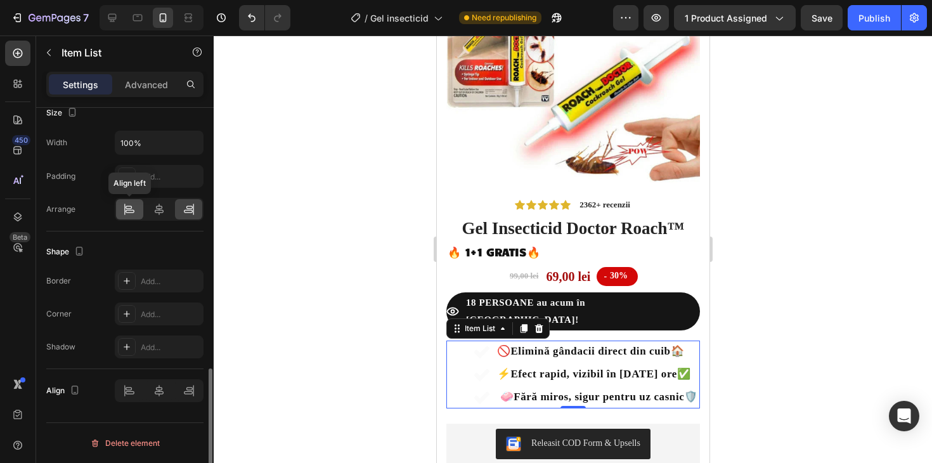
click at [129, 214] on icon at bounding box center [129, 209] width 13 height 13
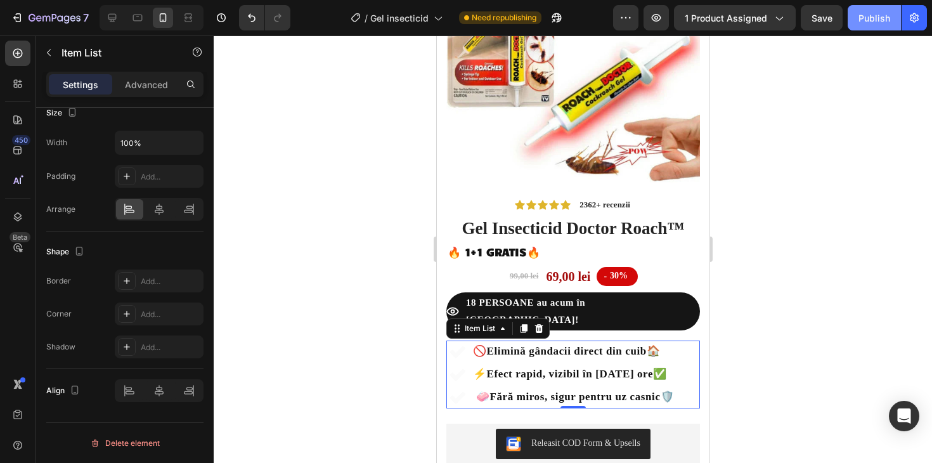
click at [866, 20] on div "Publish" at bounding box center [874, 17] width 32 height 13
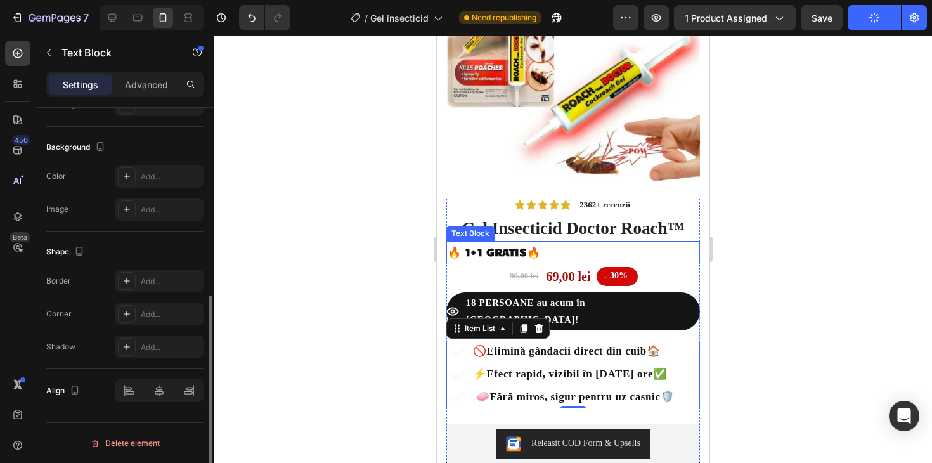
click at [563, 248] on p "🔥 1+1 GRATIS🔥" at bounding box center [572, 252] width 251 height 20
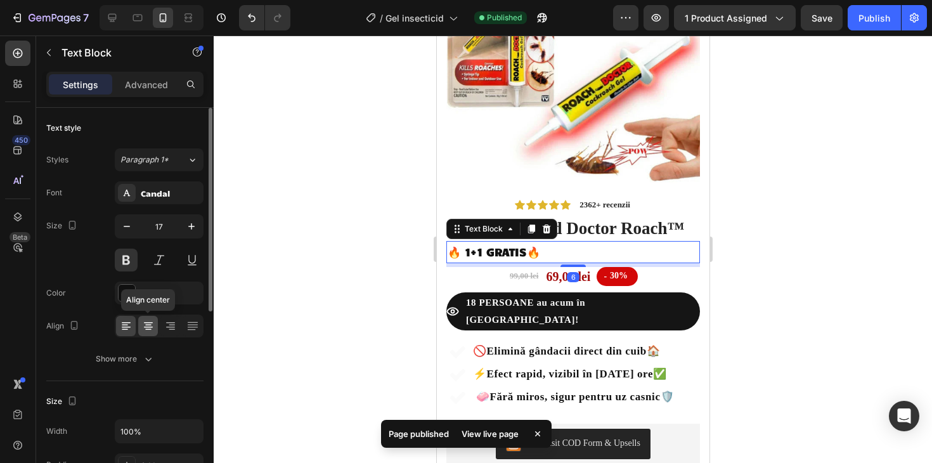
click at [148, 330] on icon at bounding box center [148, 325] width 13 height 13
click at [167, 324] on icon at bounding box center [170, 325] width 13 height 13
click at [144, 326] on icon at bounding box center [148, 325] width 13 height 13
click at [121, 327] on icon at bounding box center [126, 325] width 13 height 13
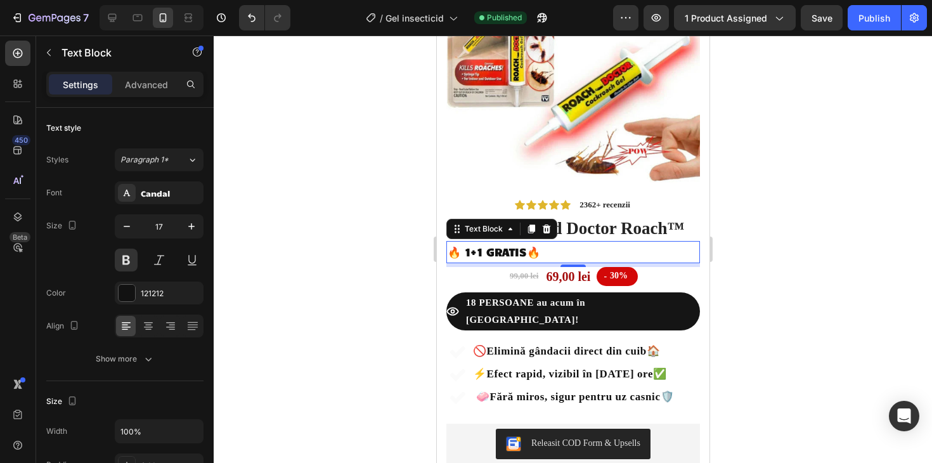
click at [496, 252] on p "🔥 1+1 GRATIS🔥" at bounding box center [572, 252] width 251 height 20
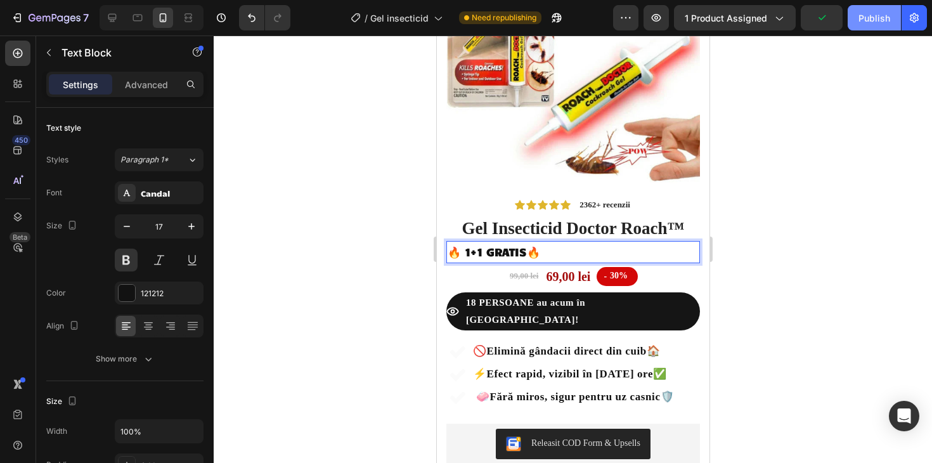
click at [873, 16] on div "Publish" at bounding box center [874, 17] width 32 height 13
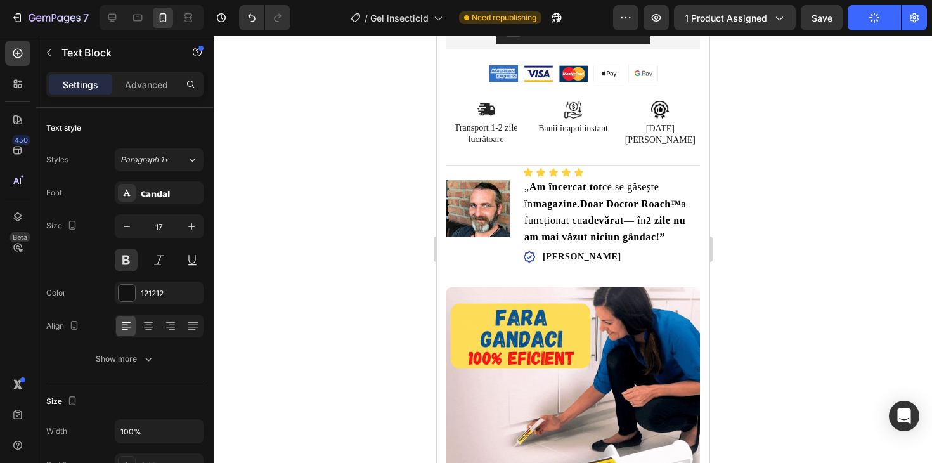
scroll to position [556, 0]
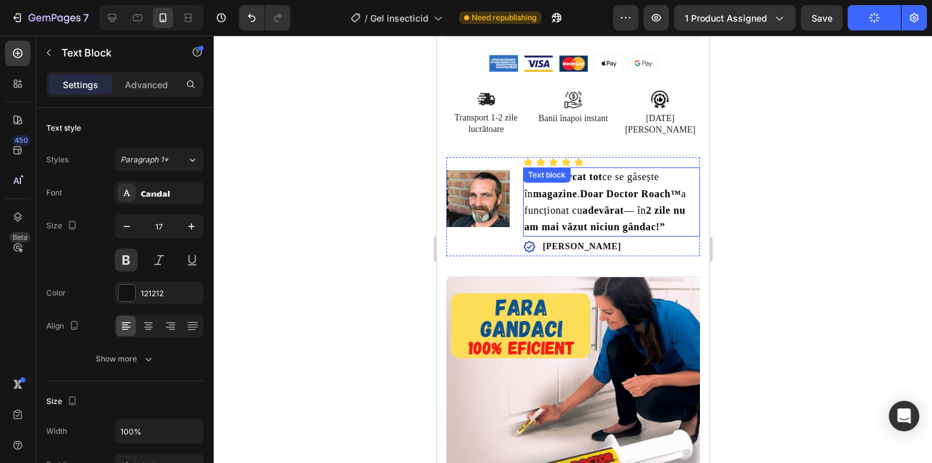
click at [549, 205] on strong "2 zile nu am mai văzut niciun gândac!”" at bounding box center [603, 218] width 161 height 27
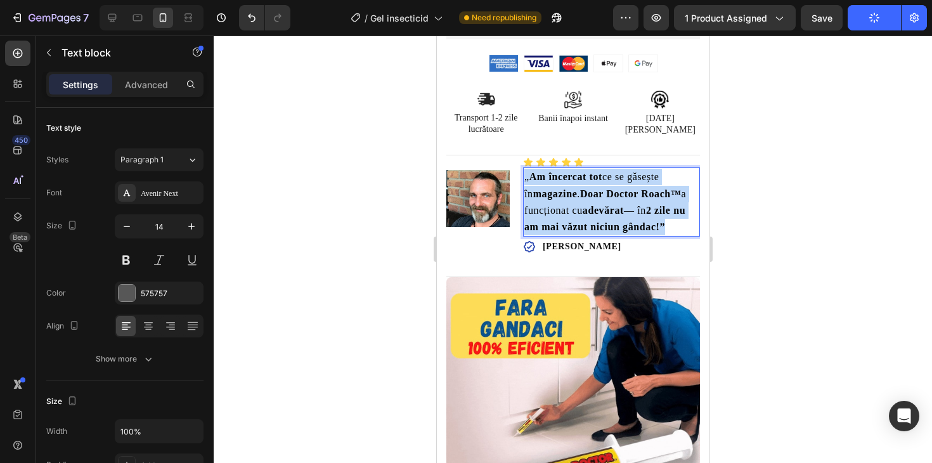
click at [549, 205] on strong "2 zile nu am mai văzut niciun gândac!”" at bounding box center [603, 218] width 161 height 27
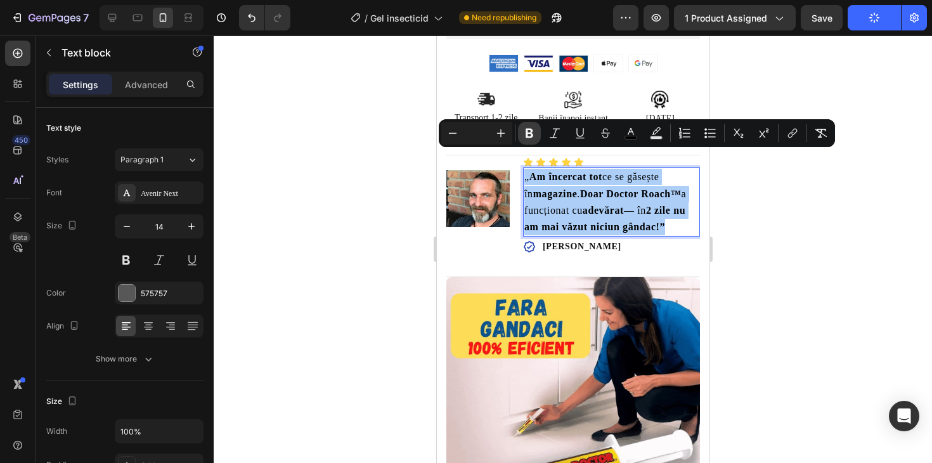
click at [527, 133] on icon "Editor contextual toolbar" at bounding box center [529, 134] width 8 height 10
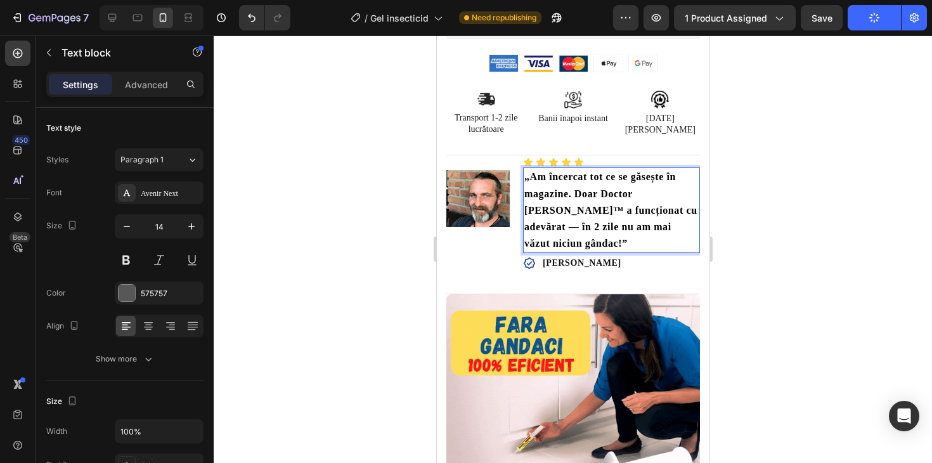
click at [782, 283] on div at bounding box center [573, 248] width 718 height 427
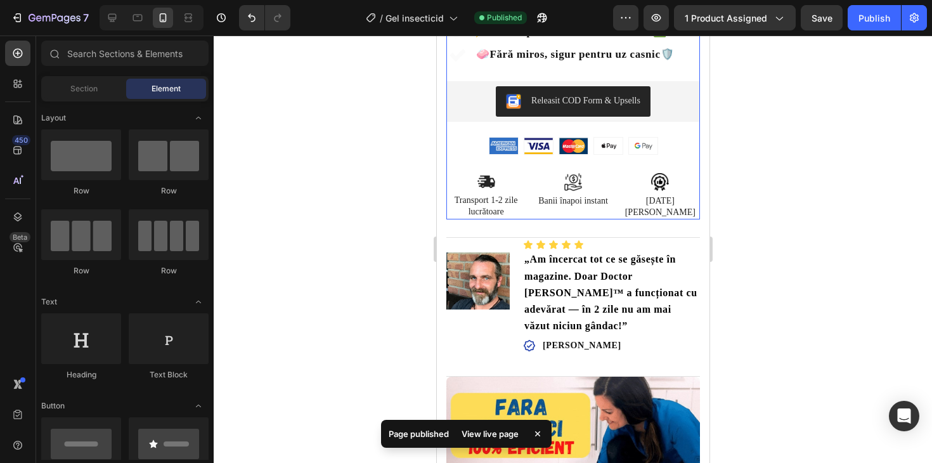
scroll to position [446, 0]
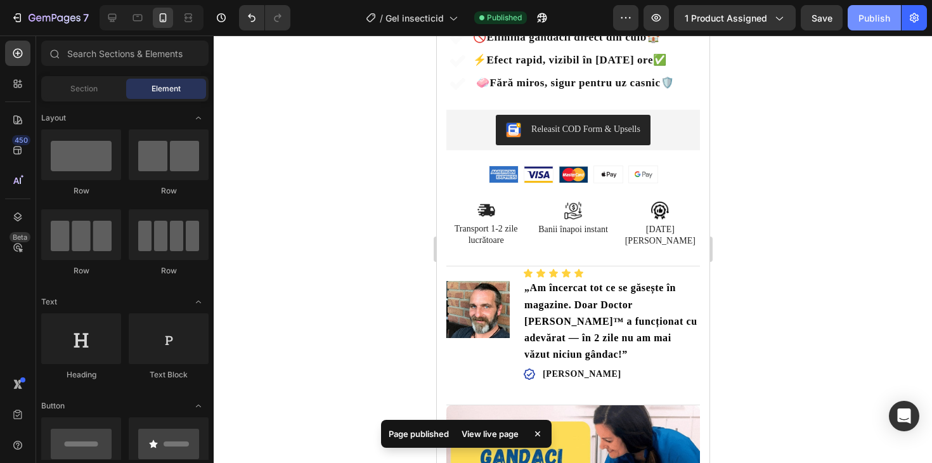
click at [869, 25] on button "Publish" at bounding box center [873, 17] width 53 height 25
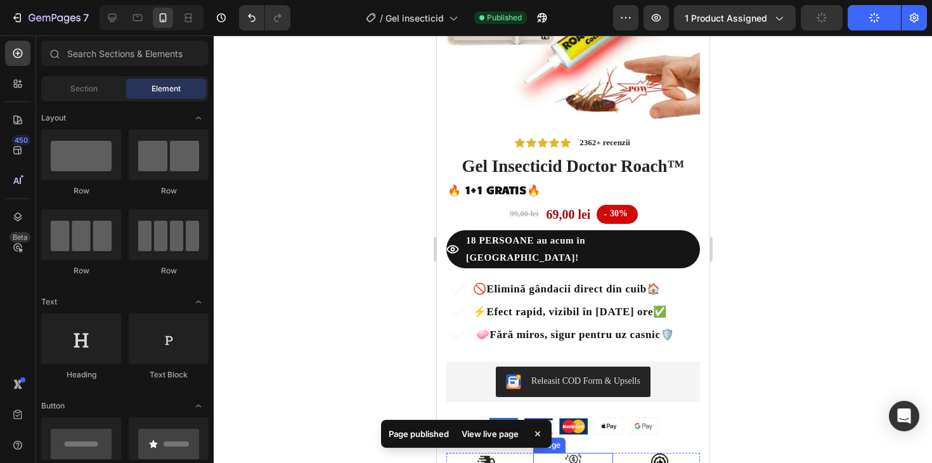
scroll to position [0, 0]
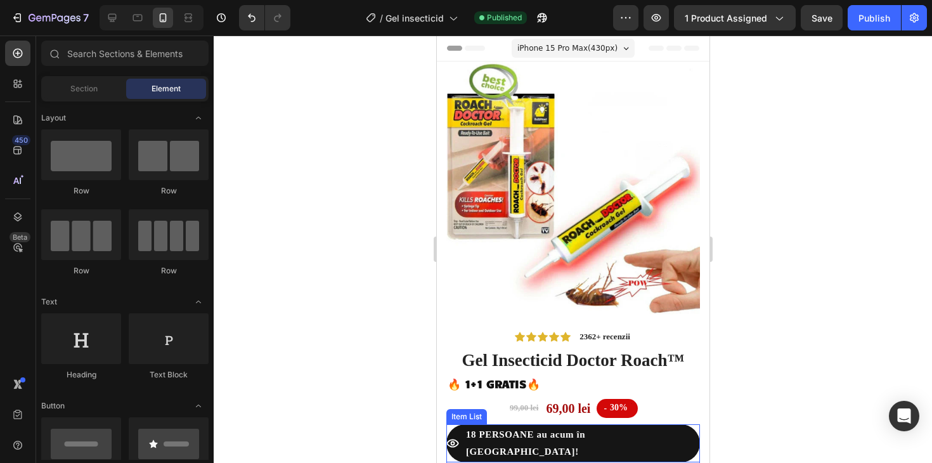
click at [672, 430] on div "18 PERSOANE au acum în [GEOGRAPHIC_DATA]!" at bounding box center [572, 443] width 253 height 38
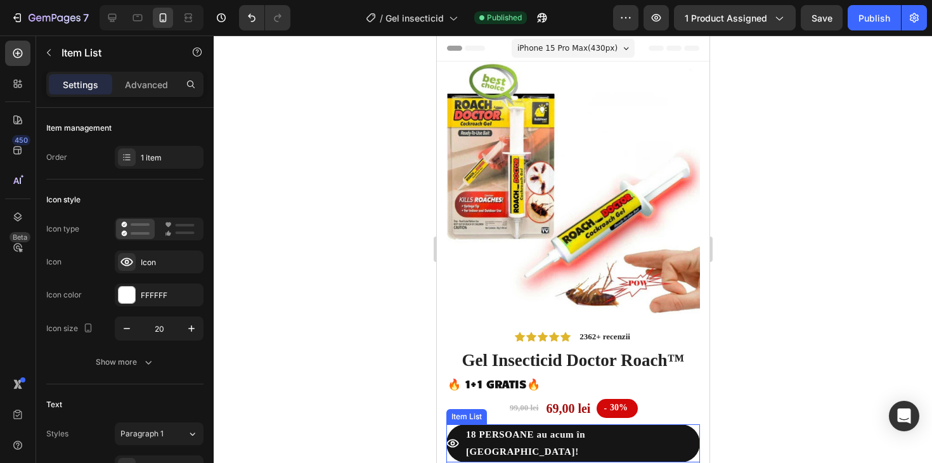
click at [672, 430] on div "18 PERSOANE au acum în [GEOGRAPHIC_DATA]!" at bounding box center [572, 443] width 253 height 38
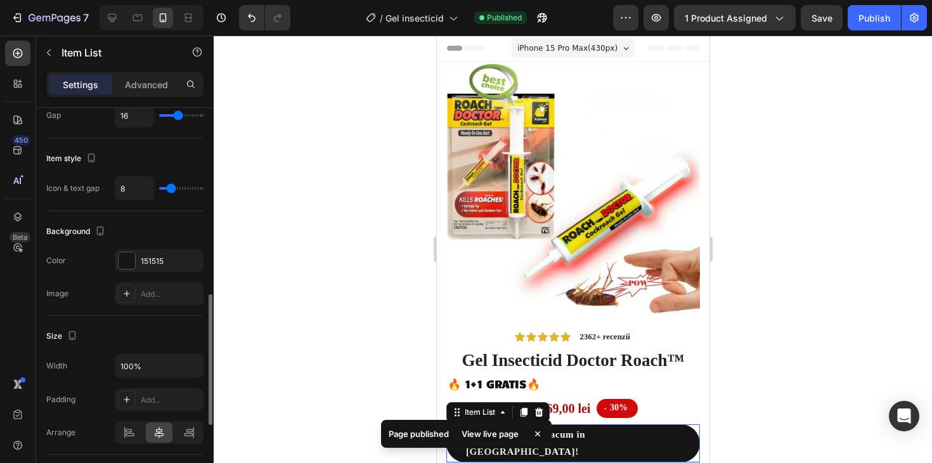
scroll to position [557, 0]
click at [124, 260] on div at bounding box center [127, 260] width 16 height 16
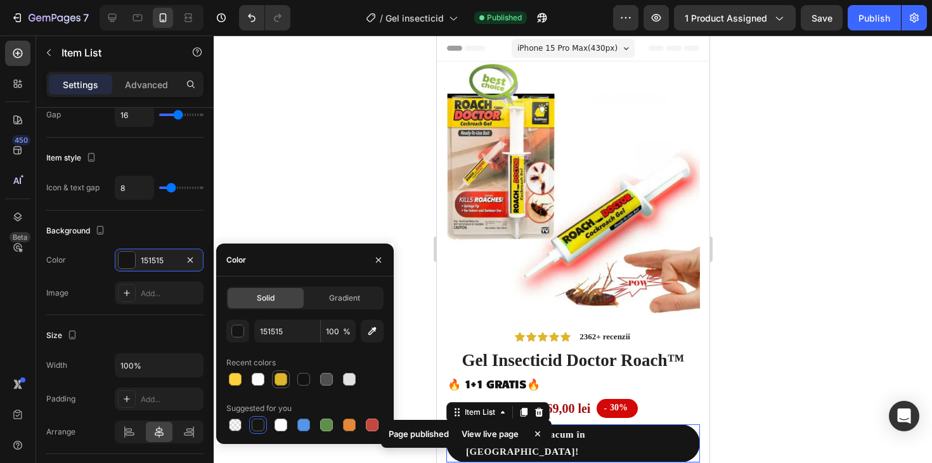
click at [283, 380] on div at bounding box center [280, 379] width 13 height 13
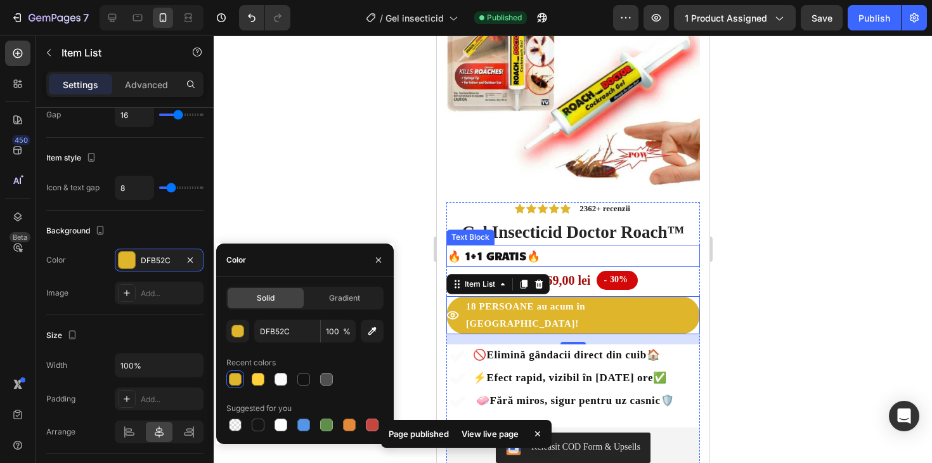
scroll to position [129, 0]
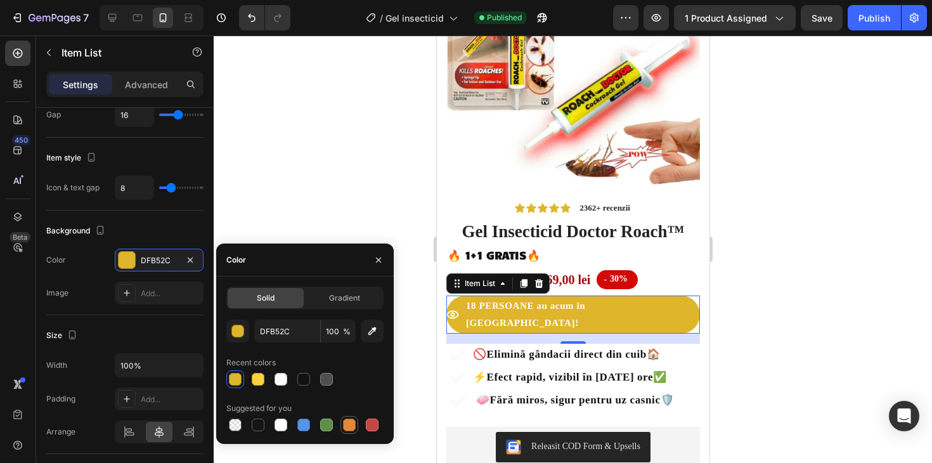
click at [354, 428] on div at bounding box center [349, 424] width 13 height 13
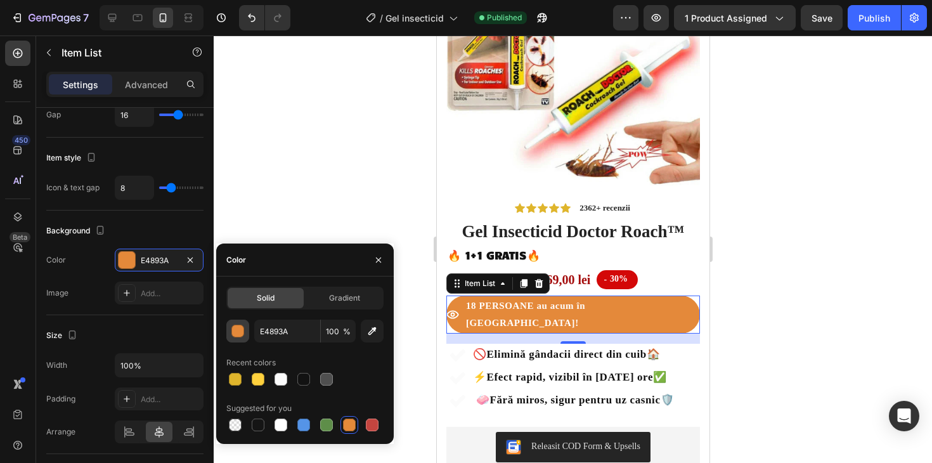
click at [238, 333] on div "button" at bounding box center [238, 331] width 13 height 13
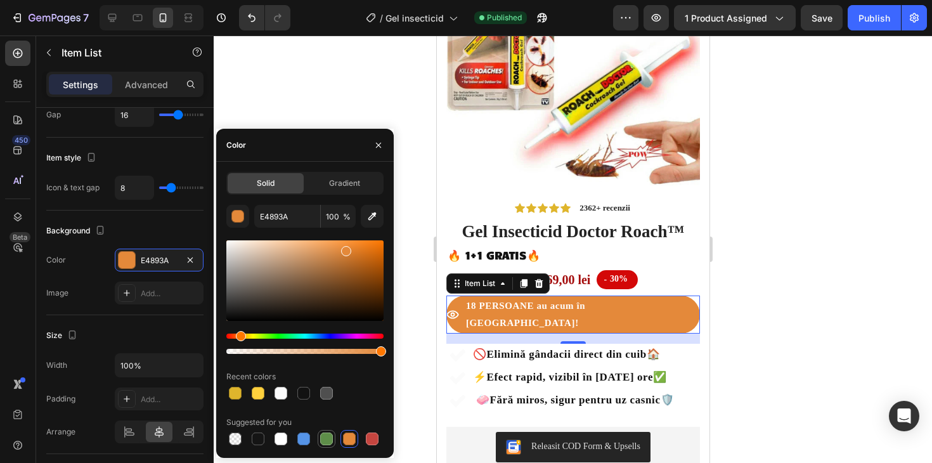
click at [335, 432] on div at bounding box center [327, 439] width 18 height 18
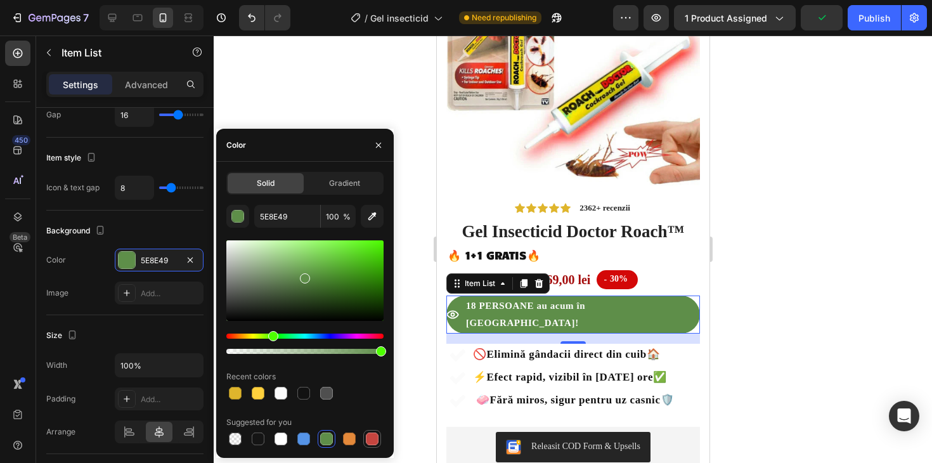
click at [372, 438] on div at bounding box center [372, 438] width 13 height 13
type input "C5453F"
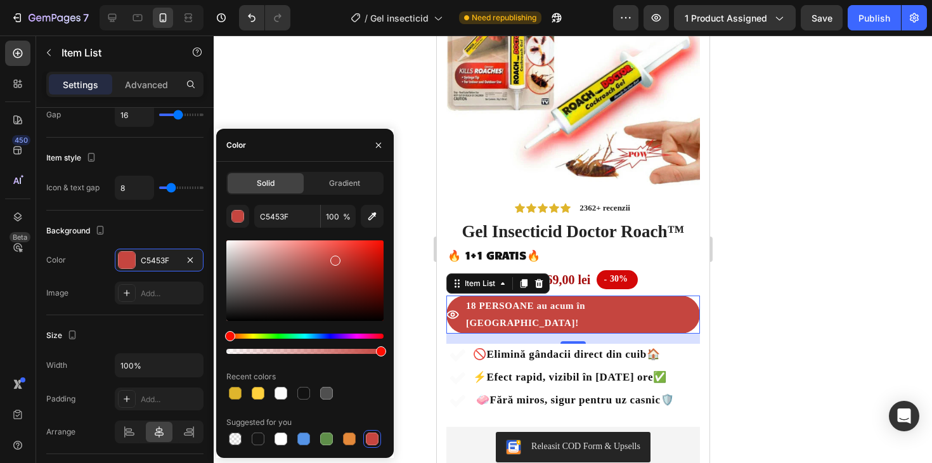
click at [829, 249] on div at bounding box center [573, 248] width 718 height 427
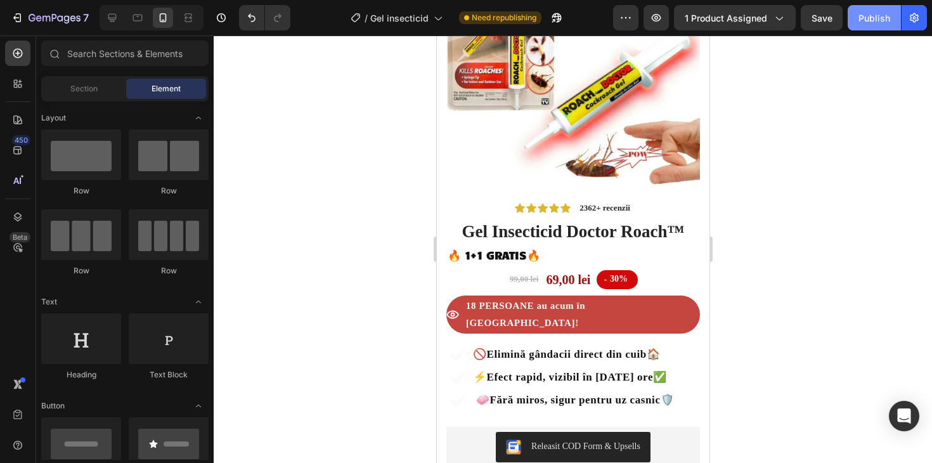
click at [852, 18] on button "Publish" at bounding box center [873, 17] width 53 height 25
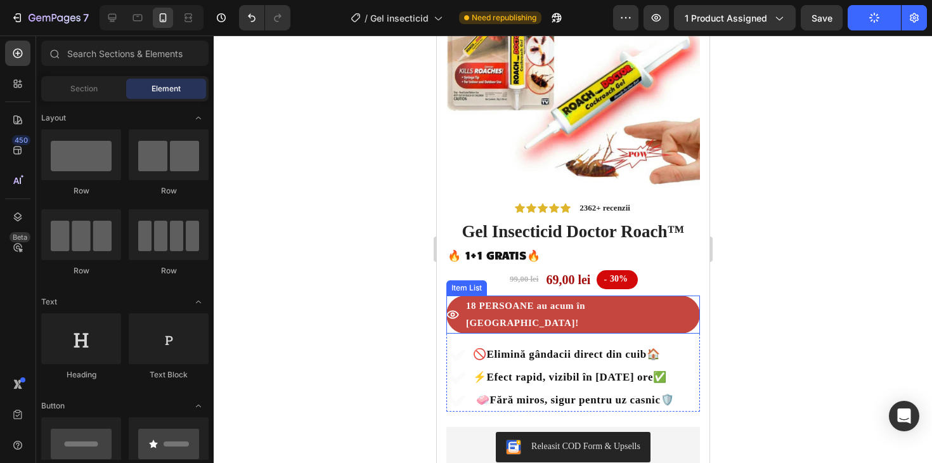
click at [630, 306] on p "18 PERSOANE au acum în [GEOGRAPHIC_DATA]!" at bounding box center [581, 314] width 232 height 34
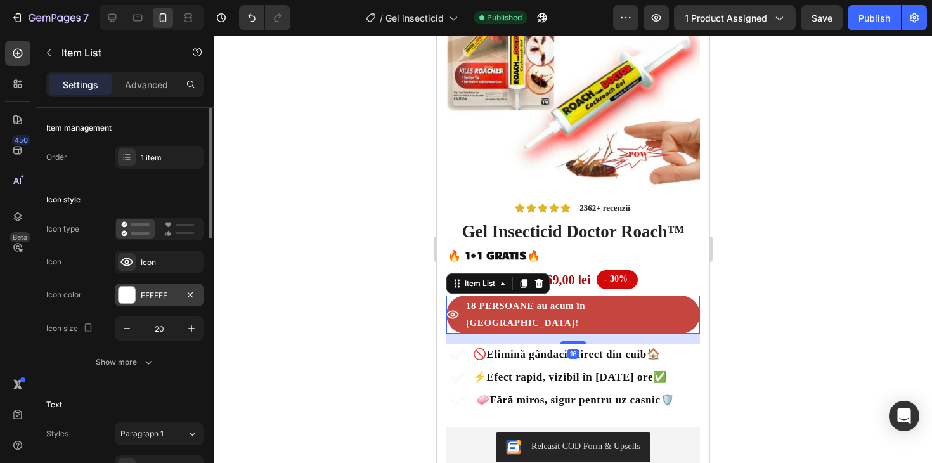
click at [123, 298] on div at bounding box center [127, 294] width 16 height 16
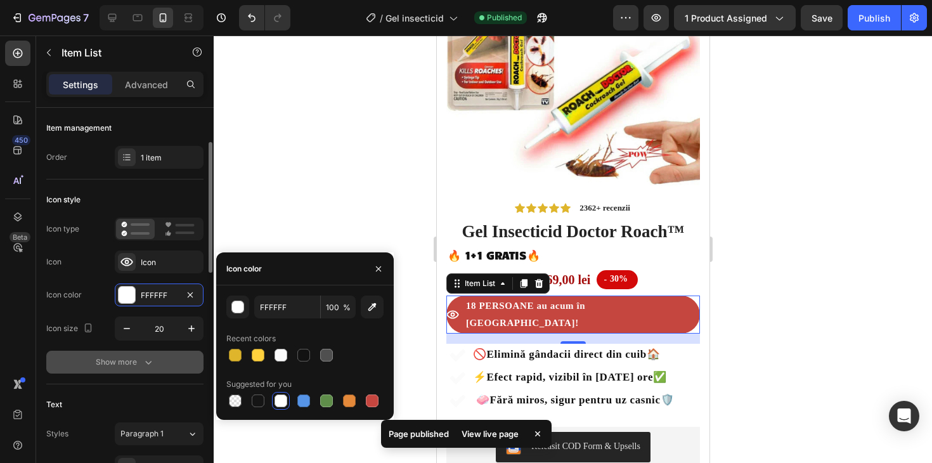
scroll to position [79, 0]
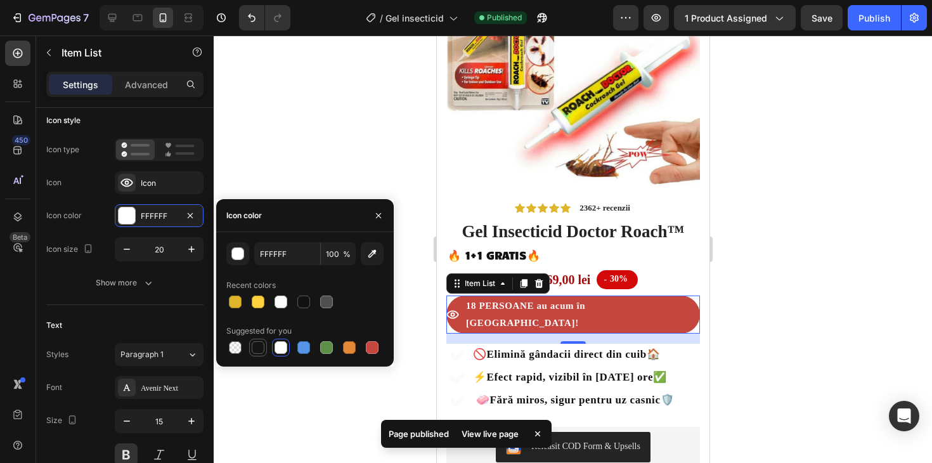
click at [256, 350] on div at bounding box center [258, 347] width 13 height 13
type input "151515"
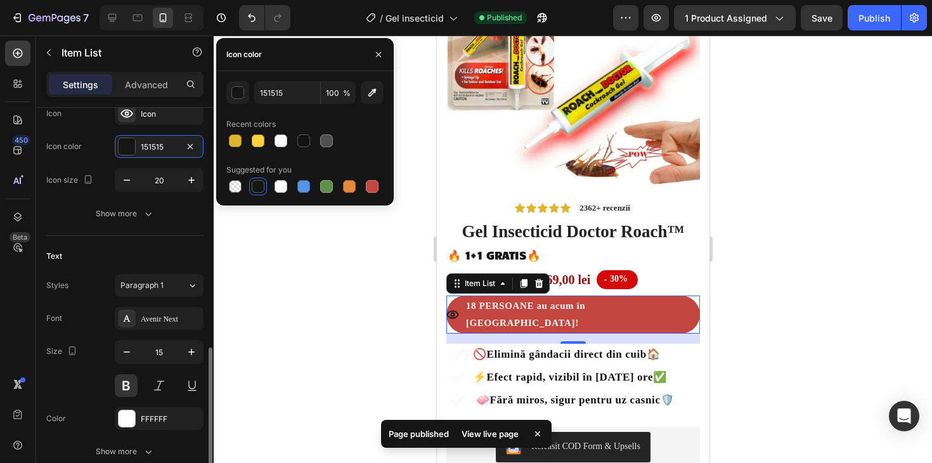
scroll to position [291, 0]
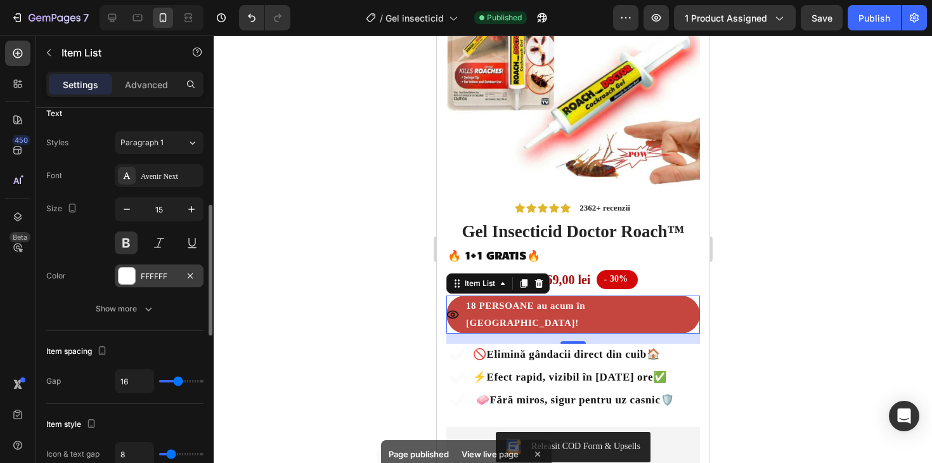
click at [121, 268] on div at bounding box center [127, 275] width 16 height 16
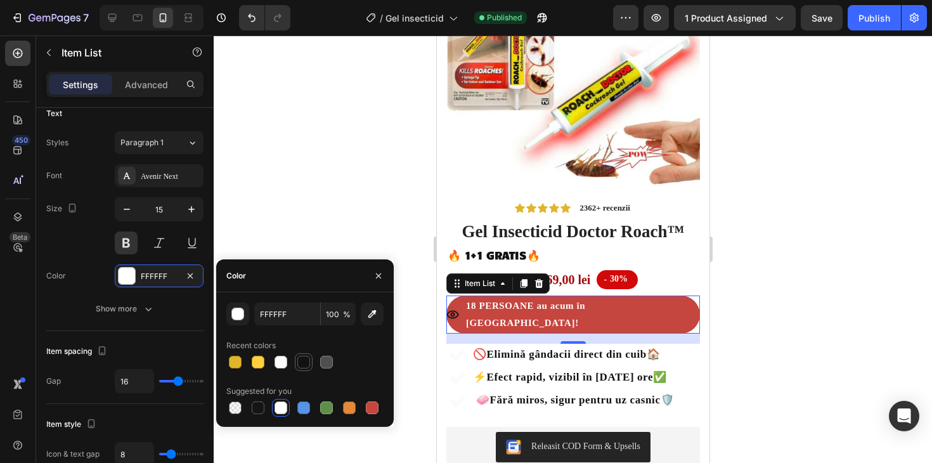
click at [302, 365] on div at bounding box center [303, 362] width 13 height 13
click at [278, 413] on div at bounding box center [280, 407] width 13 height 13
type input "FFFFFF"
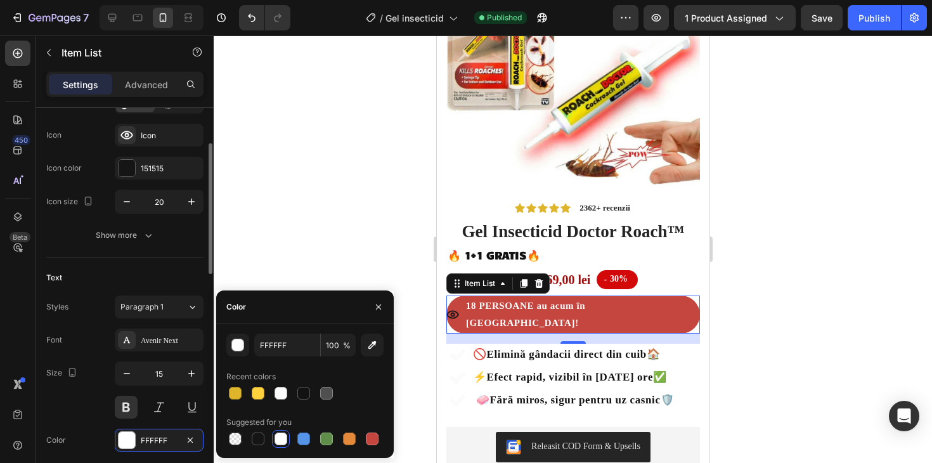
scroll to position [122, 0]
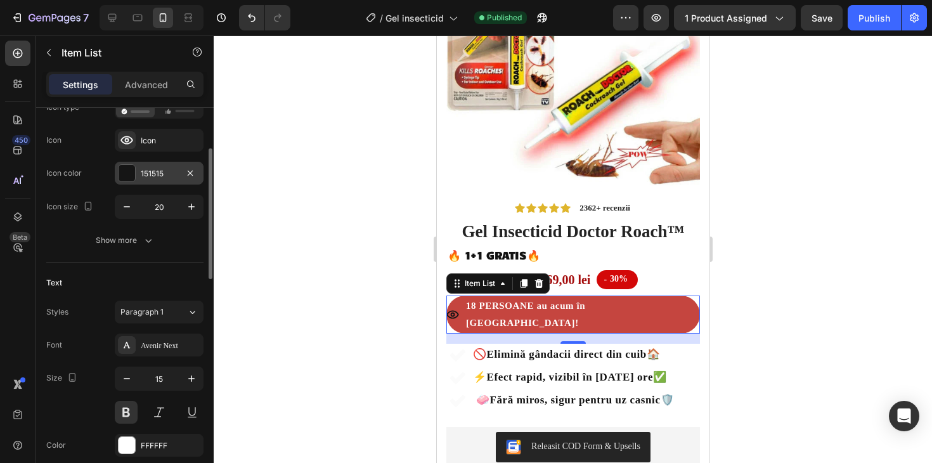
click at [125, 171] on div at bounding box center [127, 173] width 16 height 16
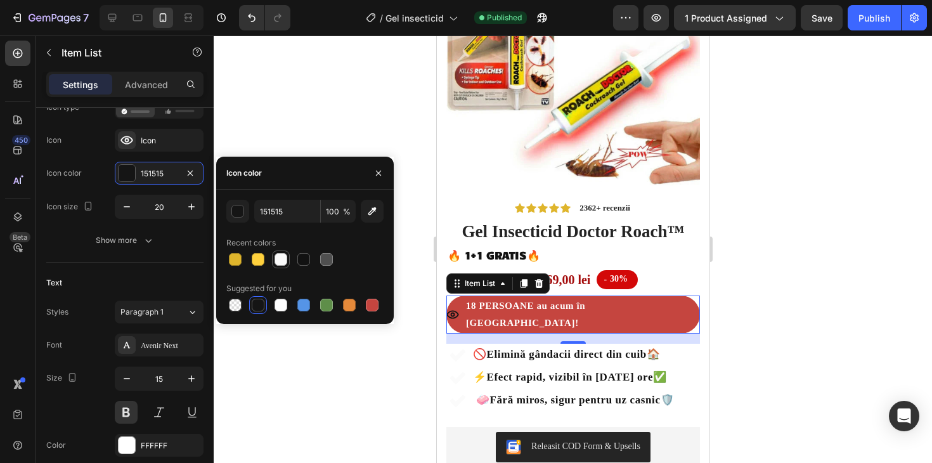
click at [288, 259] on div at bounding box center [281, 259] width 18 height 18
type input "FBFBFB"
click at [833, 236] on div at bounding box center [573, 248] width 718 height 427
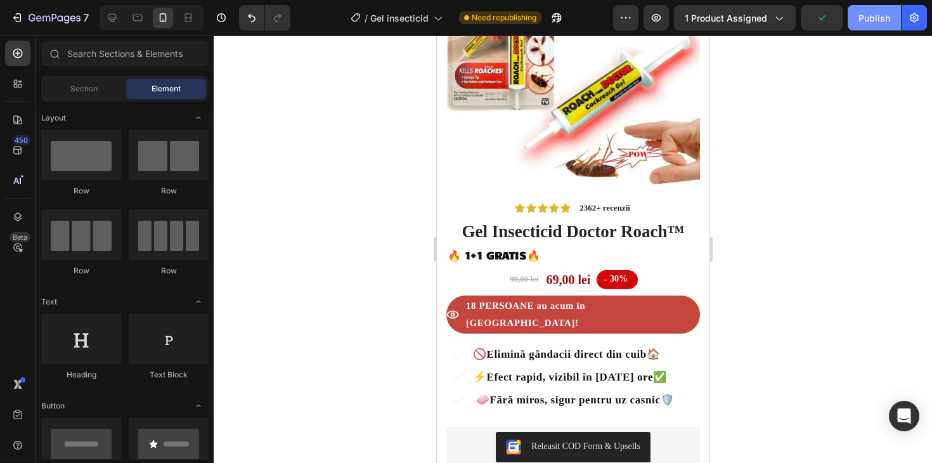
click at [868, 24] on div "Publish" at bounding box center [874, 17] width 32 height 13
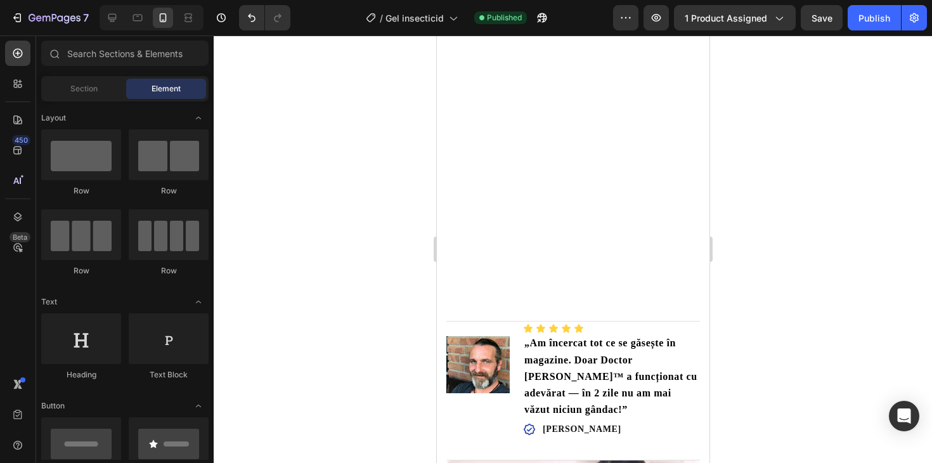
scroll to position [0, 0]
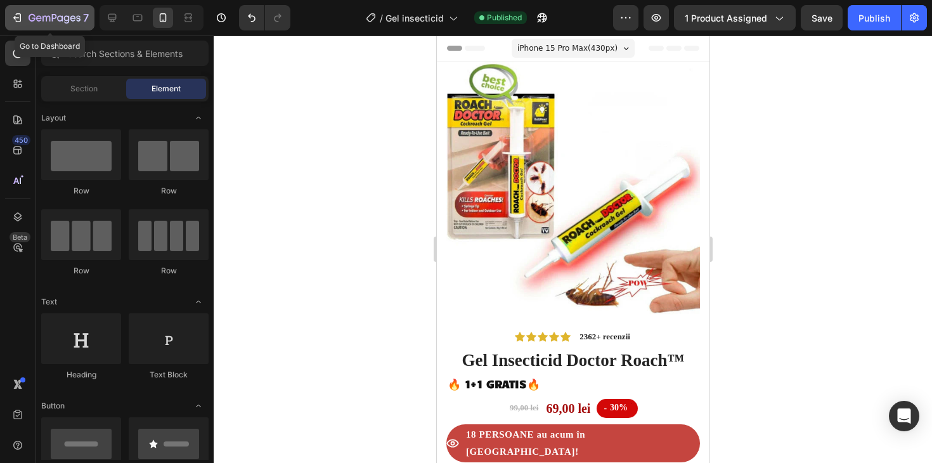
click at [15, 14] on icon "button" at bounding box center [17, 17] width 13 height 13
